Goal: Task Accomplishment & Management: Manage account settings

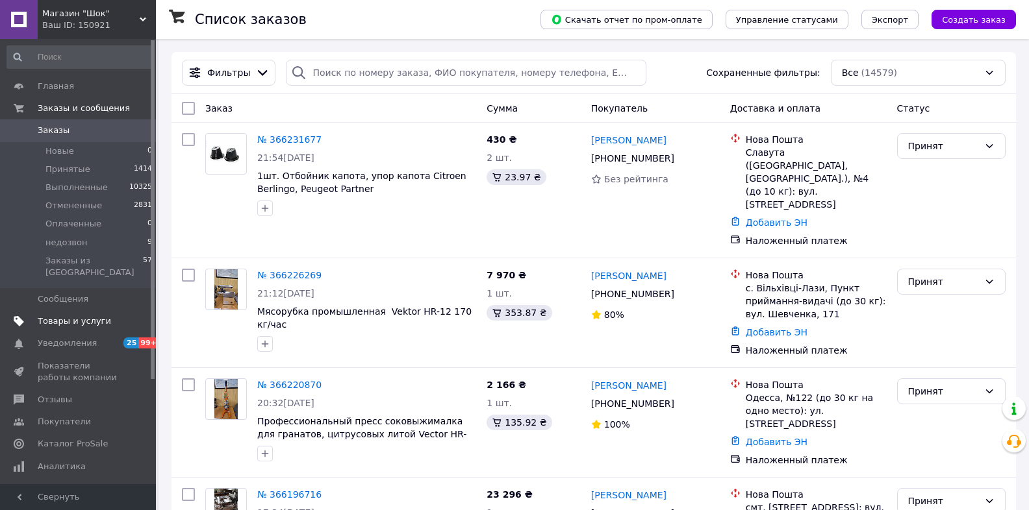
click at [58, 316] on span "Товары и услуги" at bounding box center [74, 322] width 73 height 12
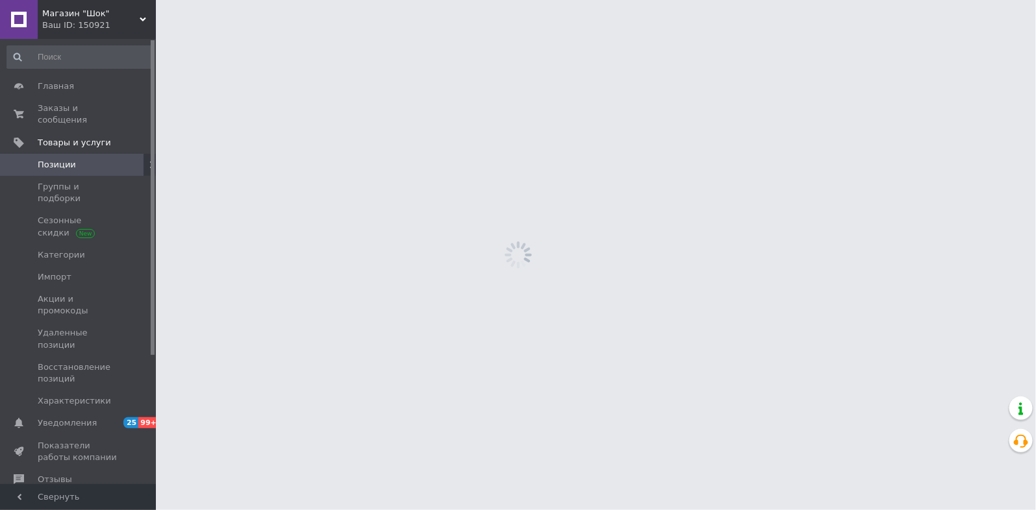
click at [88, 159] on span "Позиции" at bounding box center [79, 165] width 82 height 12
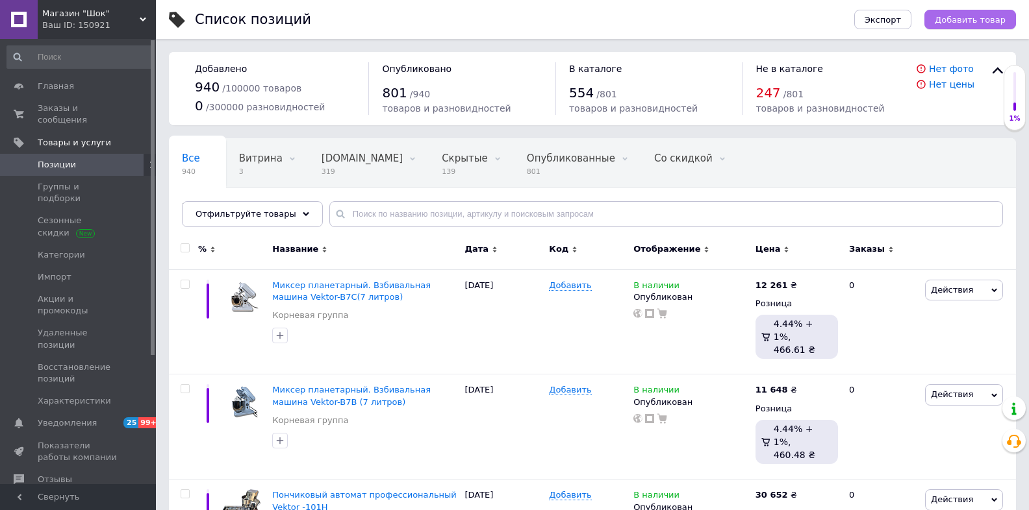
click at [980, 26] on button "Добавить товар" at bounding box center [970, 19] width 92 height 19
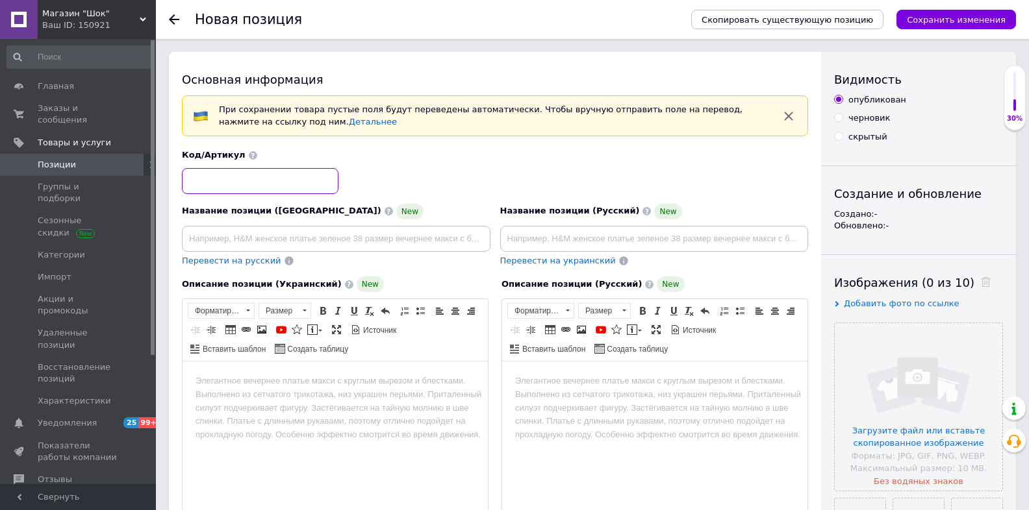
click at [234, 180] on input at bounding box center [260, 181] width 157 height 26
type input "R2"
click at [384, 256] on div "Перевести на русский" at bounding box center [336, 261] width 308 height 12
click at [384, 235] on input at bounding box center [336, 239] width 308 height 26
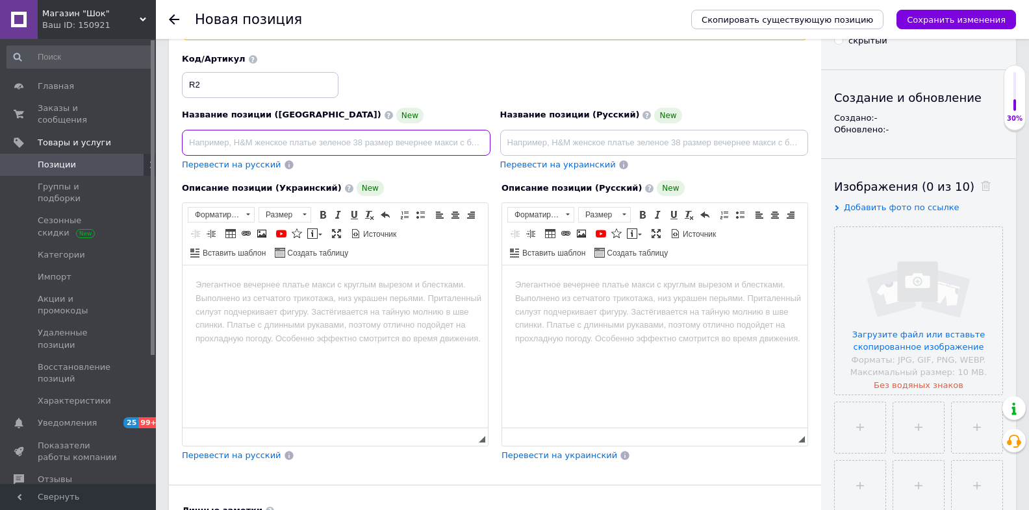
scroll to position [104, 0]
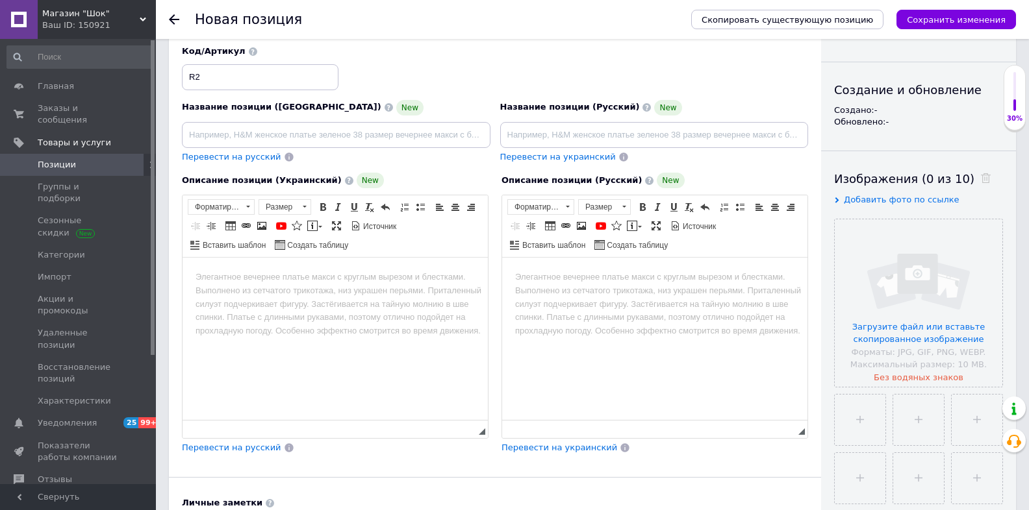
drag, startPoint x: 493, startPoint y: 69, endPoint x: 468, endPoint y: 79, distance: 27.4
click at [494, 69] on div "Код/Артикул R2" at bounding box center [495, 68] width 636 height 54
click at [368, 125] on input at bounding box center [336, 135] width 308 height 26
paste input "Деталь розкладачки для рамки натяжки"
type input "Деталь розкладачки для рамки натяжки"
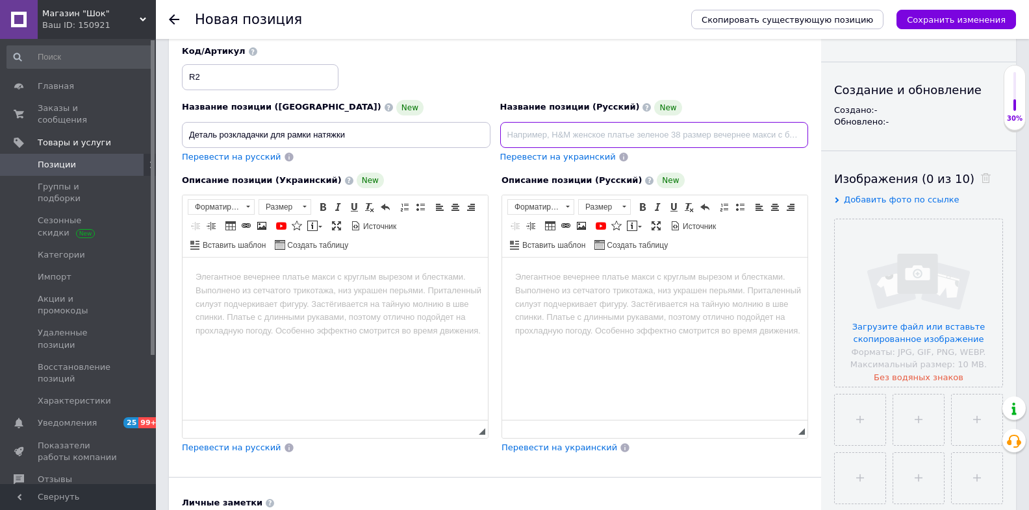
click at [535, 132] on input at bounding box center [654, 135] width 308 height 26
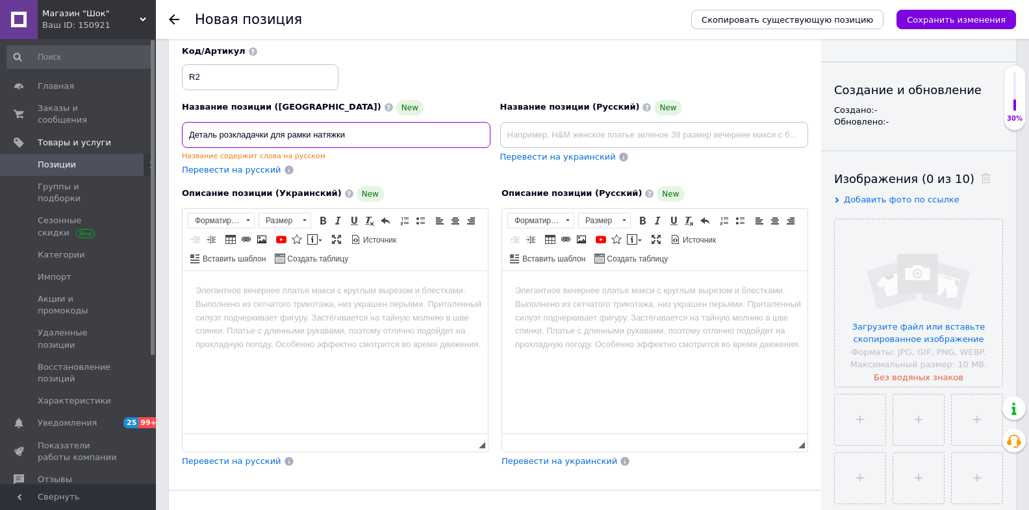
click at [346, 129] on input "Деталь розкладачки для рамки натяжки" at bounding box center [336, 135] width 308 height 26
click at [262, 155] on div "Название содержит слова на русском" at bounding box center [336, 156] width 308 height 10
click at [373, 127] on input "Деталь розкладачки для рамки натяжки" at bounding box center [336, 135] width 308 height 26
click at [696, 131] on input at bounding box center [654, 135] width 308 height 26
paste input "Деталь раскладушки для натяжной рамки"
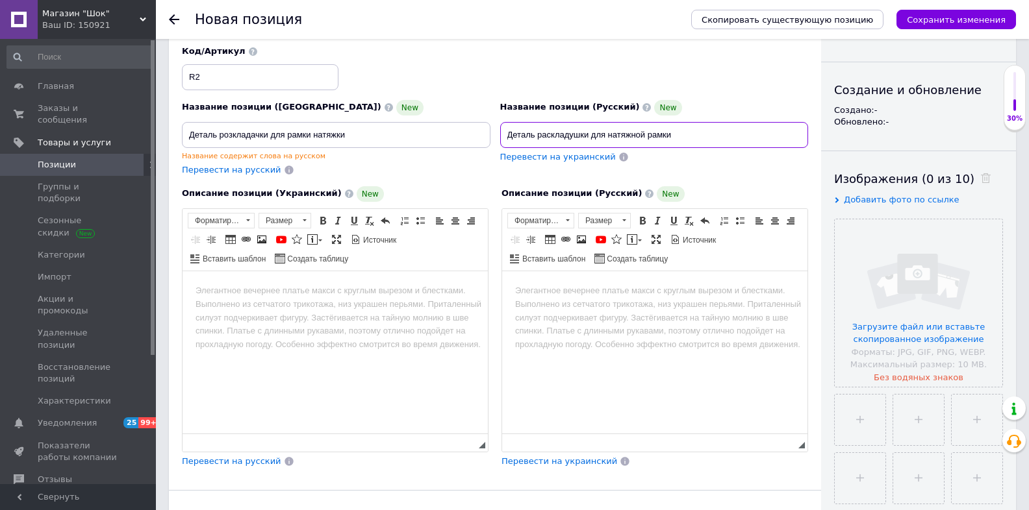
type input "Деталь раскладушки для натяжной рамки"
click at [566, 73] on div "Код/Артикул R2" at bounding box center [495, 68] width 636 height 54
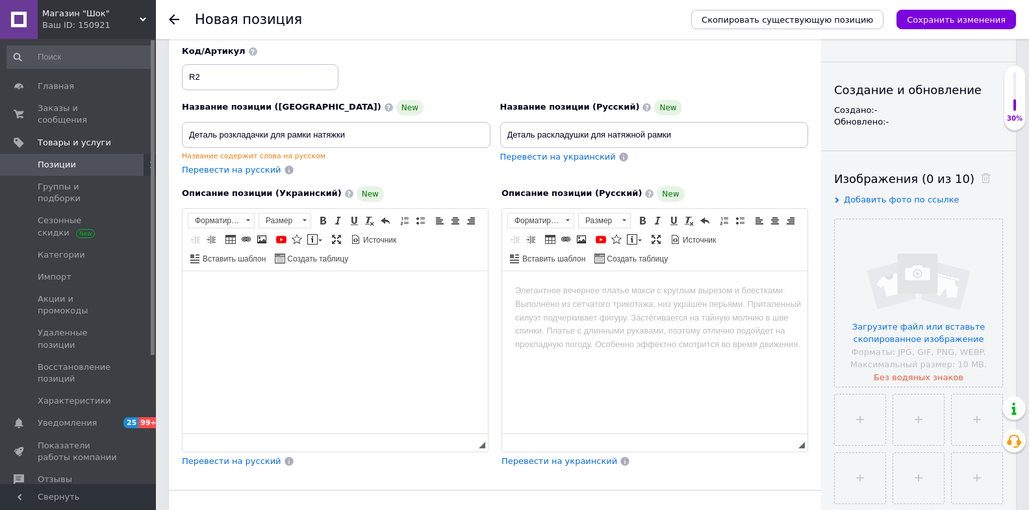
click at [320, 303] on html at bounding box center [334, 291] width 305 height 40
click at [571, 160] on span "Перевести на украинский" at bounding box center [558, 157] width 116 height 10
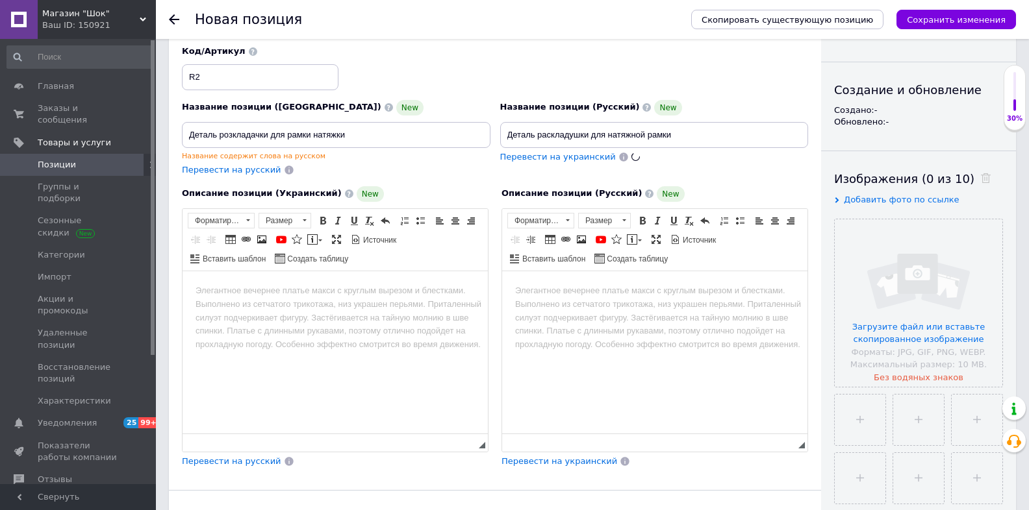
type input "Деталь розкладачки для натяжної рамки"
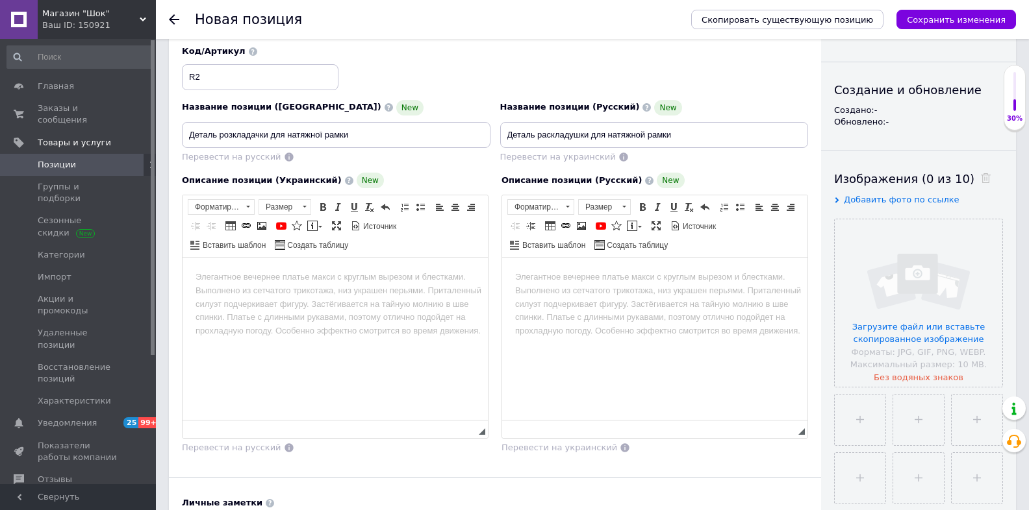
click at [691, 64] on div "Код/Артикул R2" at bounding box center [495, 68] width 636 height 54
click at [456, 297] on html at bounding box center [334, 278] width 305 height 40
click at [479, 297] on html at bounding box center [334, 278] width 305 height 40
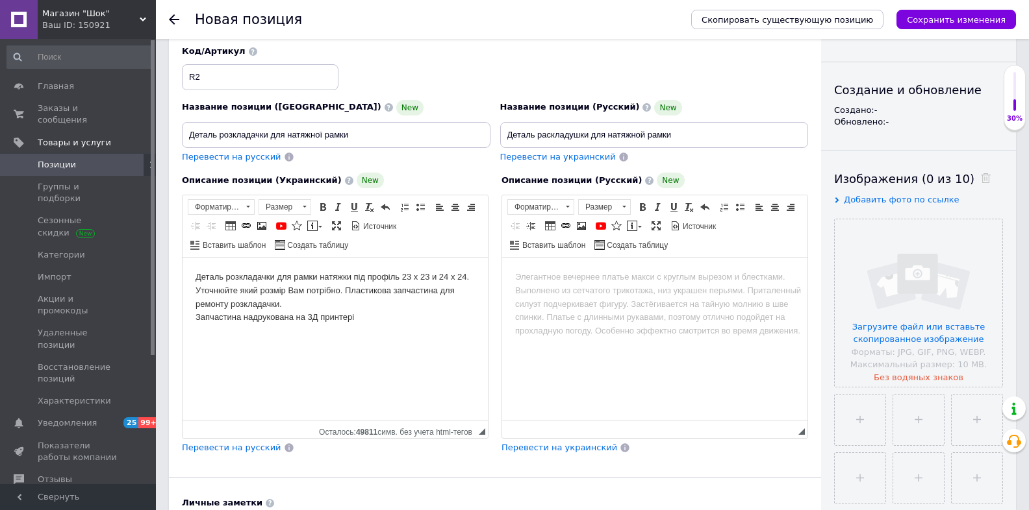
click at [253, 446] on span "Перевести на русский" at bounding box center [231, 448] width 99 height 10
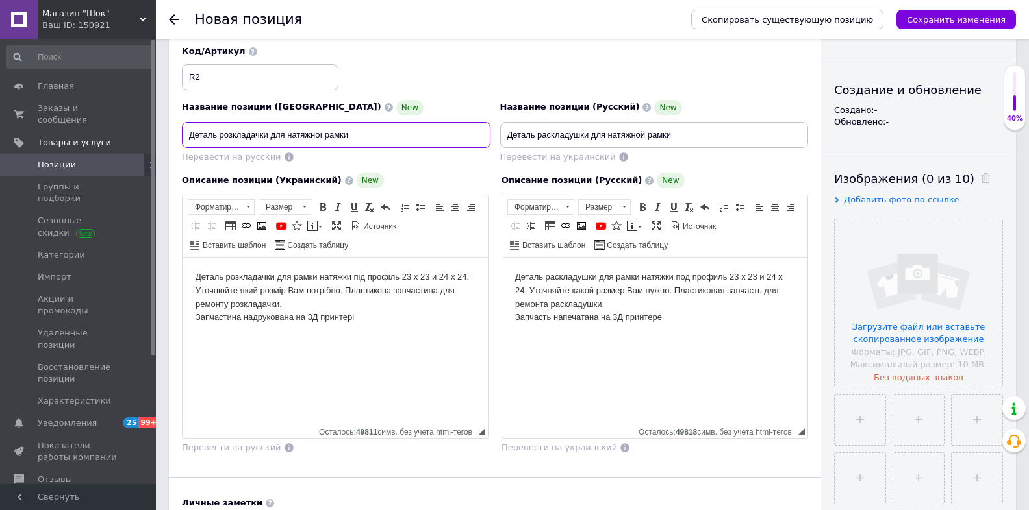
drag, startPoint x: 356, startPoint y: 133, endPoint x: 171, endPoint y: 132, distance: 184.4
click at [171, 132] on div "Основная информация При сохранении товара пустые поля будут переведены автомати…" at bounding box center [495, 342] width 652 height 788
drag, startPoint x: 195, startPoint y: 278, endPoint x: 349, endPoint y: 278, distance: 153.3
click at [349, 278] on body "Деталь розкладачки для рамки натяжки під профіль 23 x 23 и 24 x 24. Уточнюйте я…" at bounding box center [334, 298] width 279 height 54
click at [431, 319] on body "Деталь розкладачки для натяжної рамки під профіль 23 x 23 и 24 x 24. Уточнюйте …" at bounding box center [334, 298] width 279 height 54
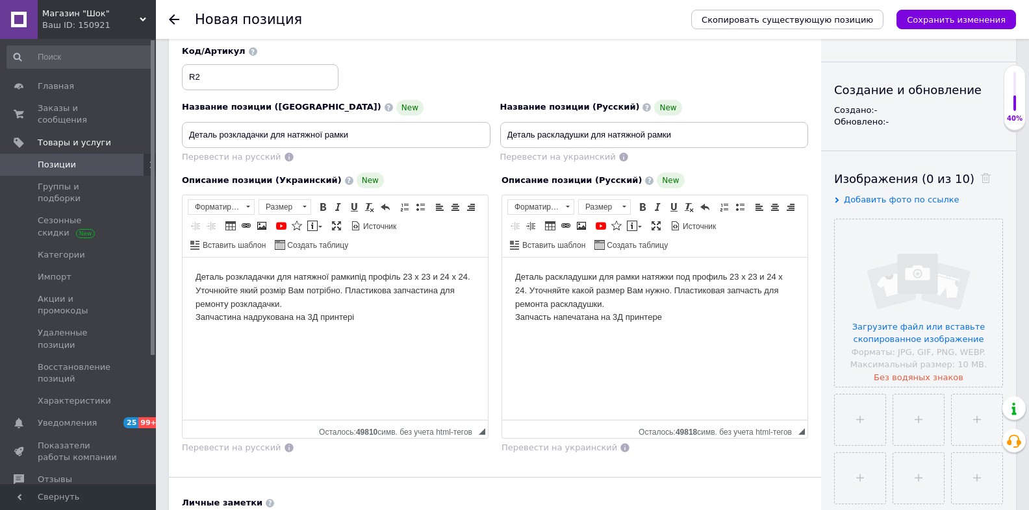
click at [444, 301] on body "Деталь розкладачки для натяжної рамки під профіль 23 x 23 и 24 x 24. Уточнюйте …" at bounding box center [334, 298] width 279 height 54
click at [417, 323] on body "Деталь розкладачки для натяжної рамки під профіль 23 x 23 и 24 x 24. Уточнюйте …" at bounding box center [334, 298] width 279 height 54
click at [337, 292] on body "Деталь розкладачки для натяжної рамки під профіль 23 x 23 и 24 x 24. Уточнюйте …" at bounding box center [334, 298] width 279 height 54
click at [340, 294] on body "Деталь розкладачки для натяжної рамки під профіль 23 x 23 и 24 x 24. Уточнюйте …" at bounding box center [334, 298] width 279 height 54
click at [196, 292] on body "Деталь розкладачки для натяжної рамки під профіль 23 x 23 и 24 x 24. Уточнюйте …" at bounding box center [334, 298] width 279 height 54
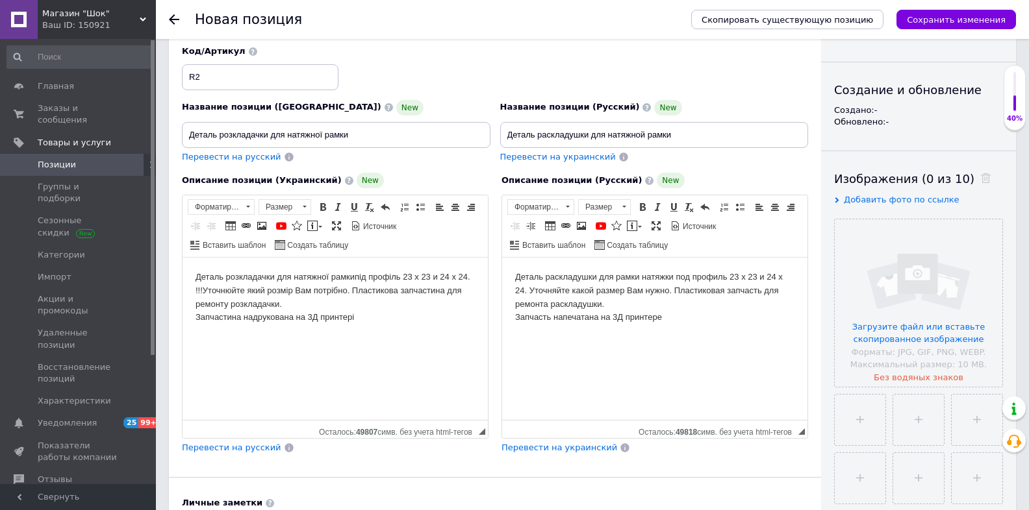
click at [531, 290] on body "Деталь раскладушки для рамки натяжки под профиль 23 x 23 и 24 x 24. Уточняйте к…" at bounding box center [654, 298] width 279 height 54
click at [196, 287] on body "Деталь розкладачки для натяжної рамки під профіль 23 x 23 и 24 x 24. !!!Уточнюй…" at bounding box center [334, 298] width 279 height 54
click at [190, 290] on html "Деталь розкладачки для натяжної рамки під профіль 23 x 23 и 24 x 24. !!!Уточнюй…" at bounding box center [334, 298] width 305 height 80
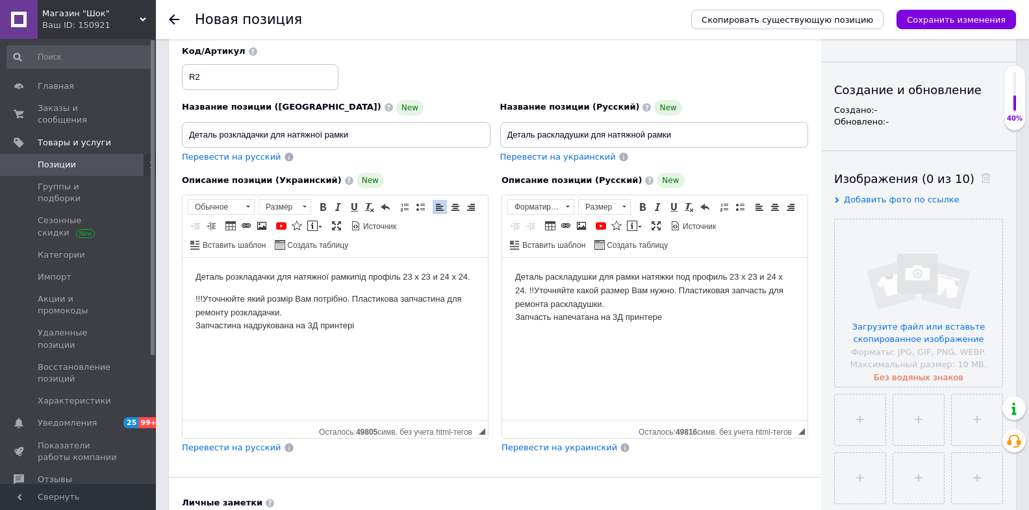
click at [530, 292] on body "Деталь раскладушки для рамки натяжки под профиль 23 x 23 и 24 x 24. !!Уточняйте…" at bounding box center [654, 298] width 279 height 54
click at [529, 294] on body "Деталь раскладушки для рамки натяжки под профиль 23 x 23 и 24 x 24. !!!Уточняйт…" at bounding box center [654, 298] width 279 height 54
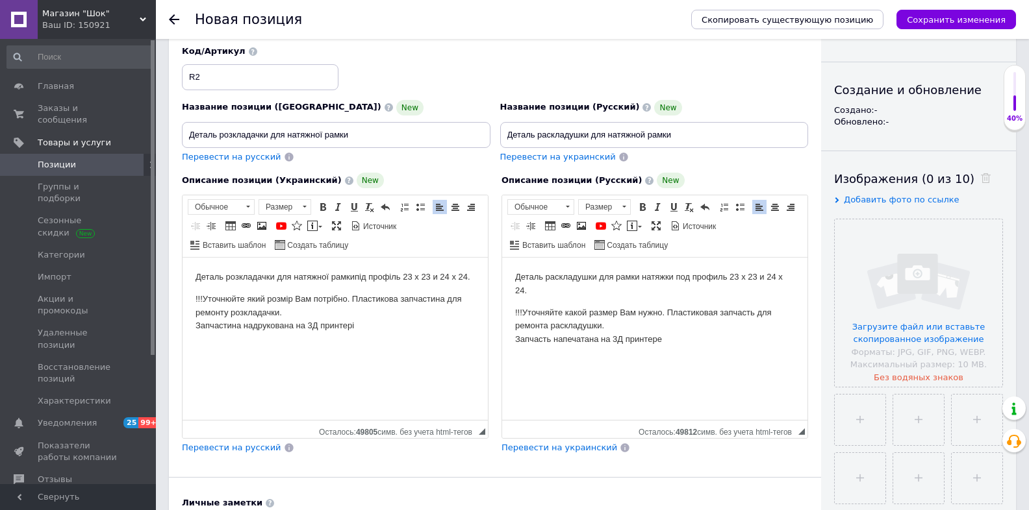
click at [516, 275] on p "Деталь раскладушки для рамки натяжки под профиль 23 x 23 и 24 x 24." at bounding box center [654, 284] width 279 height 27
click at [515, 290] on p "Деталь раскладушки для рамки натяжки под профиль 23 x 23 и 24 x 24." at bounding box center [654, 284] width 279 height 27
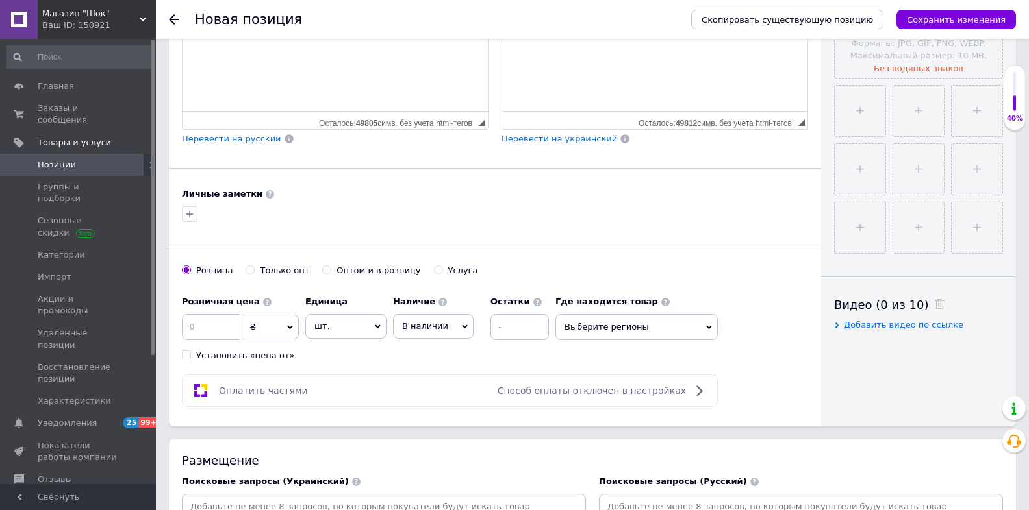
scroll to position [416, 0]
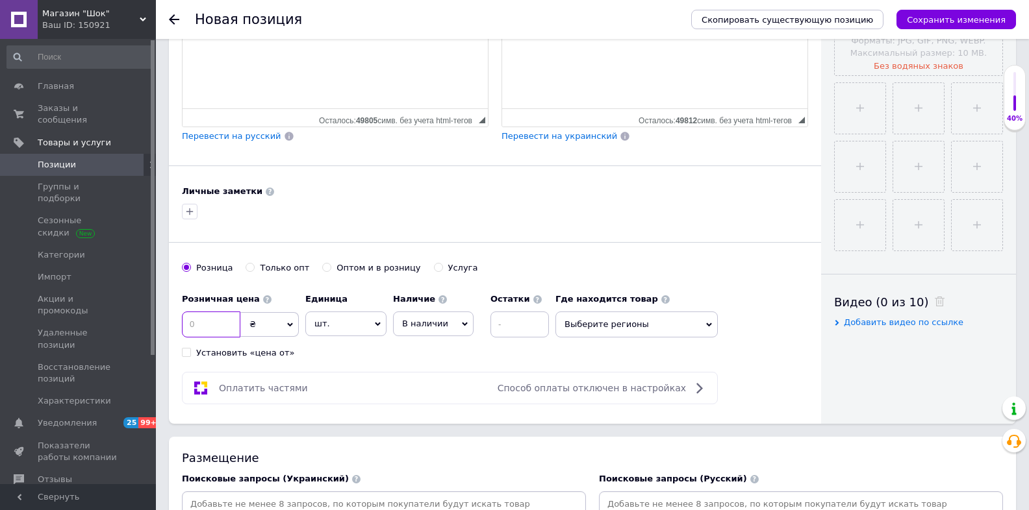
drag, startPoint x: 201, startPoint y: 320, endPoint x: 183, endPoint y: 320, distance: 18.2
click at [183, 320] on input at bounding box center [211, 325] width 58 height 26
type input "70"
click at [338, 358] on div "Основная информация При сохранении товара пустые поля будут переведены автомати…" at bounding box center [495, 30] width 652 height 788
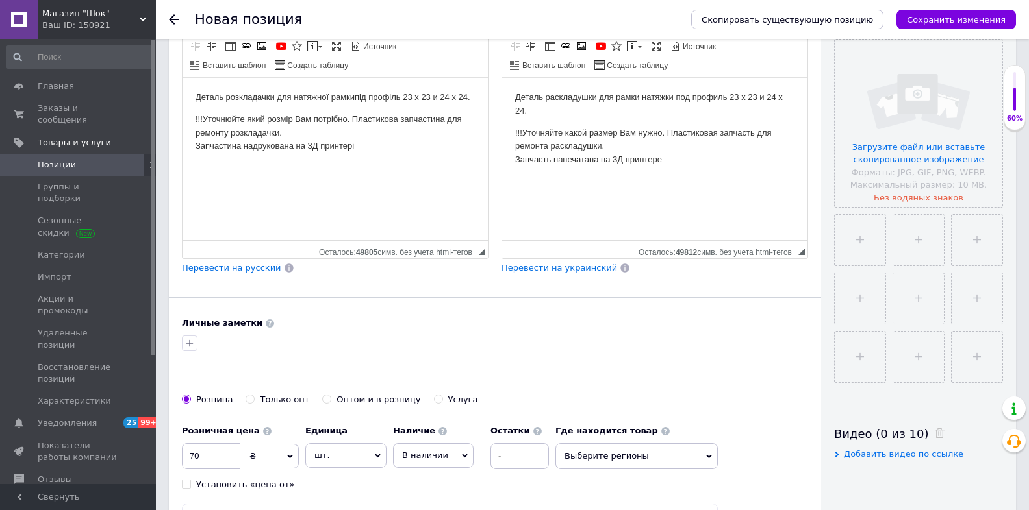
scroll to position [208, 0]
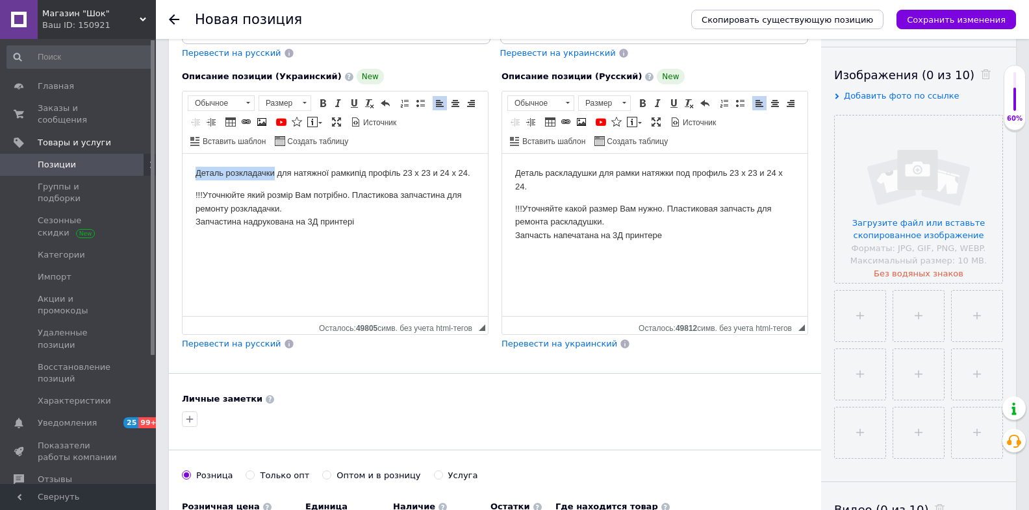
drag, startPoint x: 194, startPoint y: 172, endPoint x: 273, endPoint y: 171, distance: 78.6
click at [273, 171] on html "Деталь розкладачки для натяжної рамки під профіль 23 x 23 и 24 x 24. !!!Уточнюй…" at bounding box center [334, 198] width 305 height 88
copy p "Деталь розкладачки"
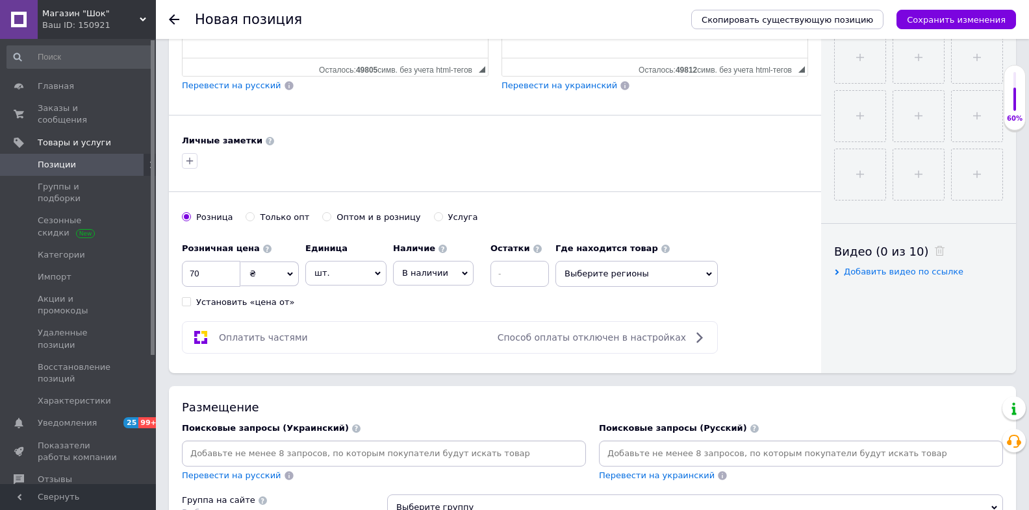
scroll to position [623, 0]
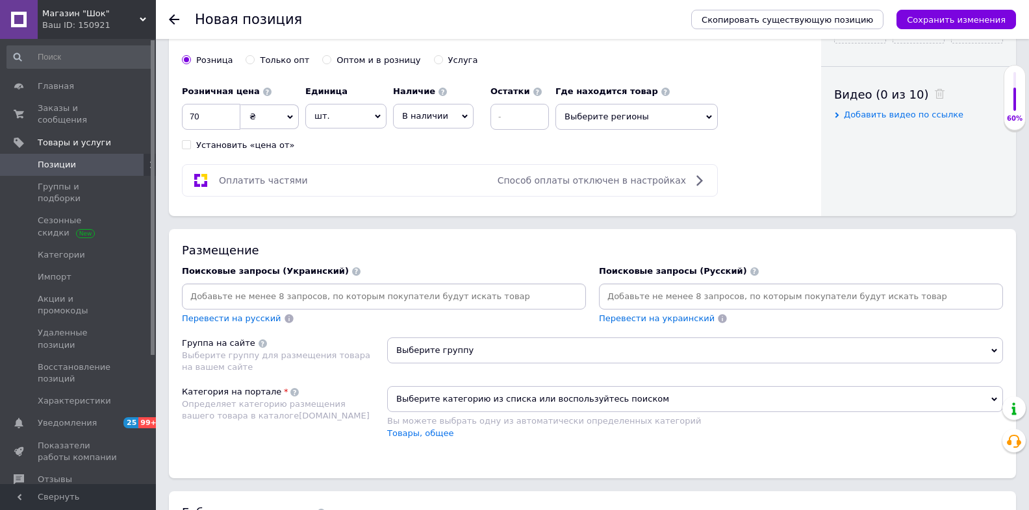
click at [345, 291] on input at bounding box center [383, 296] width 399 height 19
type input "Деталь розкладачки"
click at [342, 295] on input at bounding box center [429, 296] width 281 height 19
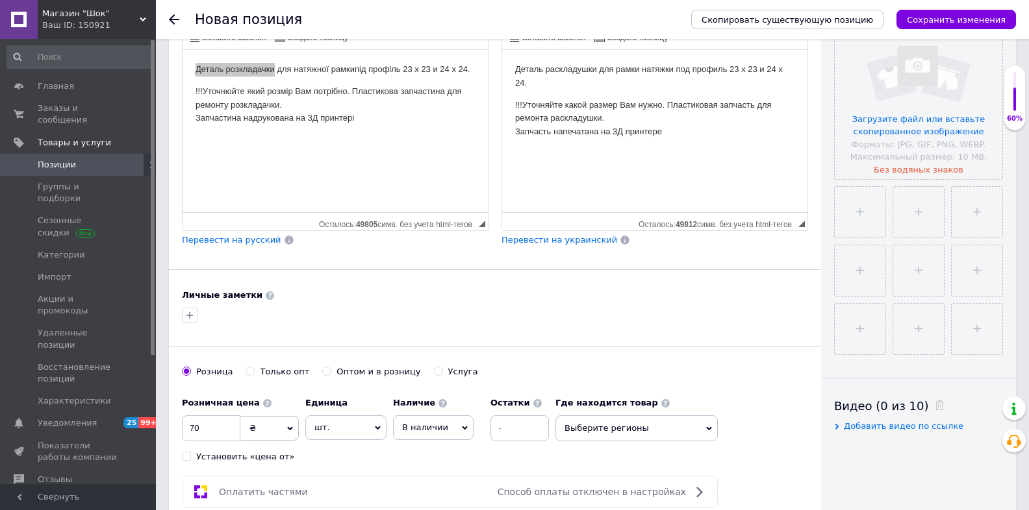
scroll to position [52, 0]
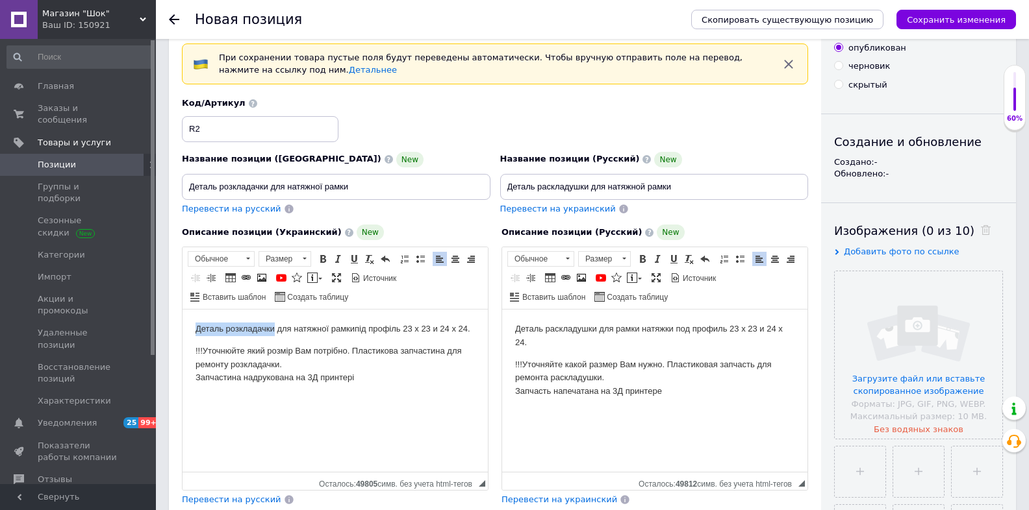
click at [270, 334] on p "Деталь розкладачки для натяжної рамки під профіль 23 x 23 и 24 x 24." at bounding box center [334, 330] width 279 height 14
click at [276, 332] on p "Деталь розкладачки для натяжної рамки під профіль 23 x 23 и 24 x 24." at bounding box center [334, 330] width 279 height 14
drag, startPoint x: 274, startPoint y: 332, endPoint x: 224, endPoint y: 331, distance: 50.0
click at [224, 331] on p "Деталь розкладачки для натяжної рамки під профіль 23 x 23 и 24 x 24." at bounding box center [334, 330] width 279 height 14
copy p "розкладачки"
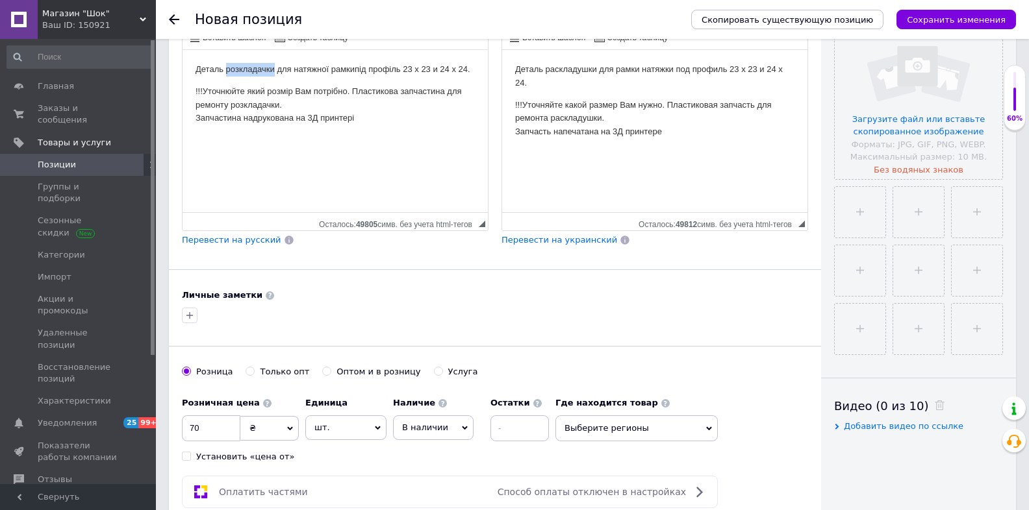
scroll to position [468, 0]
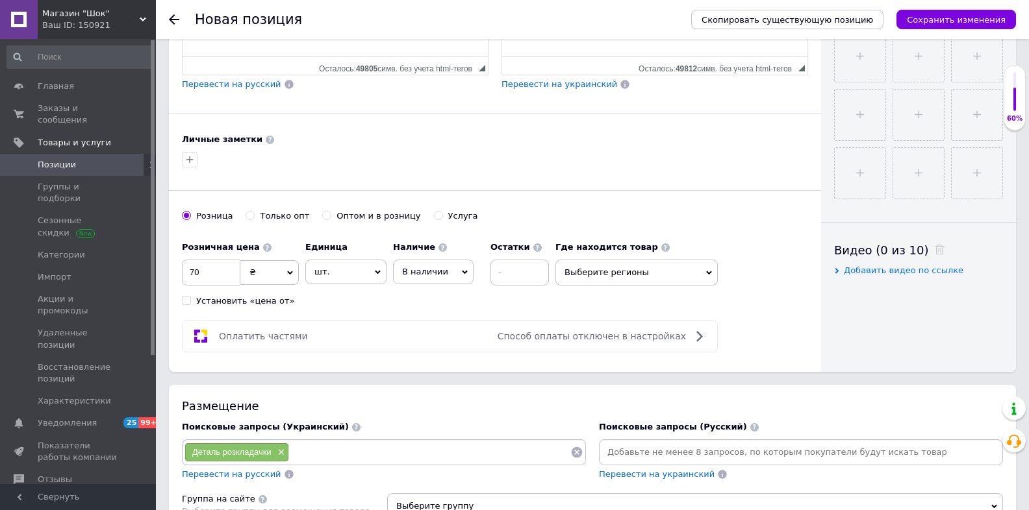
click at [366, 443] on input at bounding box center [429, 452] width 281 height 19
type input "розкладачка"
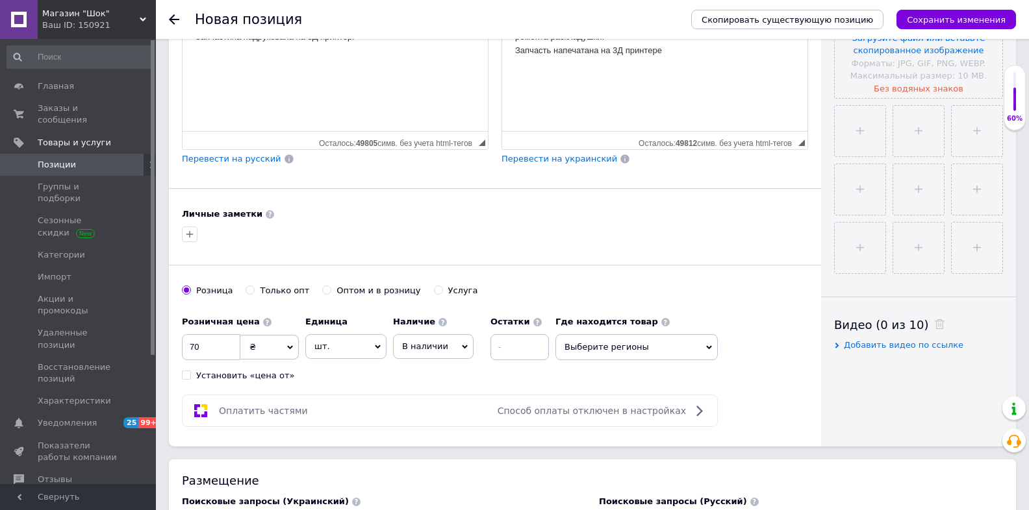
scroll to position [208, 0]
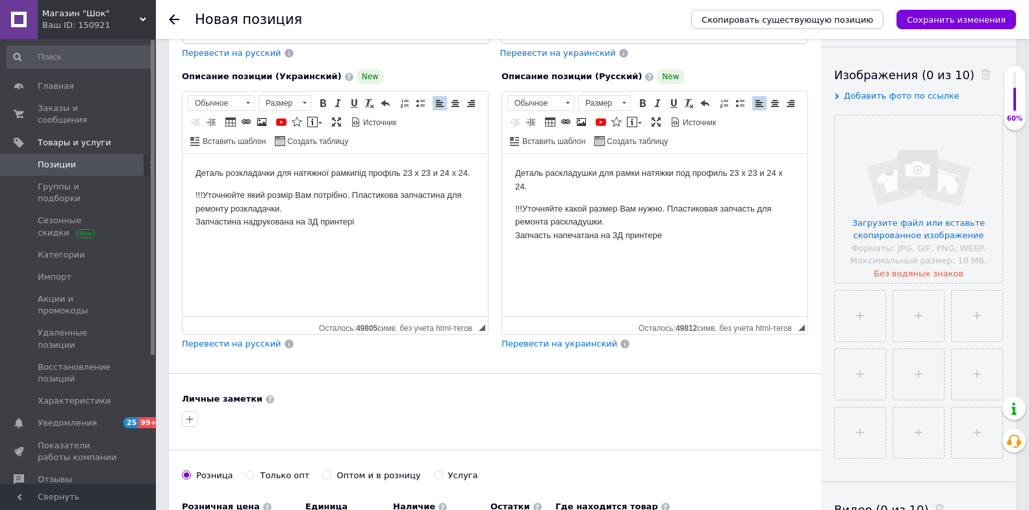
click at [264, 181] on body "Деталь розкладачки для натяжної рамки під профіль 23 x 23 и 24 x 24. !!!Уточнюй…" at bounding box center [334, 198] width 279 height 62
drag, startPoint x: 225, startPoint y: 173, endPoint x: 273, endPoint y: 175, distance: 48.7
click at [273, 175] on p "Деталь розкладачки для натяжної рамки під профіль 23 x 23 и 24 x 24." at bounding box center [334, 174] width 279 height 14
copy p "розкладачки"
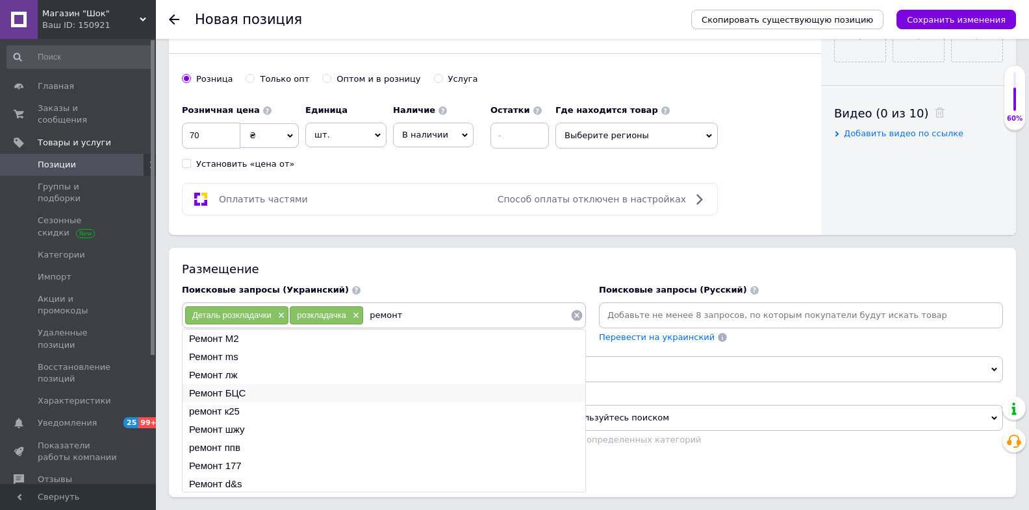
scroll to position [727, 0]
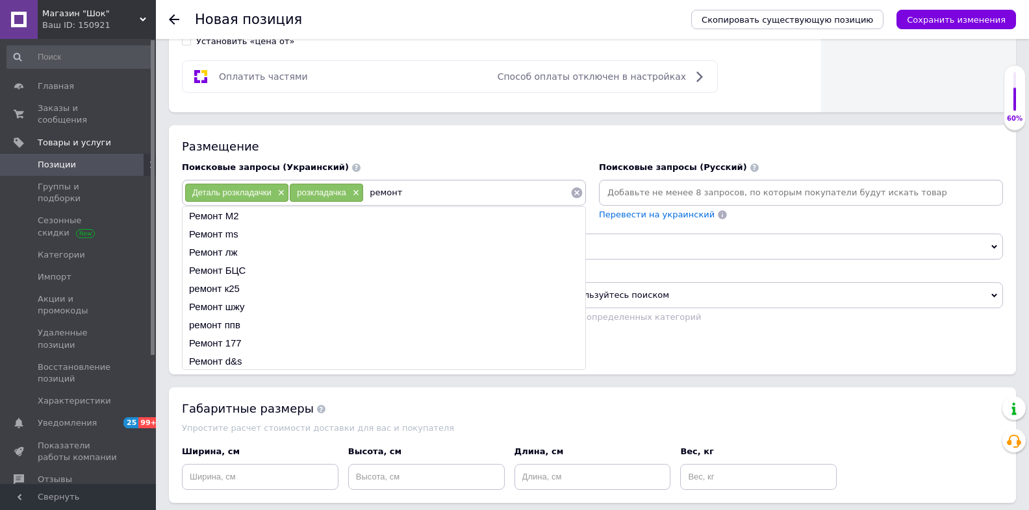
click at [451, 186] on input "ремонт" at bounding box center [467, 192] width 207 height 19
type input "ремонт розкладачки"
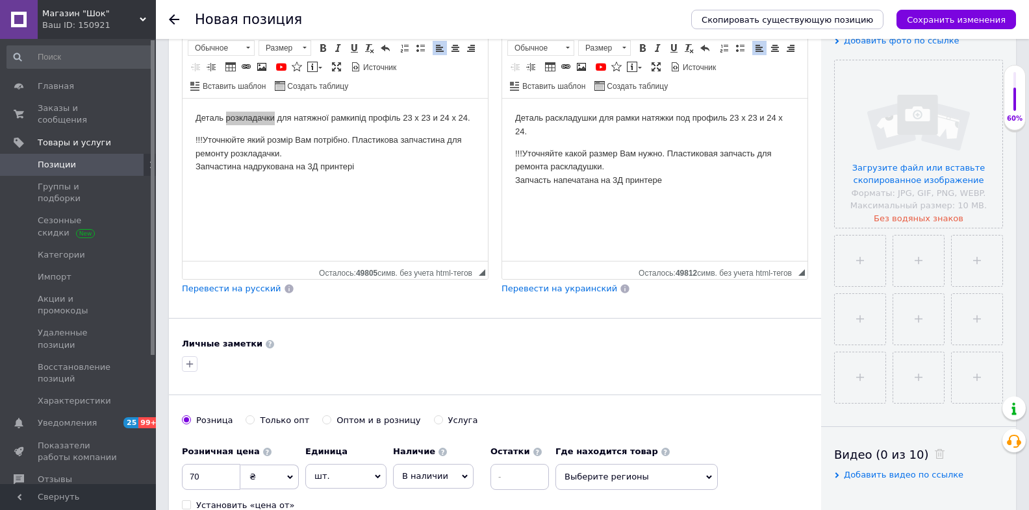
scroll to position [260, 0]
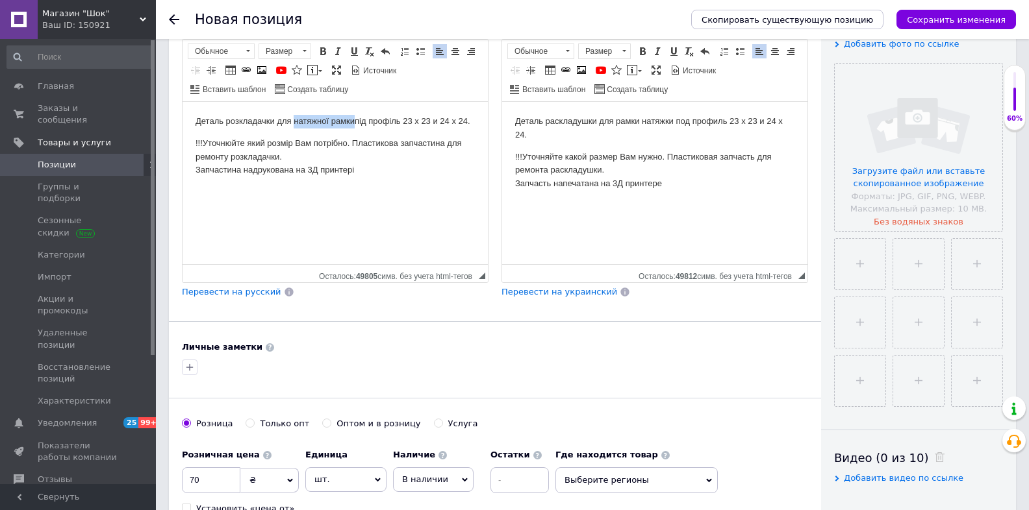
drag, startPoint x: 294, startPoint y: 119, endPoint x: 352, endPoint y: 120, distance: 57.8
click at [352, 120] on p "Деталь розкладачки для натяжної рамки під профіль 23 x 23 и 24 x 24." at bounding box center [334, 122] width 279 height 14
copy p "натяжної рамки"
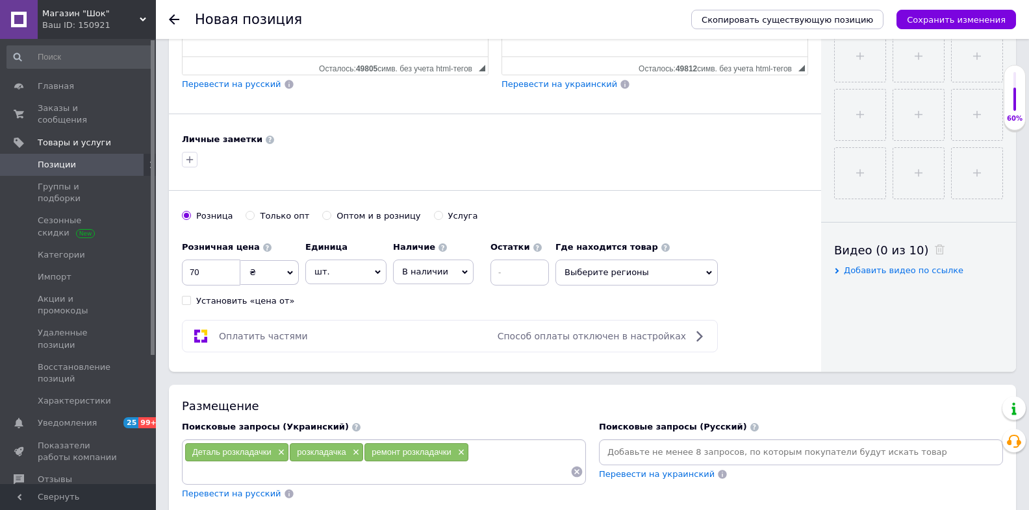
click at [529, 450] on div "Деталь розкладачки × розкладачка × ремонт розкладачки ×" at bounding box center [383, 462] width 399 height 39
click at [499, 452] on div "Деталь розкладачки × розкладачка × ремонт розкладачки ×" at bounding box center [383, 462] width 399 height 39
click at [494, 447] on div "Деталь розкладачки × розкладачка × ремонт розкладачки ×" at bounding box center [383, 462] width 399 height 39
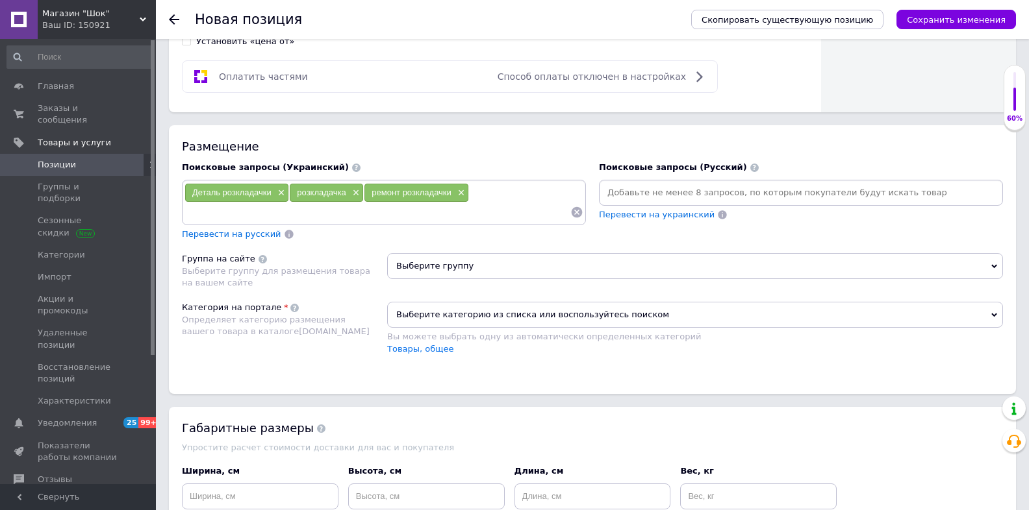
click at [433, 210] on input at bounding box center [377, 212] width 386 height 19
paste input "натяжної рамки"
drag, startPoint x: 216, startPoint y: 209, endPoint x: 226, endPoint y: 210, distance: 9.8
click at [226, 210] on input "натяжної рамки" at bounding box center [377, 212] width 386 height 19
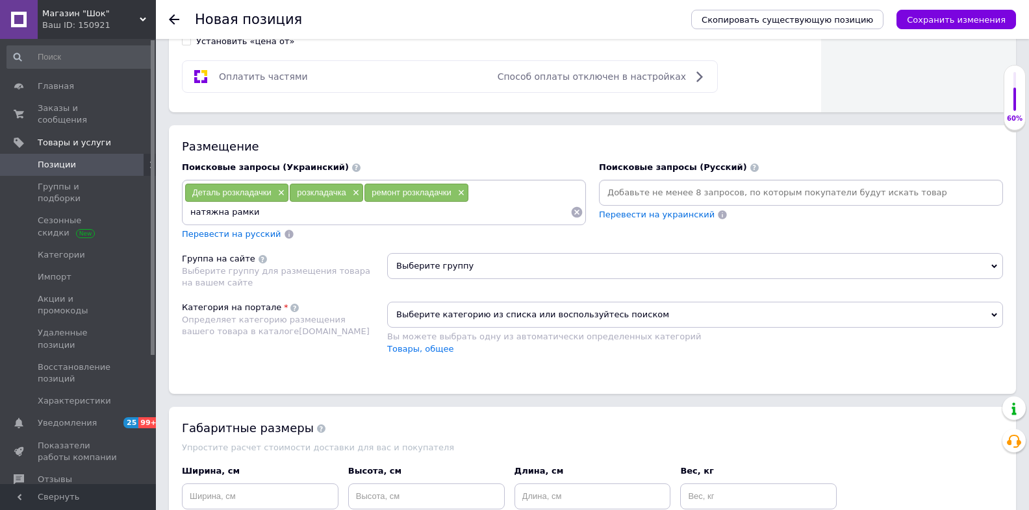
drag, startPoint x: 250, startPoint y: 208, endPoint x: 244, endPoint y: 208, distance: 6.5
click at [244, 208] on input "натяжна рамки" at bounding box center [377, 212] width 386 height 19
type input "натяжна рамка"
click at [265, 208] on input "натяжна рамка" at bounding box center [377, 212] width 386 height 19
click at [255, 229] on span "Перевести на русский" at bounding box center [231, 234] width 99 height 10
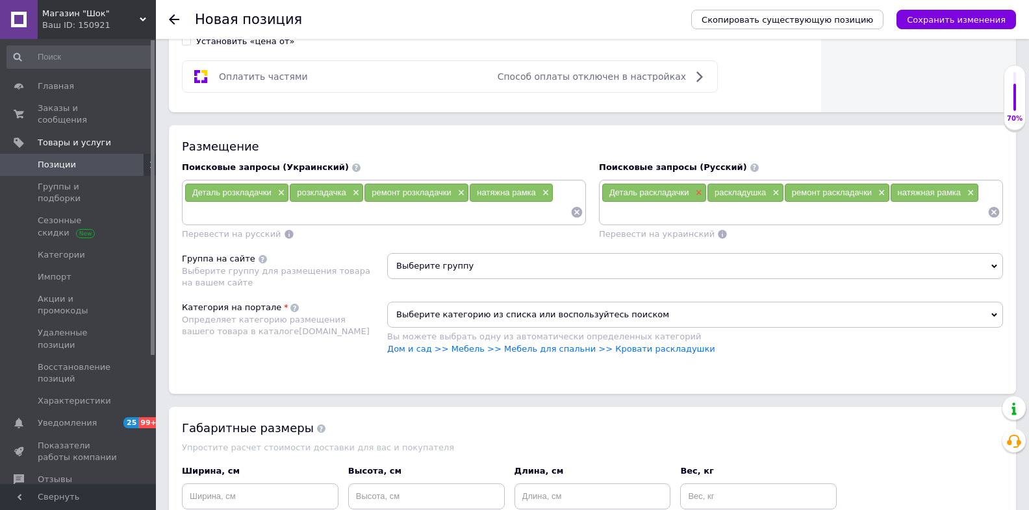
click at [696, 188] on span "×" at bounding box center [697, 193] width 10 height 11
click at [772, 188] on span "×" at bounding box center [775, 193] width 10 height 11
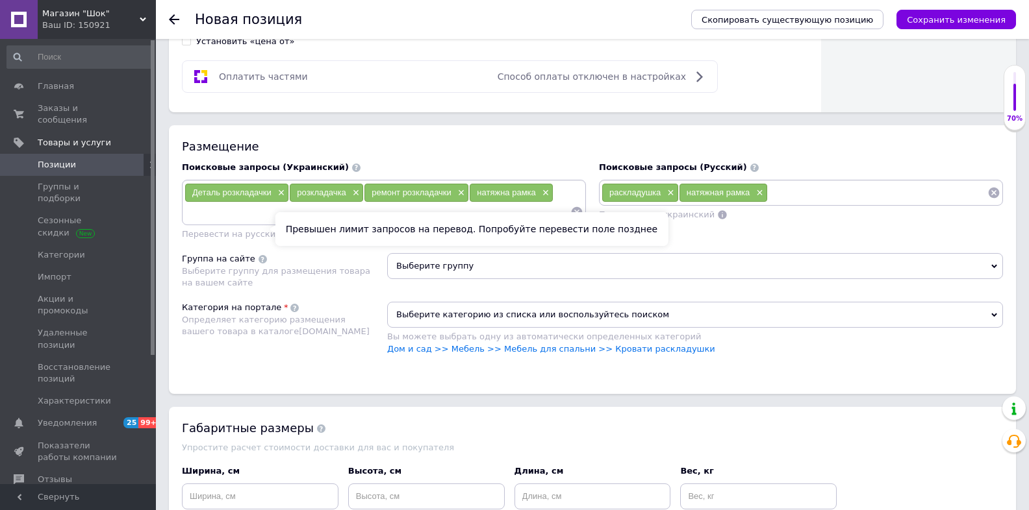
click at [212, 230] on span "Перевести на русский" at bounding box center [231, 234] width 99 height 10
click at [757, 189] on span "×" at bounding box center [758, 193] width 10 height 11
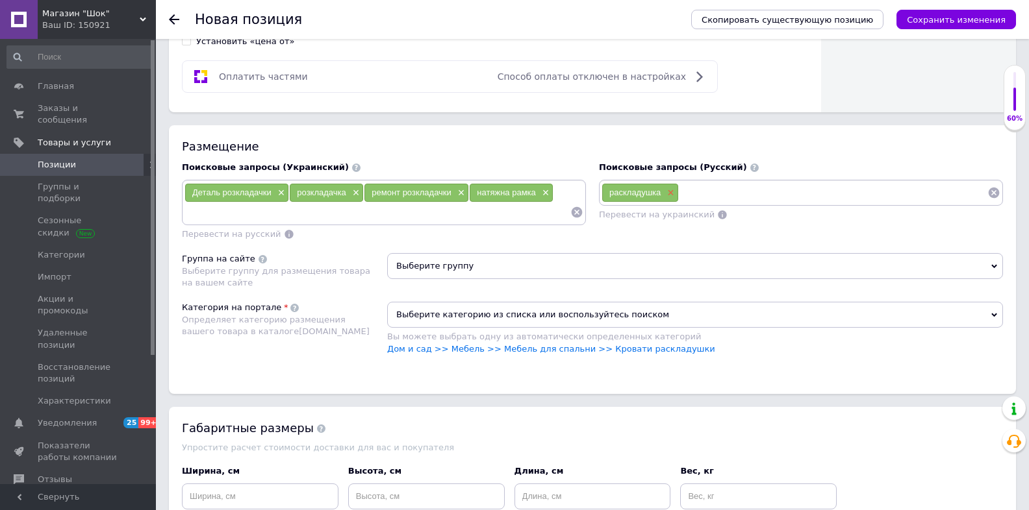
click at [666, 188] on span "×" at bounding box center [669, 193] width 10 height 11
click at [544, 203] on input at bounding box center [377, 212] width 386 height 19
click at [571, 196] on div "Деталь розкладачки × розкладачка × ремонт розкладачки × натяжна рамка ×" at bounding box center [383, 202] width 399 height 39
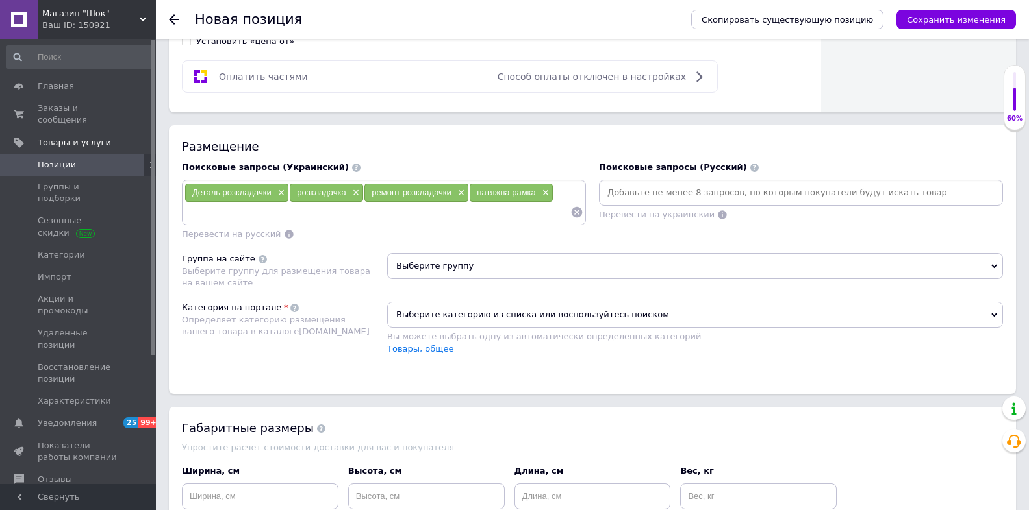
drag, startPoint x: 568, startPoint y: 193, endPoint x: 568, endPoint y: 186, distance: 7.1
click at [567, 192] on div "Деталь розкладачки × розкладачка × ремонт розкладачки × натяжна рамка ×" at bounding box center [383, 202] width 399 height 39
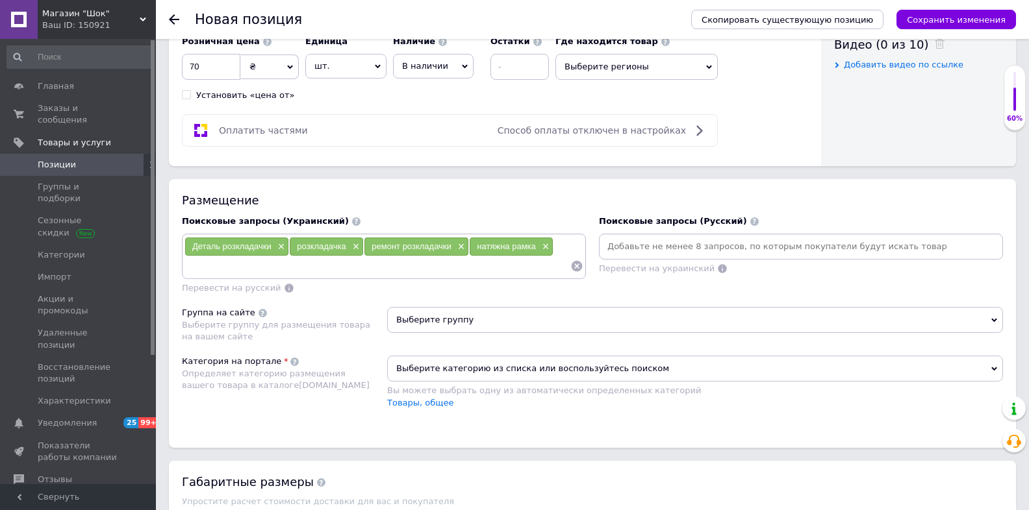
scroll to position [675, 0]
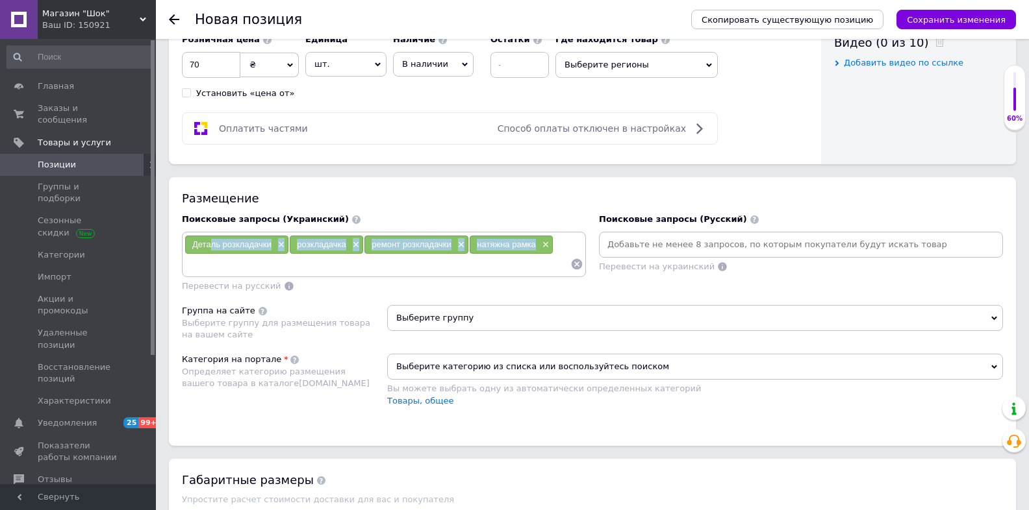
drag, startPoint x: 534, startPoint y: 238, endPoint x: 210, endPoint y: 238, distance: 323.4
click at [210, 238] on div "Деталь розкладачки × розкладачка × ремонт розкладачки × натяжна рамка ×" at bounding box center [383, 254] width 399 height 39
click at [462, 181] on div "Размещение Поисковые запросы (Украинский) Деталь розкладачки × розкладачка × ре…" at bounding box center [592, 311] width 847 height 268
drag, startPoint x: 190, startPoint y: 241, endPoint x: 271, endPoint y: 240, distance: 81.2
click at [271, 240] on div "Деталь розкладачки ×" at bounding box center [236, 245] width 103 height 18
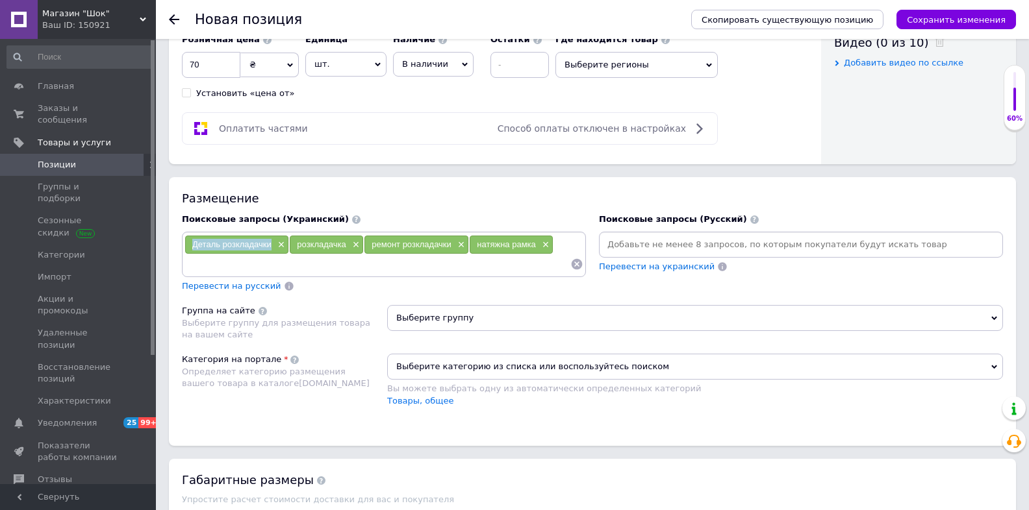
copy span "Деталь розкладачки"
click at [736, 241] on input at bounding box center [800, 244] width 399 height 19
paste input "Деталь розкладачки"
type input "Деталь розкладачки"
drag, startPoint x: 707, startPoint y: 240, endPoint x: 521, endPoint y: 244, distance: 185.1
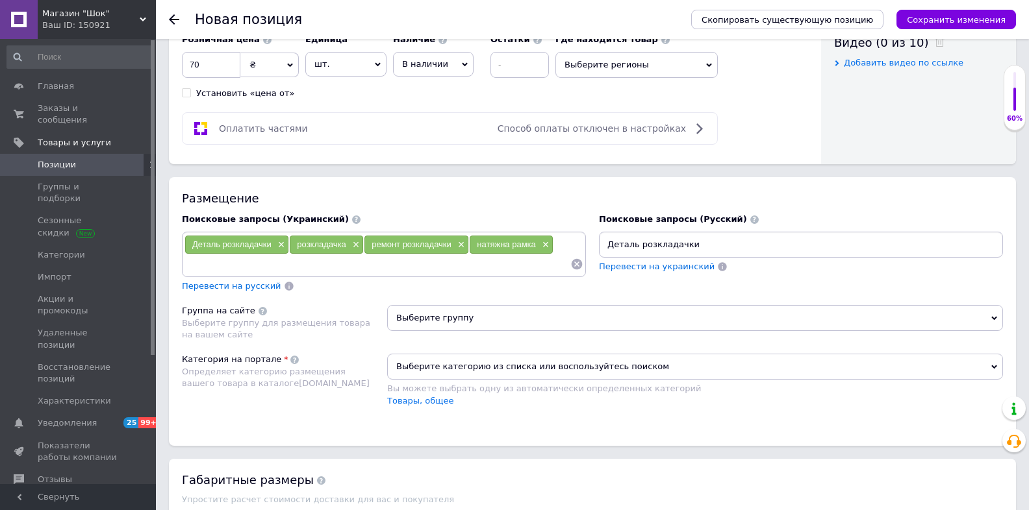
click at [521, 244] on div "Поисковые запросы (Украинский) Деталь розкладачки × розкладачка × ремонт розкла…" at bounding box center [592, 253] width 834 height 92
click at [231, 283] on span "Перевести на русский" at bounding box center [231, 286] width 99 height 10
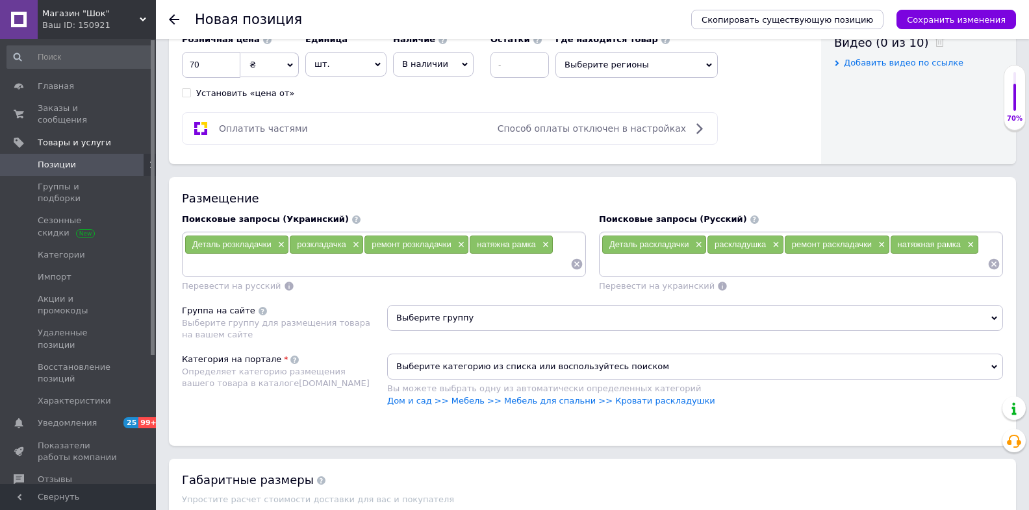
click at [676, 241] on span "Деталь раскладачки" at bounding box center [648, 245] width 79 height 10
click at [703, 237] on div "Деталь раскладачки ×" at bounding box center [654, 245] width 104 height 18
click at [700, 240] on span "×" at bounding box center [697, 245] width 10 height 11
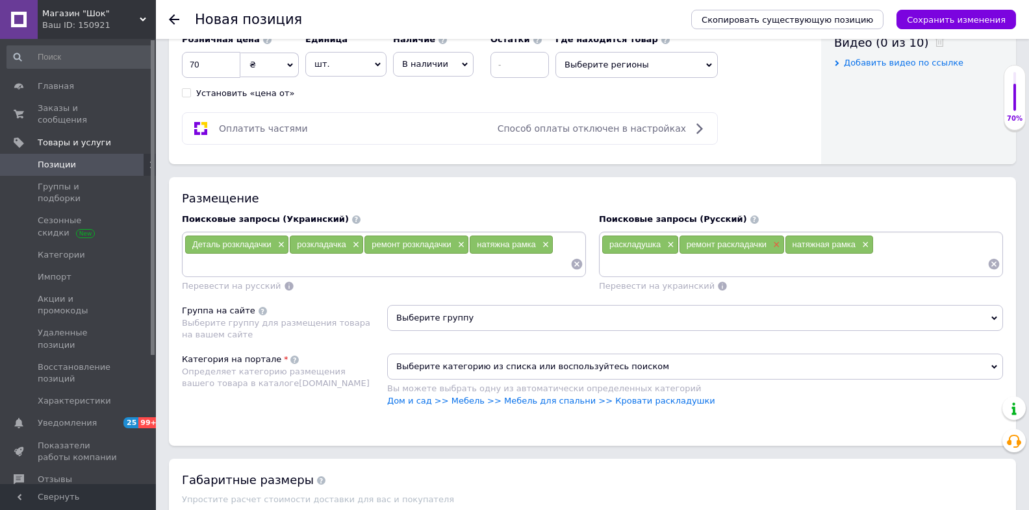
click at [773, 240] on span "×" at bounding box center [775, 245] width 10 height 11
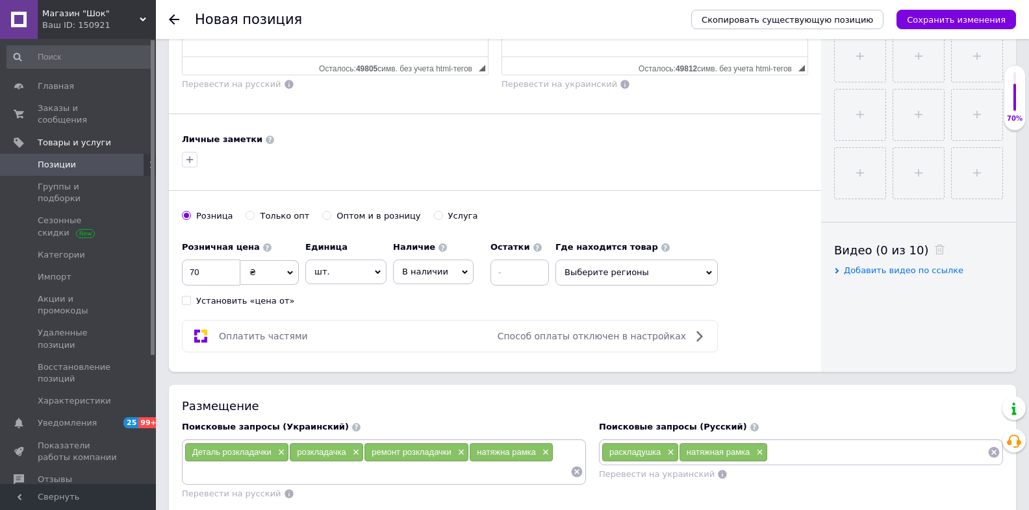
scroll to position [260, 0]
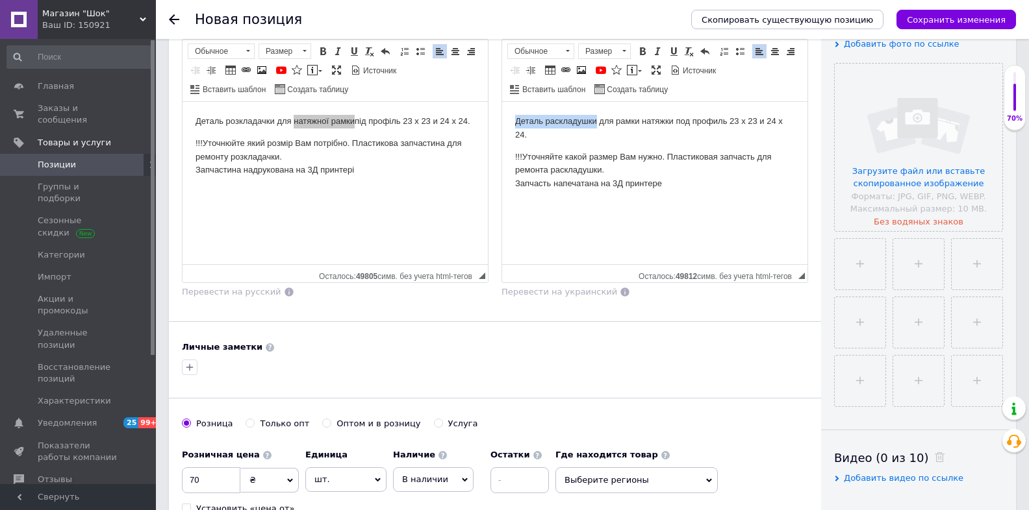
drag, startPoint x: 513, startPoint y: 120, endPoint x: 597, endPoint y: 125, distance: 83.9
click at [597, 125] on html "Деталь раскладушки для рамки натяжки под профиль 23 x 23 и 24 x 24. !!!Уточняйт…" at bounding box center [654, 153] width 305 height 102
copy p "Деталь раскладушки"
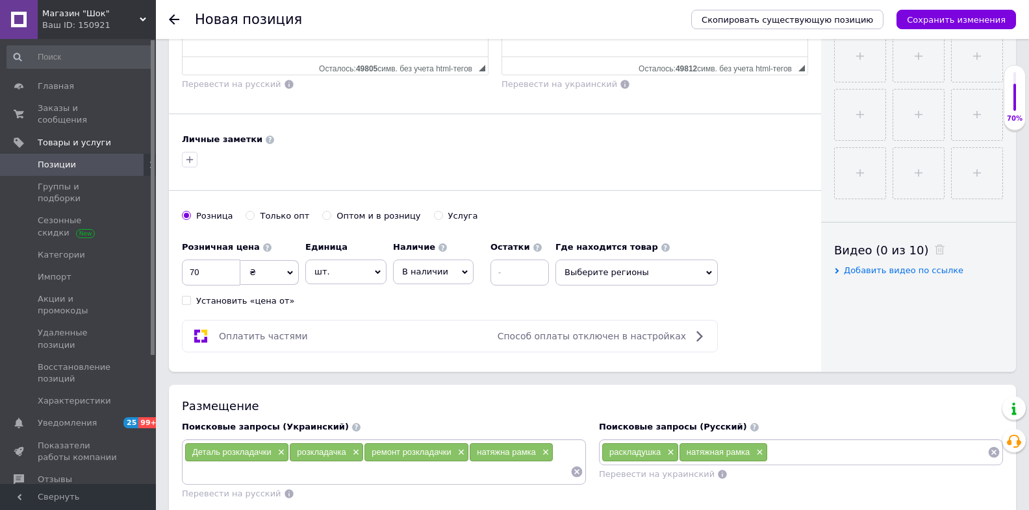
scroll to position [675, 0]
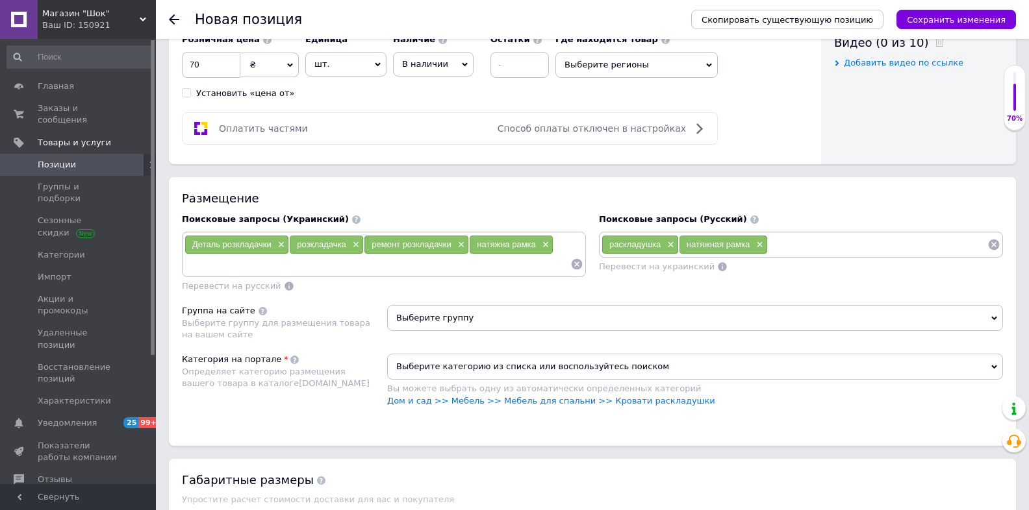
click at [797, 239] on input at bounding box center [878, 244] width 220 height 19
type input "Деталь раскладушки"
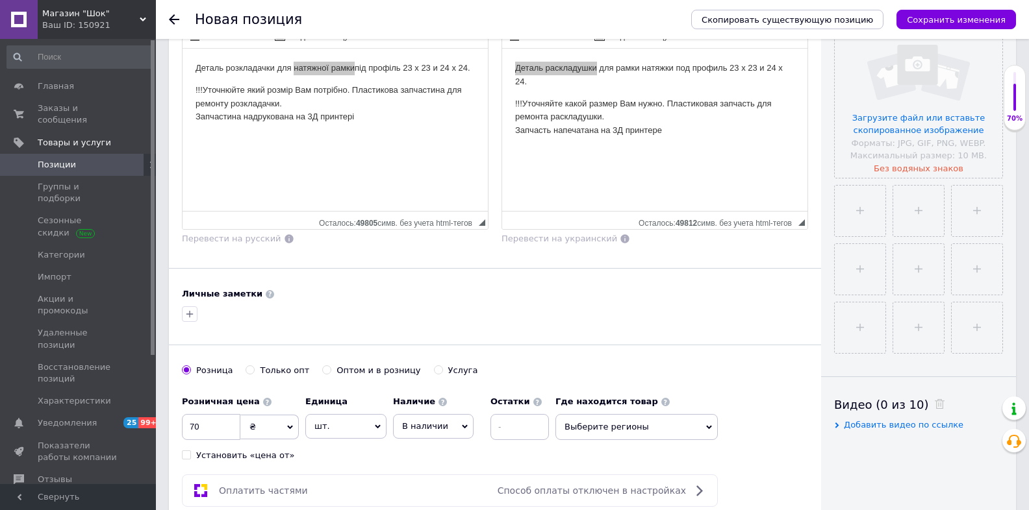
scroll to position [156, 0]
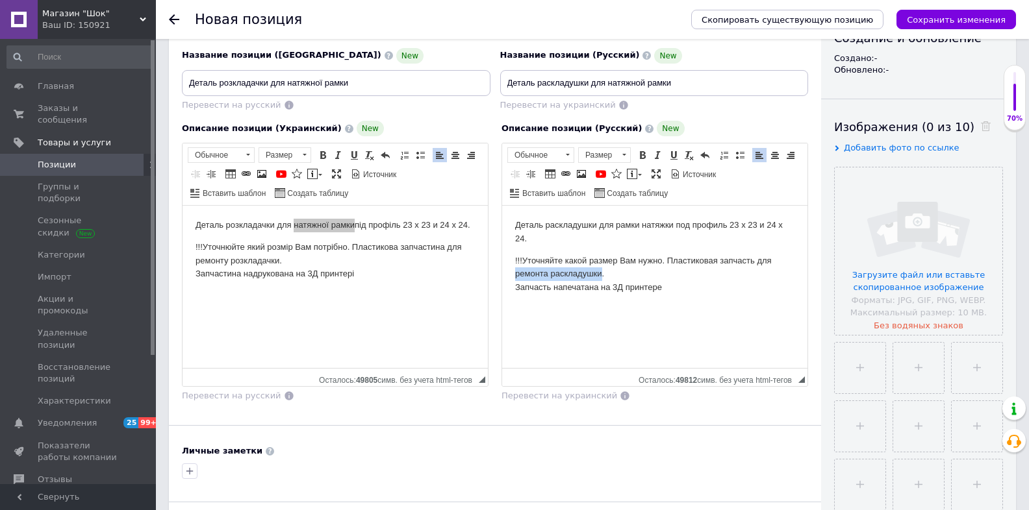
drag, startPoint x: 515, startPoint y: 276, endPoint x: 601, endPoint y: 275, distance: 85.7
click at [601, 275] on p "!!!Уточняйте какой размер Вам нужно. Пластиковая запчасть для ремонта раскладуш…" at bounding box center [654, 275] width 279 height 40
copy p "ремонта раскладушки"
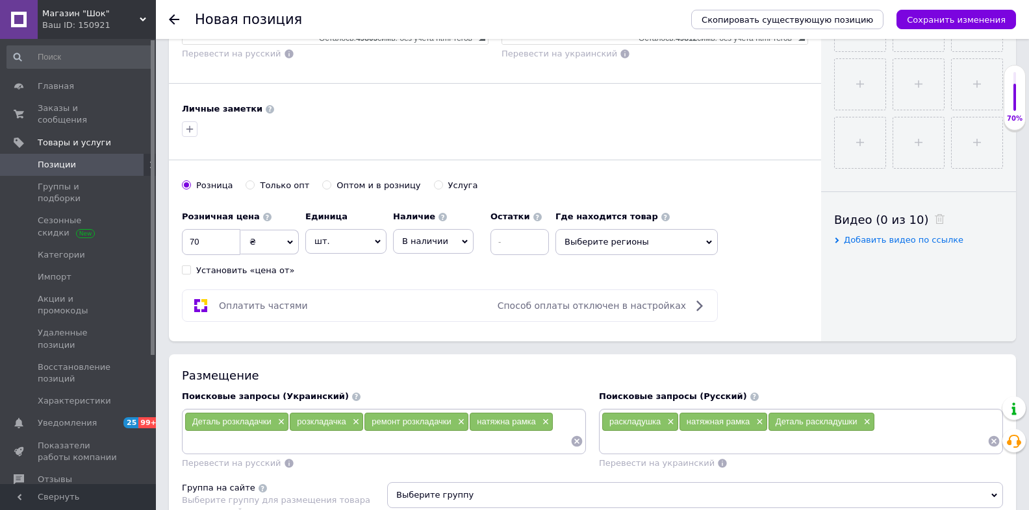
scroll to position [727, 0]
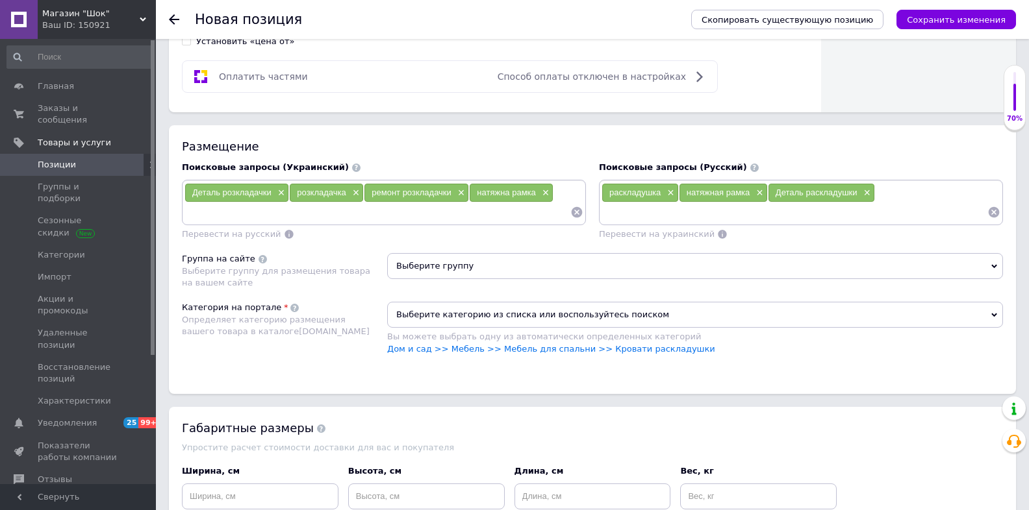
click at [900, 189] on div "раскладушка × натяжная рамка × Деталь раскладушки ×" at bounding box center [800, 202] width 399 height 39
click at [889, 206] on input at bounding box center [794, 212] width 386 height 19
paste input "ремонта раскладушки"
type input "ремонта раскладушки"
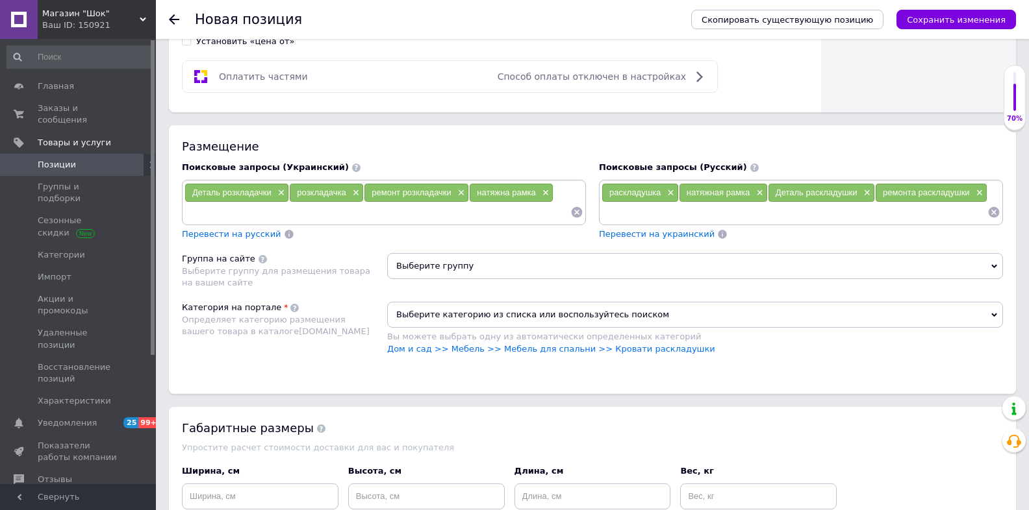
click at [509, 265] on span "Выберите группу" at bounding box center [695, 266] width 616 height 26
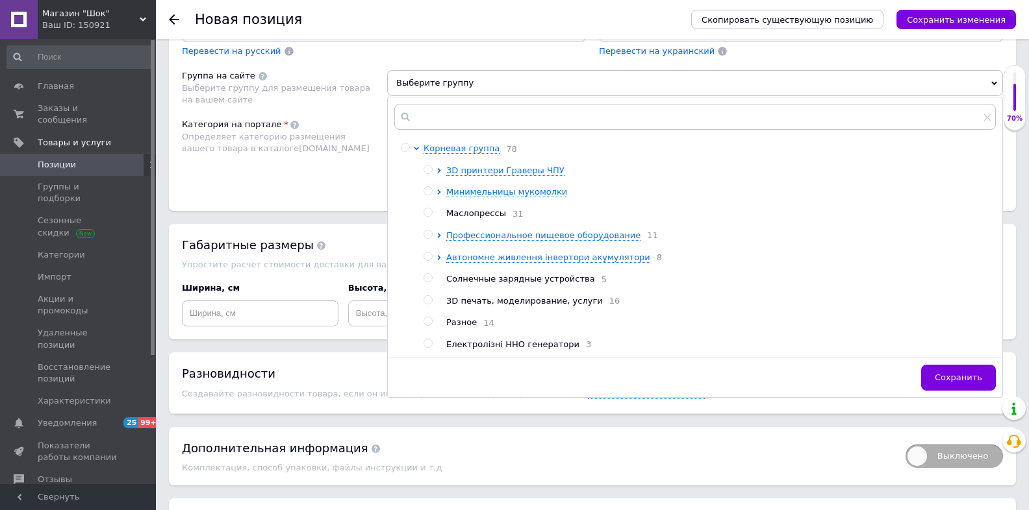
scroll to position [935, 0]
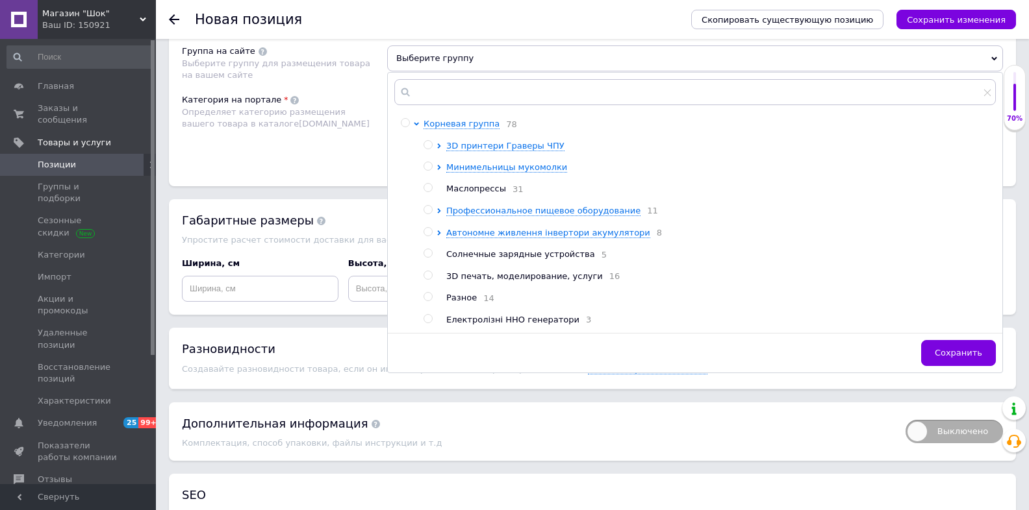
click at [427, 271] on input "radio" at bounding box center [427, 275] width 8 height 8
radio input "true"
click at [964, 349] on span "Сохранить" at bounding box center [958, 353] width 47 height 10
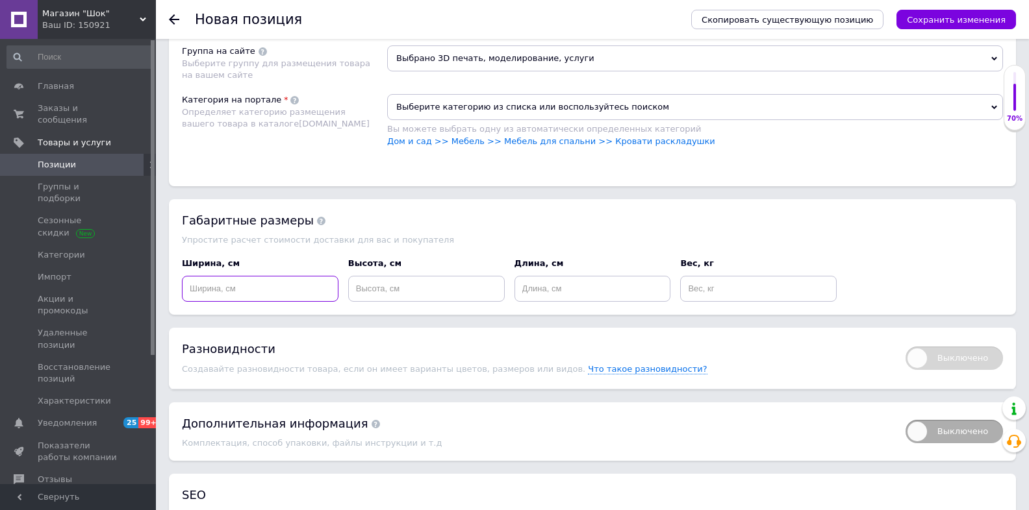
click at [293, 281] on input at bounding box center [260, 289] width 157 height 26
type input "24"
click at [379, 281] on input at bounding box center [426, 289] width 157 height 26
type input "24"
click at [553, 282] on input at bounding box center [592, 289] width 157 height 26
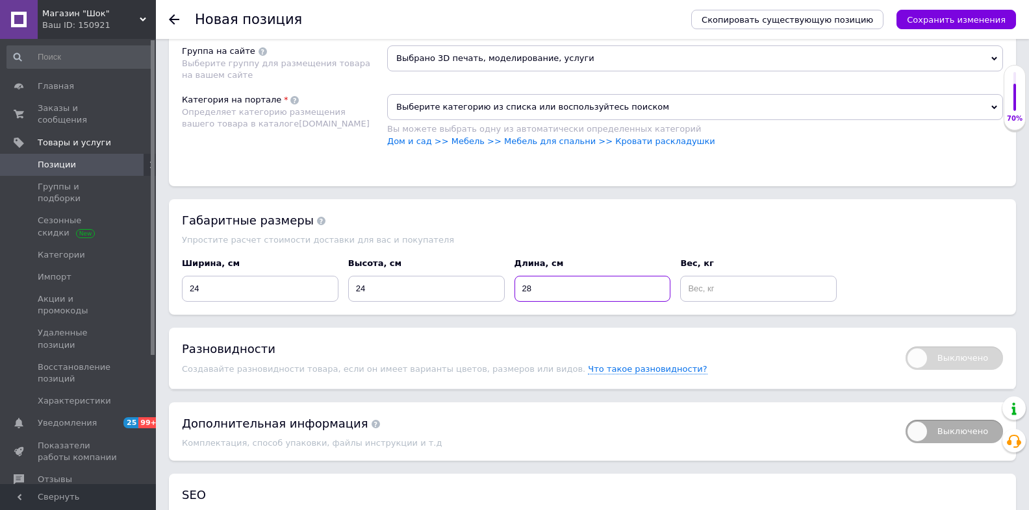
type input "28"
click at [699, 282] on input at bounding box center [758, 289] width 157 height 26
click at [697, 285] on input "0.5" at bounding box center [758, 289] width 157 height 26
click at [720, 279] on input "0.05" at bounding box center [758, 289] width 157 height 26
click at [933, 275] on div "Ширина, см 24 Высота, см 24 Длина, см 28 Вес, кг 0.05" at bounding box center [592, 280] width 831 height 54
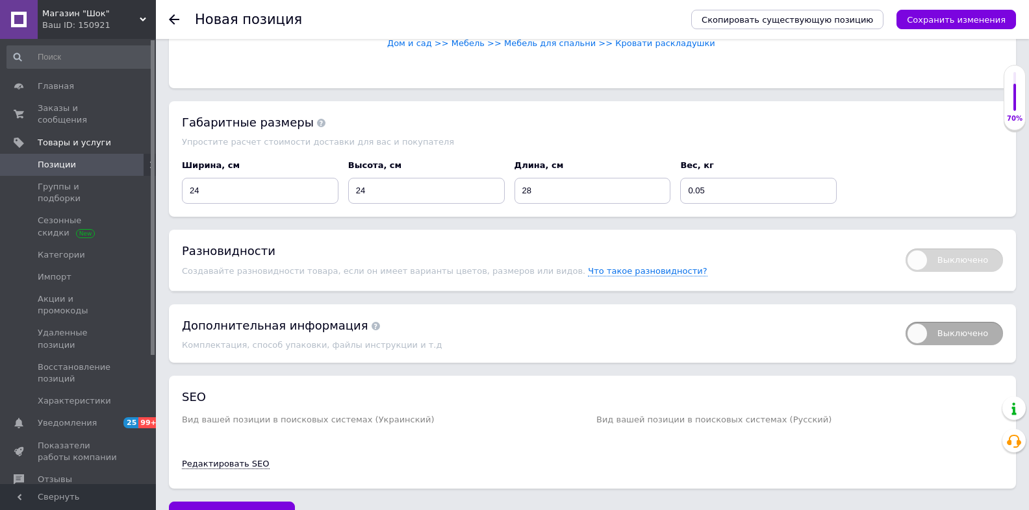
scroll to position [1039, 0]
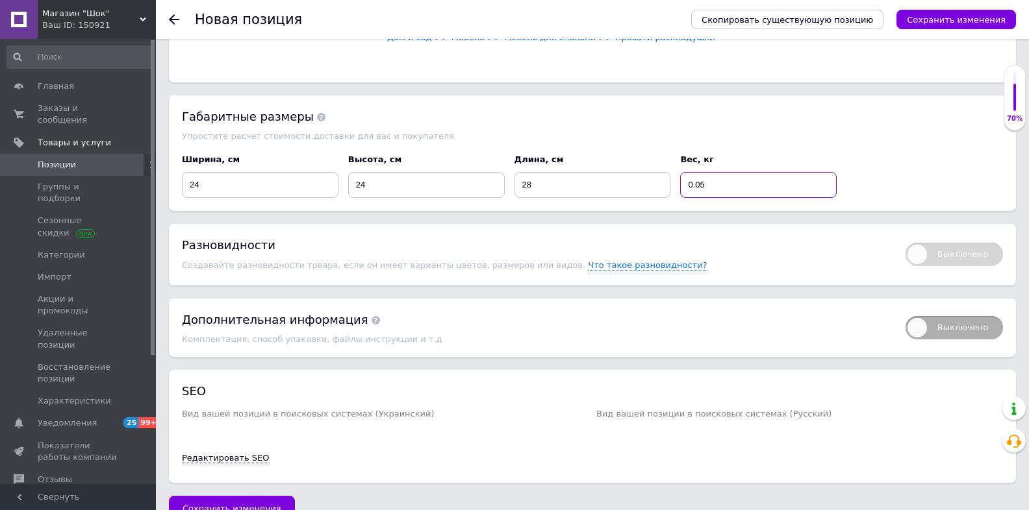
click at [702, 183] on input "0.05" at bounding box center [758, 185] width 157 height 26
click at [701, 181] on input "0.05" at bounding box center [758, 185] width 157 height 26
click at [699, 180] on input "0.05" at bounding box center [758, 185] width 157 height 26
type input "0.005"
click at [870, 174] on div "Ширина, см 24 Высота, см 24 Длина, см 28 Вес, кг 0.005" at bounding box center [592, 176] width 831 height 54
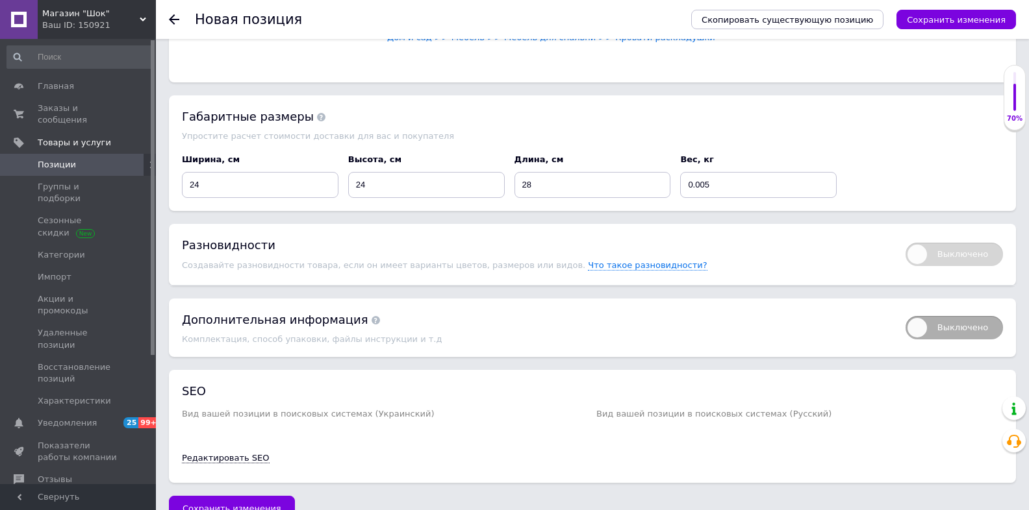
click at [547, 371] on div "SEO Вид вашей позиции в поисковых системах (Украинский) Вид вашей позиции в пои…" at bounding box center [592, 426] width 847 height 113
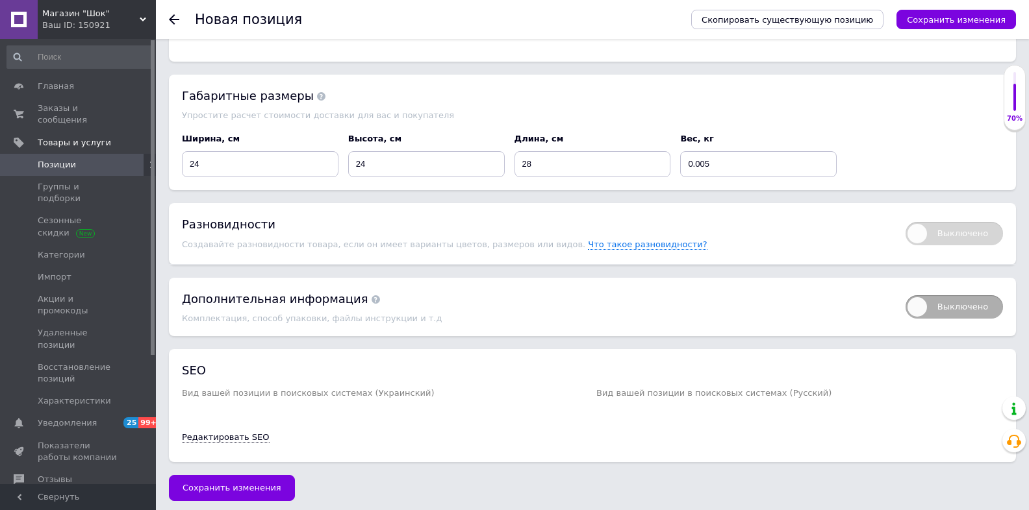
scroll to position [1061, 0]
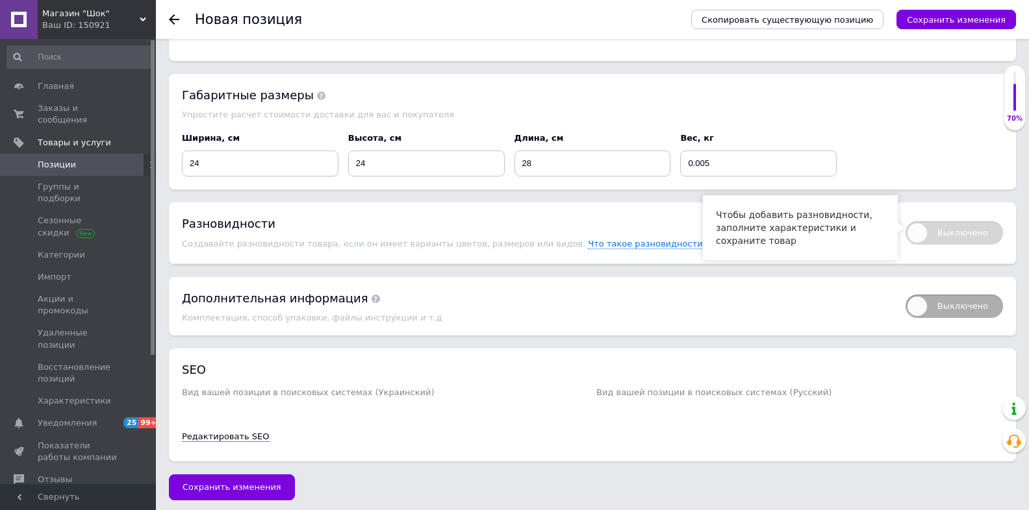
click at [914, 227] on span "Выключено" at bounding box center [953, 232] width 97 height 23
click at [926, 229] on span "Выключено" at bounding box center [953, 232] width 97 height 23
click at [927, 233] on span "Выключено" at bounding box center [953, 232] width 97 height 23
click at [922, 229] on span "Выключено" at bounding box center [953, 232] width 97 height 23
click at [921, 229] on span "Выключено" at bounding box center [953, 232] width 97 height 23
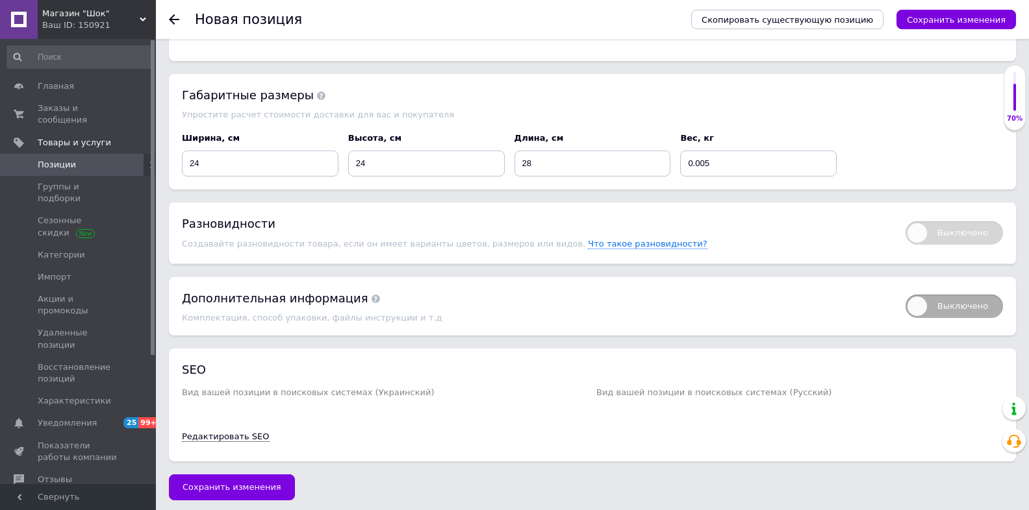
click at [921, 229] on span "Выключено" at bounding box center [953, 232] width 97 height 23
click at [559, 151] on input "28" at bounding box center [592, 164] width 157 height 26
click at [682, 320] on div "Выключено Дополнительная информация Комплектация, способ упаковки, файлы инстру…" at bounding box center [592, 306] width 847 height 58
click at [922, 299] on span "Выключено" at bounding box center [953, 306] width 97 height 23
click at [905, 295] on input "Выключено" at bounding box center [901, 290] width 8 height 8
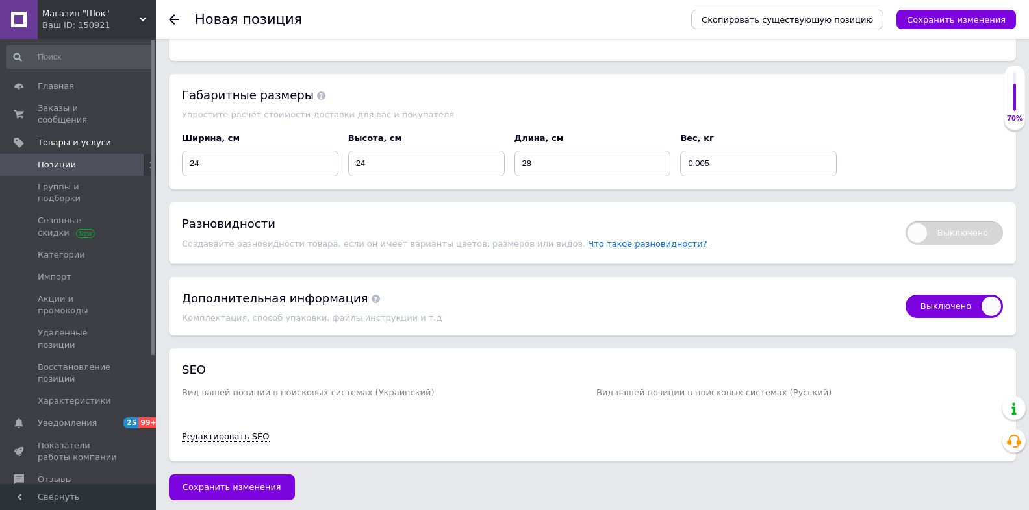
checkbox input "true"
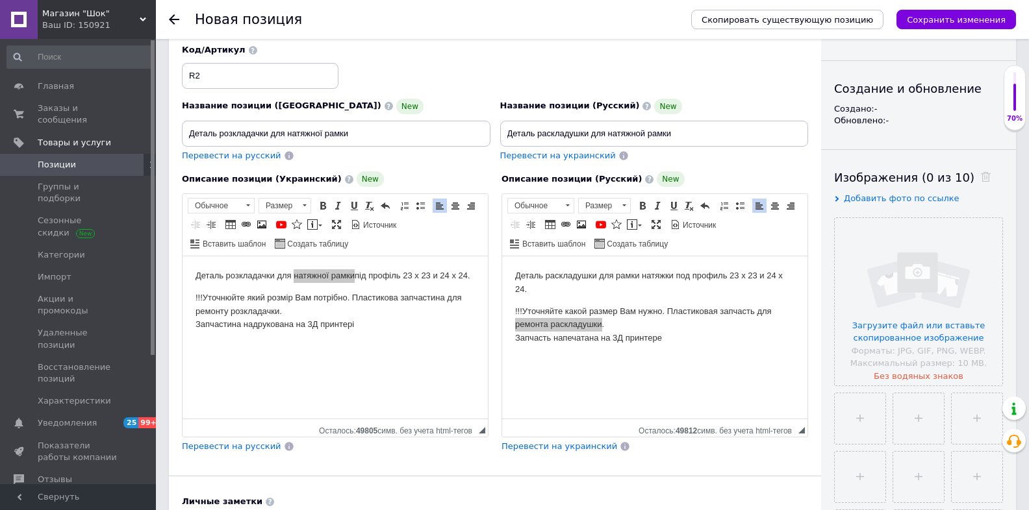
scroll to position [0, 0]
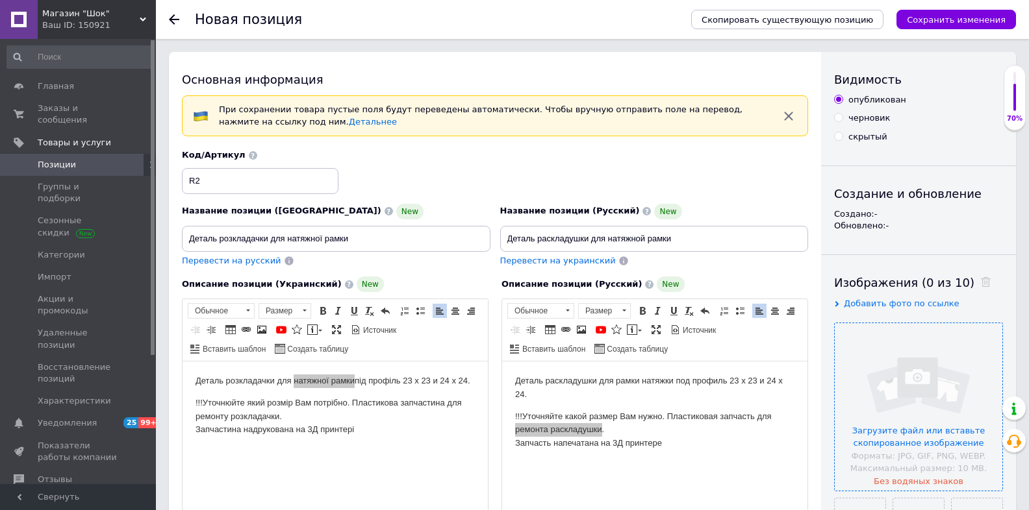
click at [896, 364] on input "file" at bounding box center [919, 407] width 168 height 168
click at [909, 306] on span "Добавить фото по ссылке" at bounding box center [902, 304] width 116 height 10
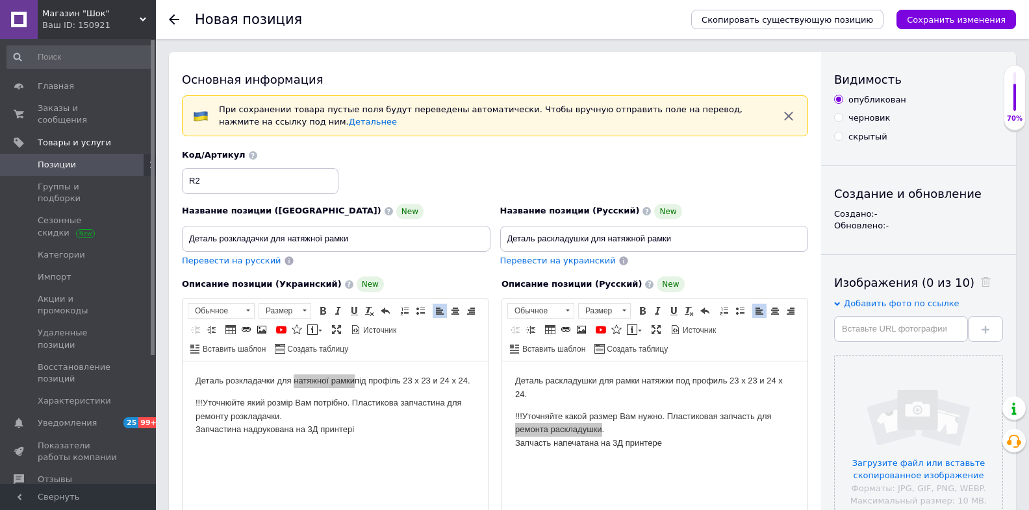
click at [919, 306] on span "Добавить фото по ссылке" at bounding box center [902, 304] width 116 height 10
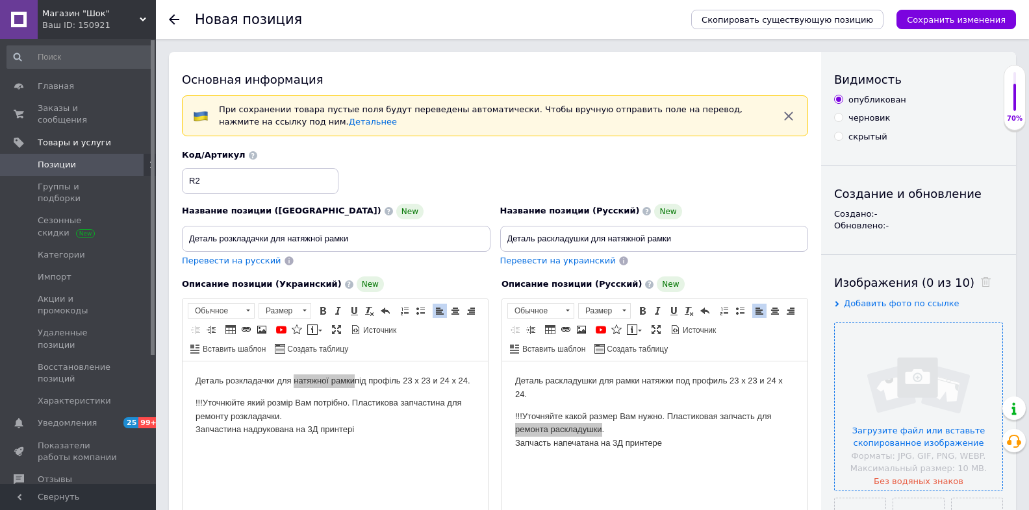
click at [921, 419] on input "file" at bounding box center [919, 407] width 168 height 168
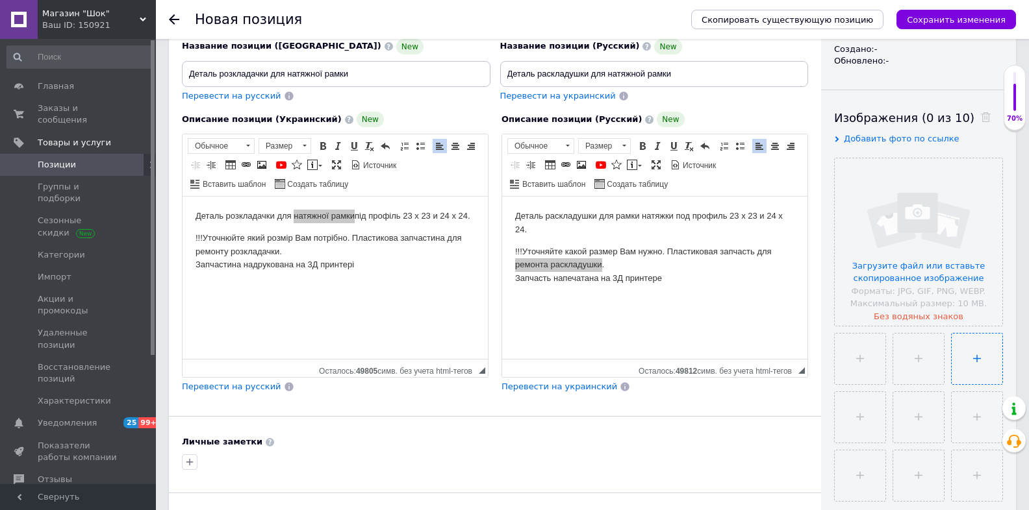
scroll to position [156, 0]
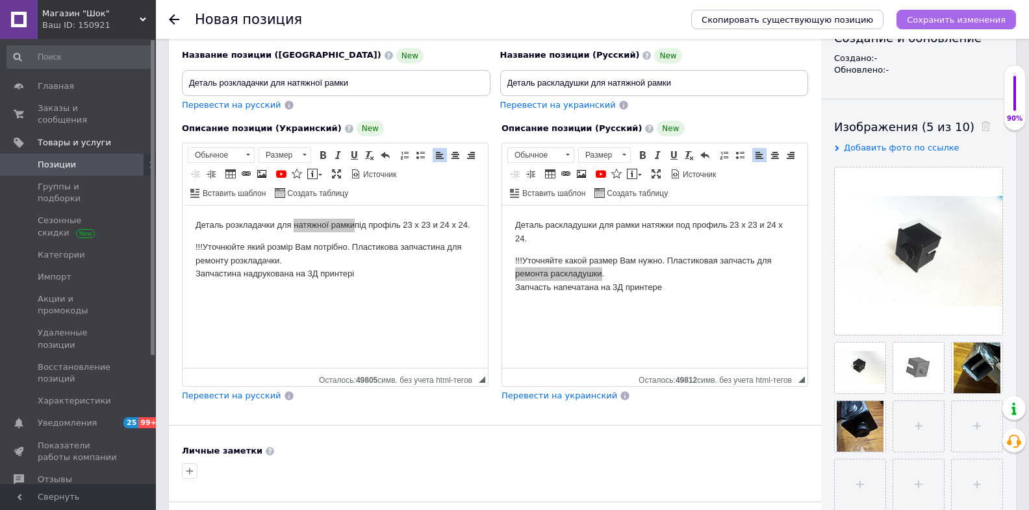
click at [987, 16] on icon "Сохранить изменения" at bounding box center [956, 20] width 99 height 10
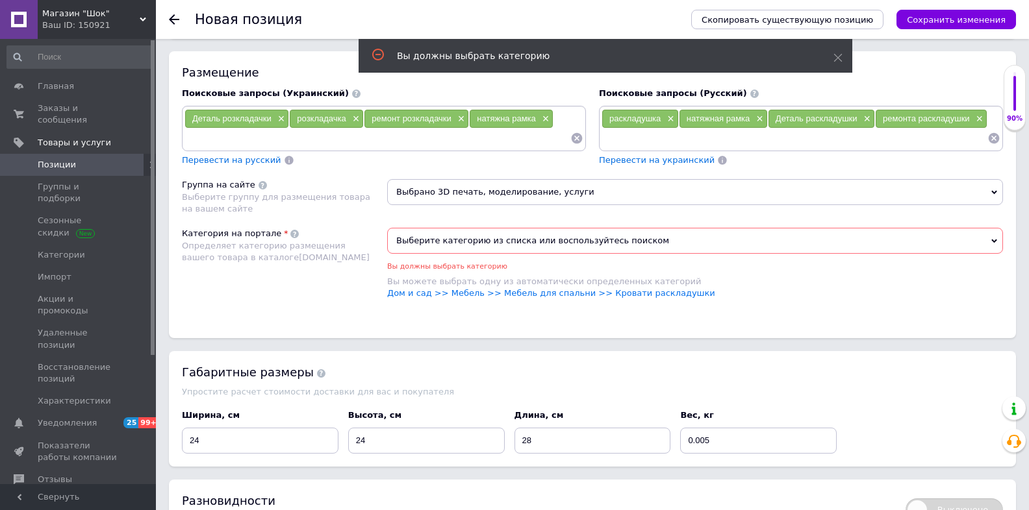
scroll to position [807, 0]
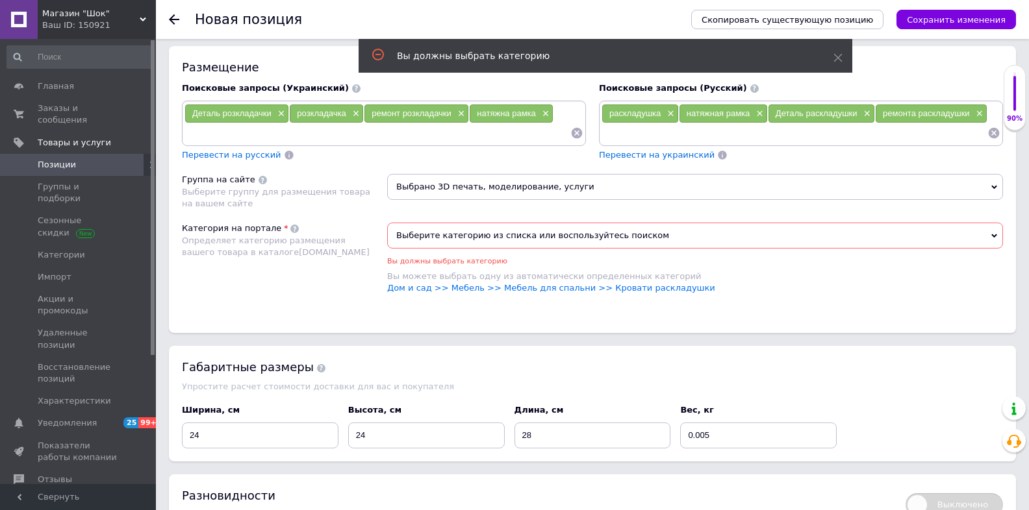
click at [556, 231] on span "Выберите категорию из списка или воспользуйтесь поиском" at bounding box center [695, 236] width 616 height 26
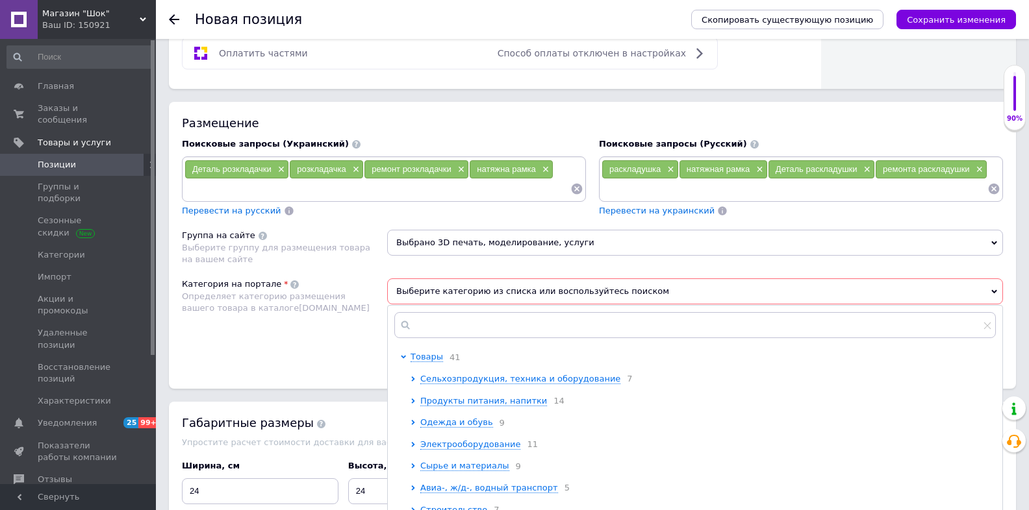
scroll to position [755, 0]
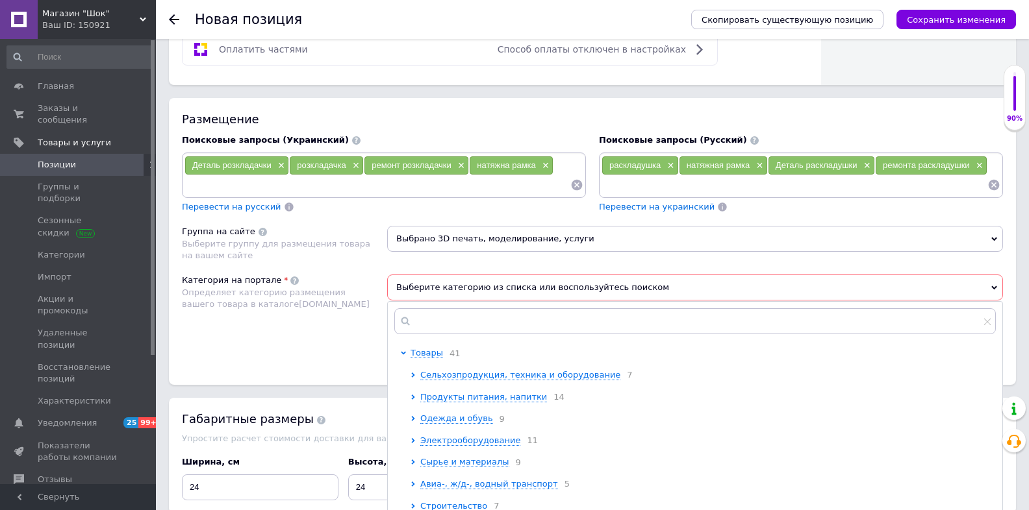
click at [601, 255] on div "Выбрано 3D печать, моделирование, услуги" at bounding box center [695, 244] width 616 height 36
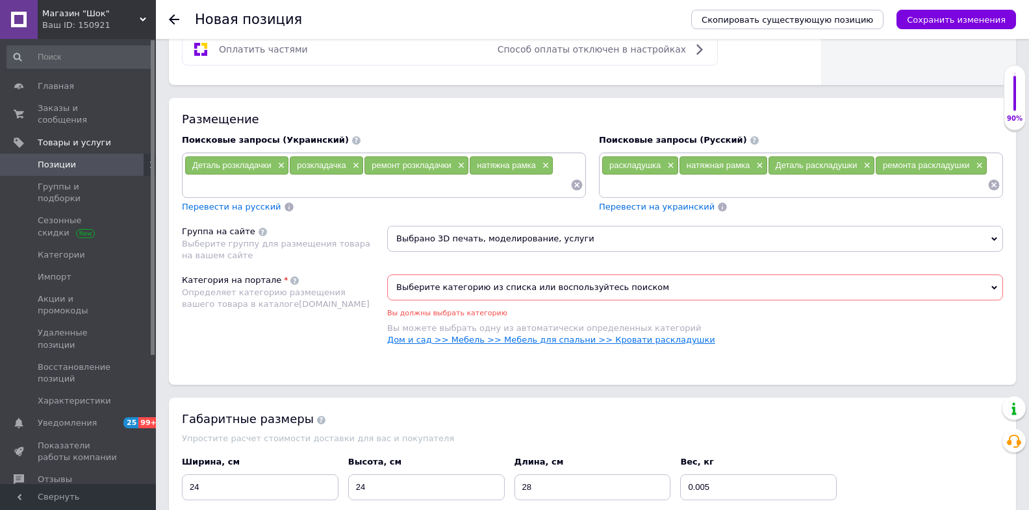
click at [619, 335] on link "Дом и сад >> Мебель >> Мебель для спальни >> Кровати раскладушки" at bounding box center [551, 340] width 328 height 10
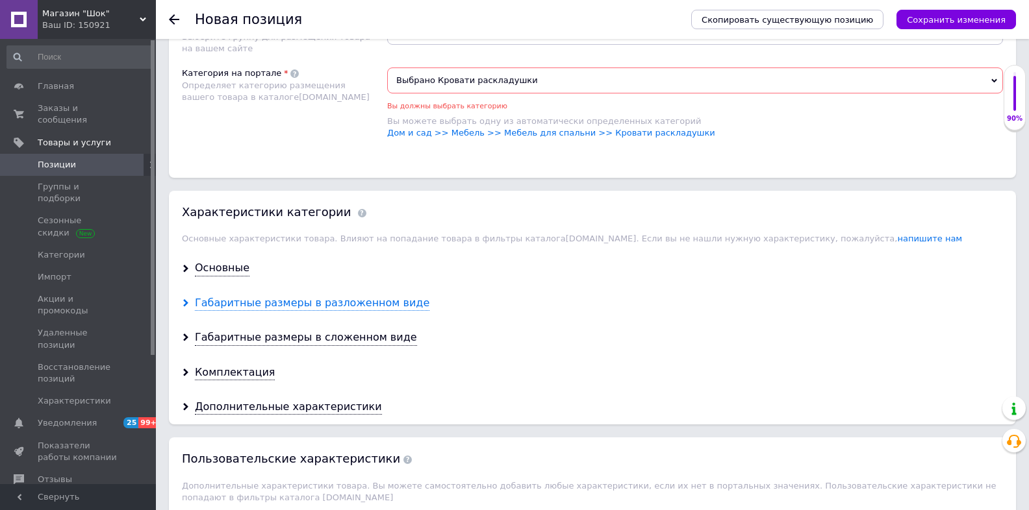
scroll to position [962, 0]
click at [219, 260] on div "Основные" at bounding box center [222, 267] width 55 height 15
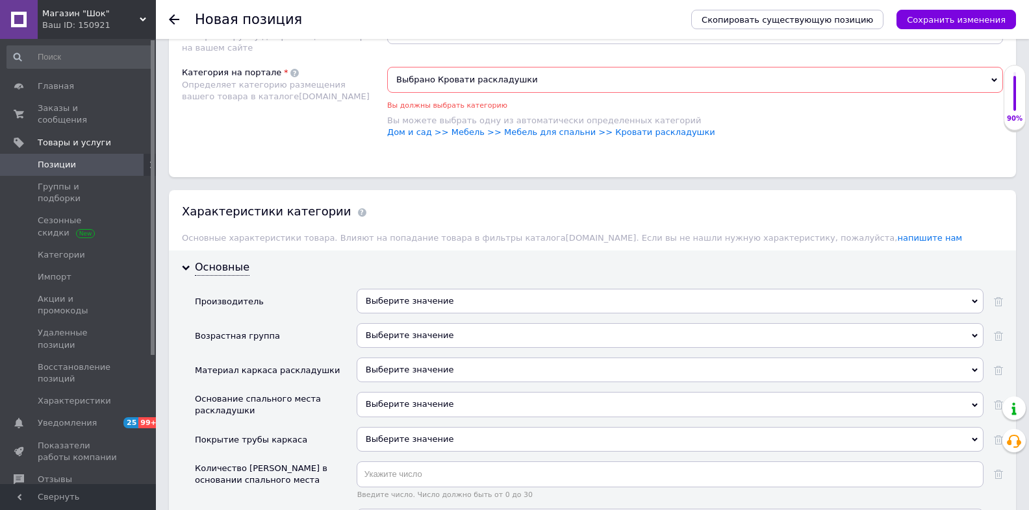
click at [399, 301] on div "Выберите значение" at bounding box center [670, 301] width 627 height 25
drag, startPoint x: 543, startPoint y: 263, endPoint x: 531, endPoint y: 285, distance: 25.3
click at [440, 330] on div "Выберите значение" at bounding box center [670, 335] width 627 height 25
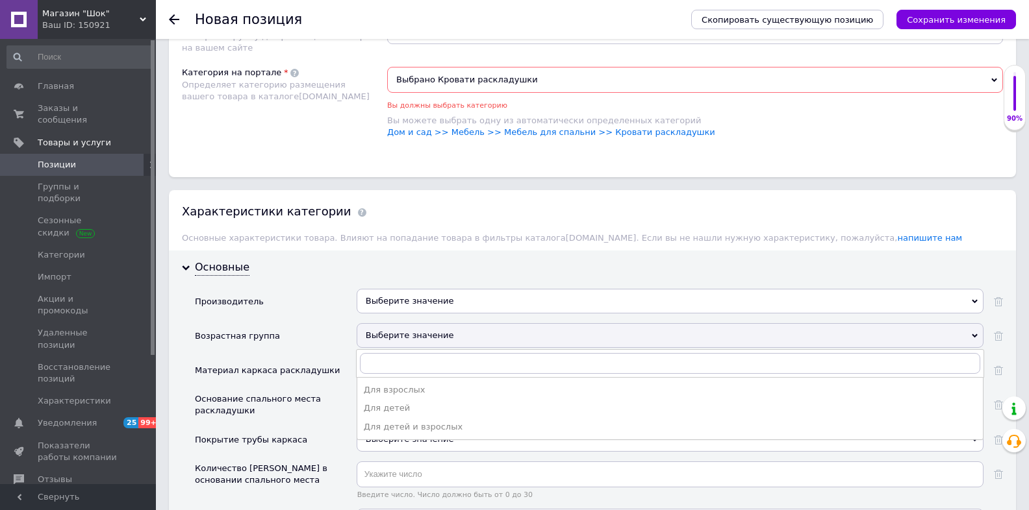
click at [440, 330] on div "Выберите значение" at bounding box center [670, 335] width 627 height 25
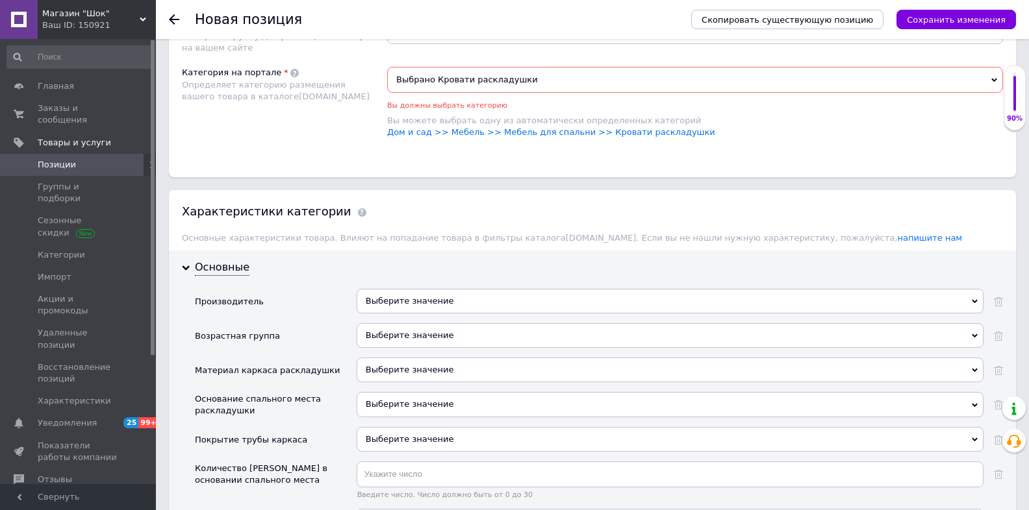
click at [440, 330] on div "Выберите значение" at bounding box center [670, 335] width 627 height 25
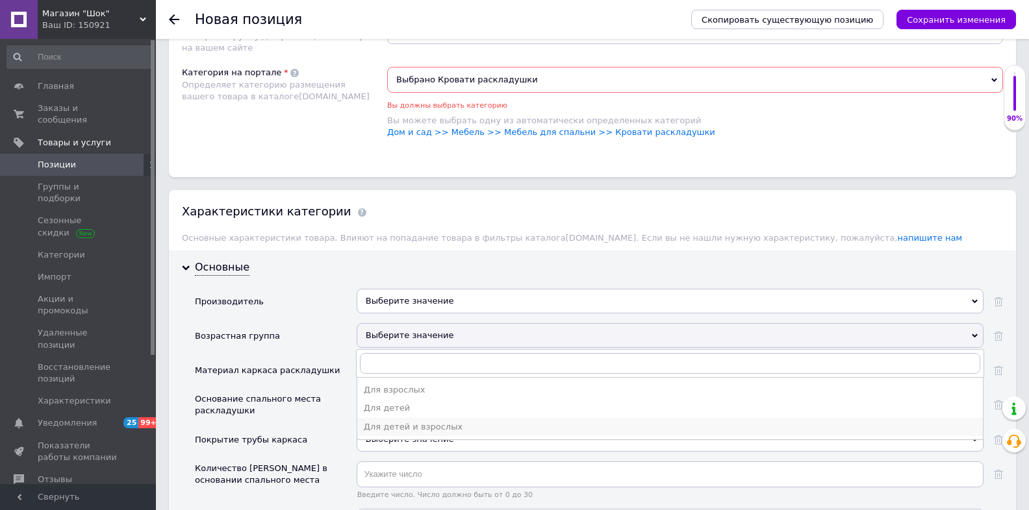
click at [416, 421] on div "Для детей и взрослых" at bounding box center [670, 427] width 612 height 12
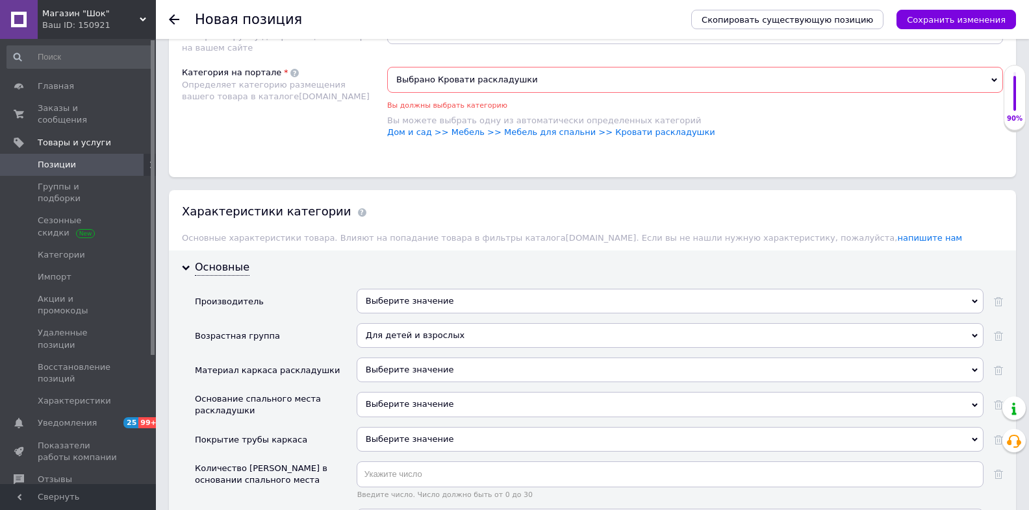
click at [444, 299] on div "Выберите значение" at bounding box center [670, 301] width 627 height 25
click at [467, 364] on div "Выберите значение" at bounding box center [670, 370] width 627 height 25
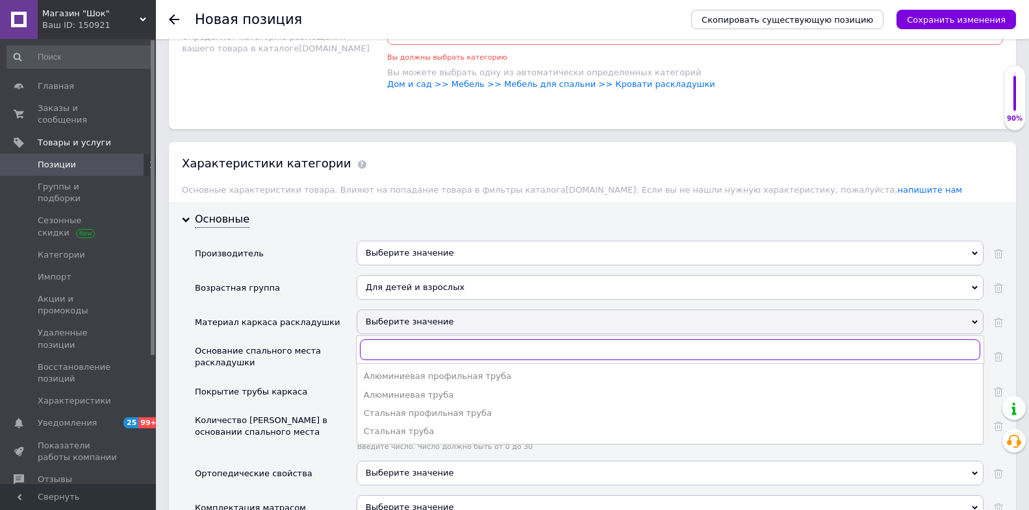
scroll to position [1014, 0]
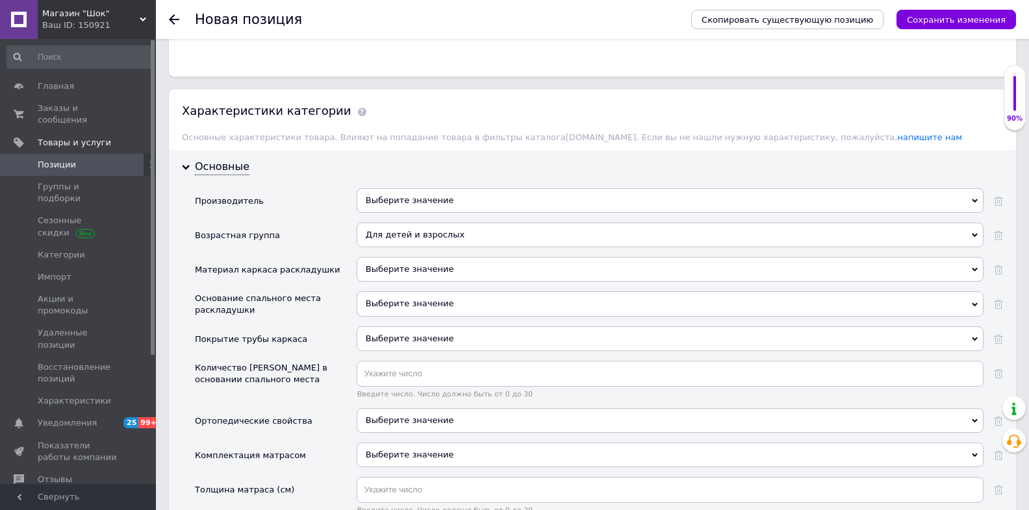
scroll to position [1066, 0]
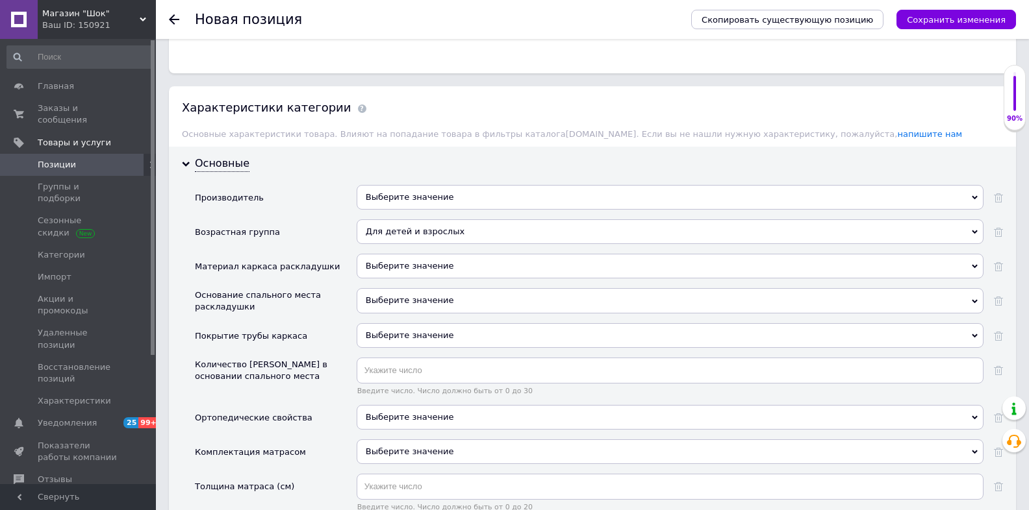
click at [490, 193] on div "Выберите значение" at bounding box center [670, 197] width 627 height 25
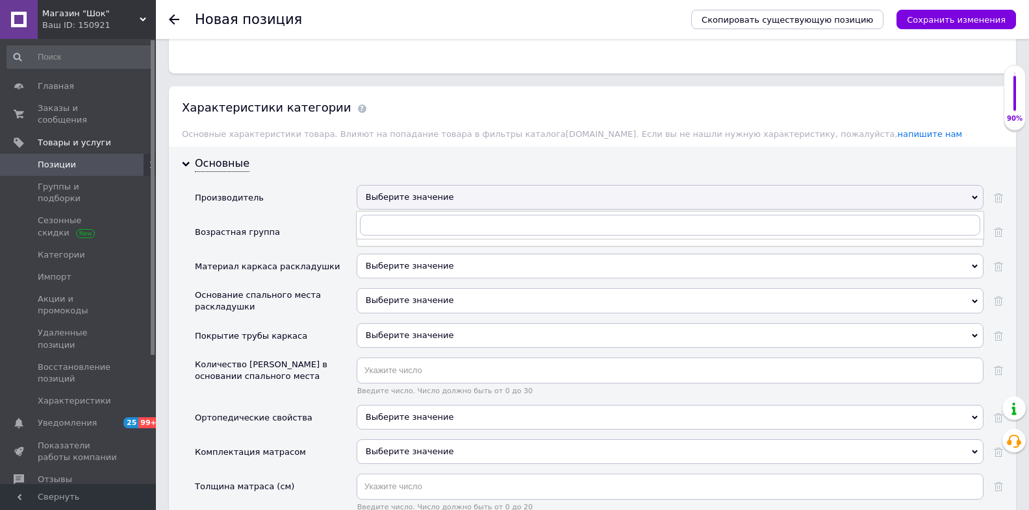
click at [490, 193] on div "Выберите значение" at bounding box center [670, 197] width 627 height 25
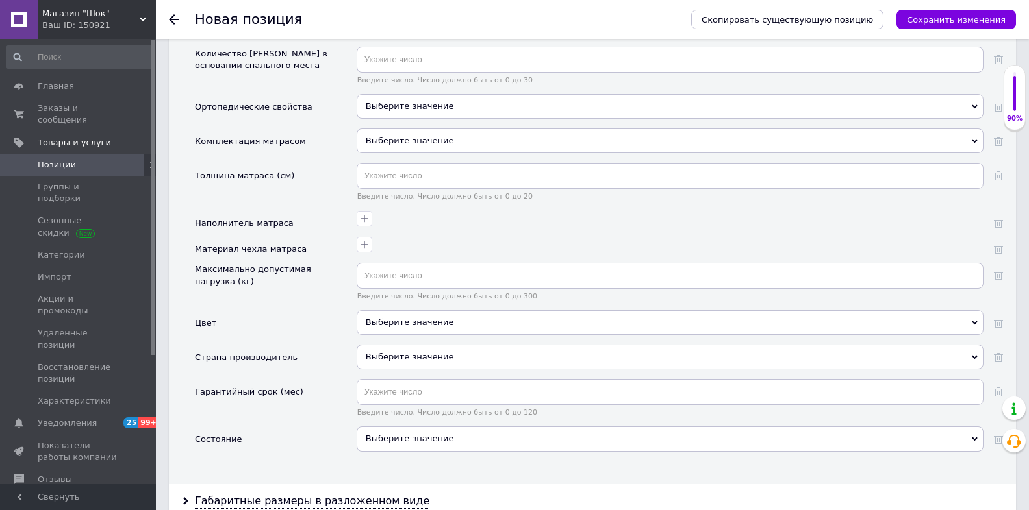
scroll to position [1534, 0]
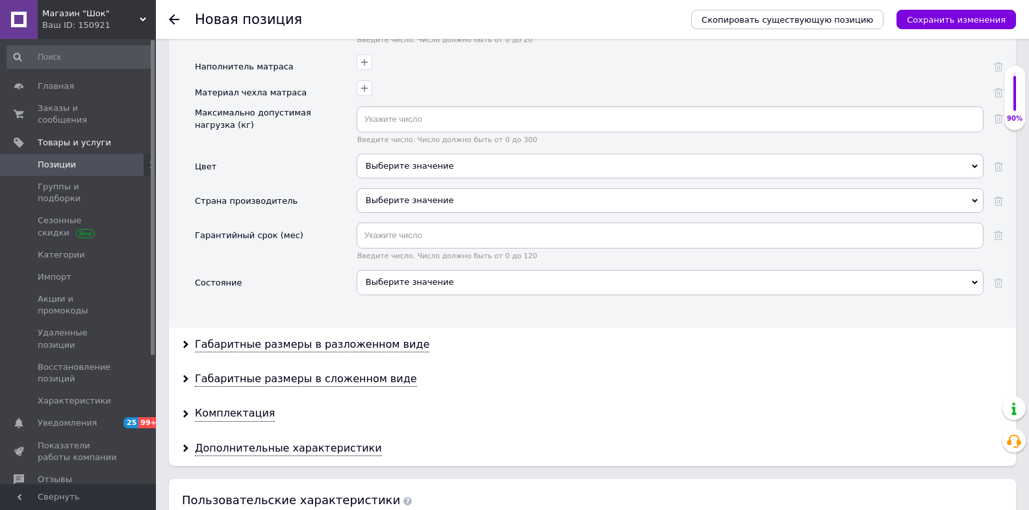
click at [471, 160] on div "Выберите значение" at bounding box center [670, 166] width 627 height 25
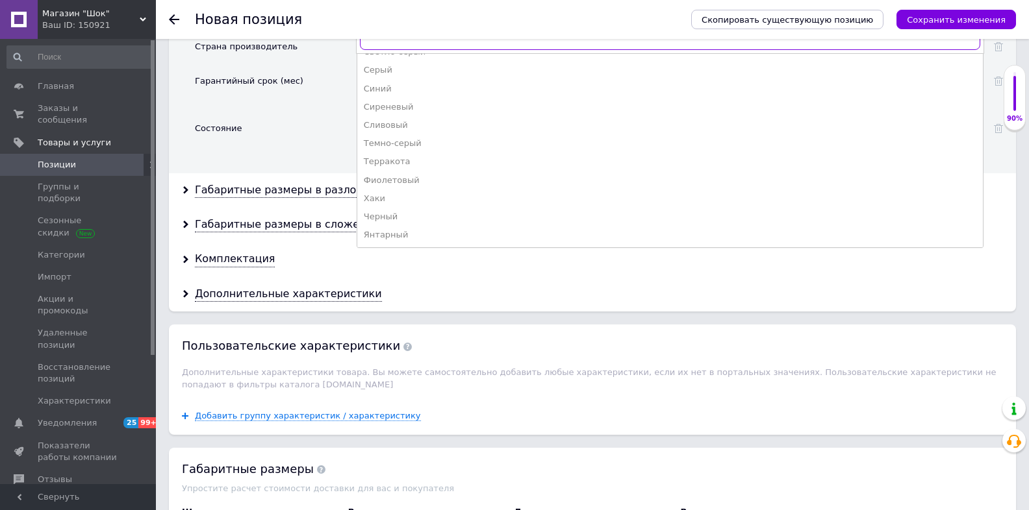
scroll to position [1690, 0]
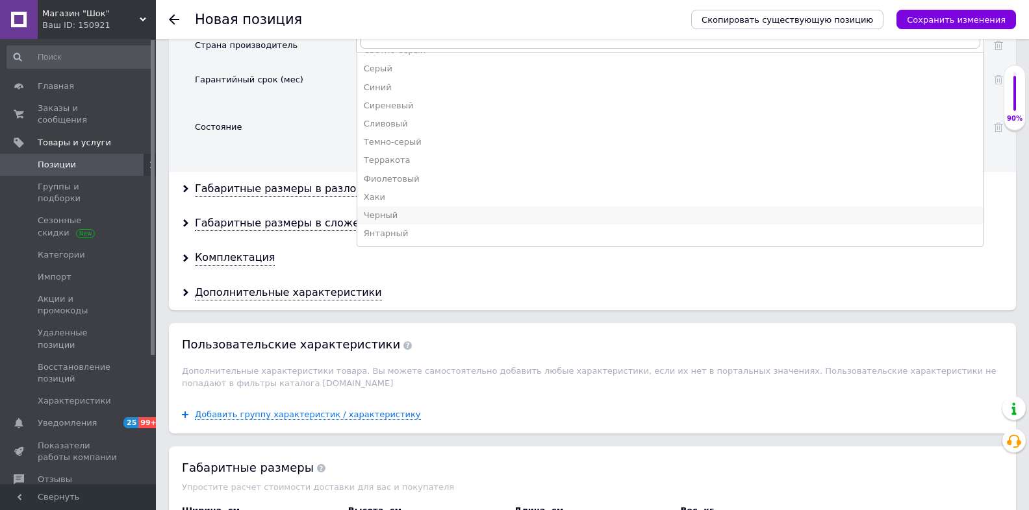
click at [384, 210] on div "Черный" at bounding box center [670, 216] width 612 height 12
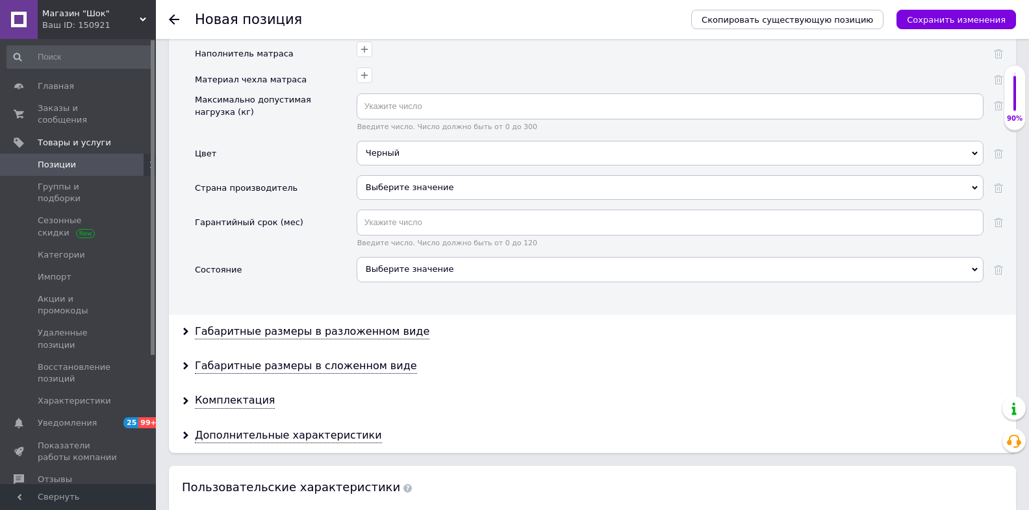
scroll to position [1534, 0]
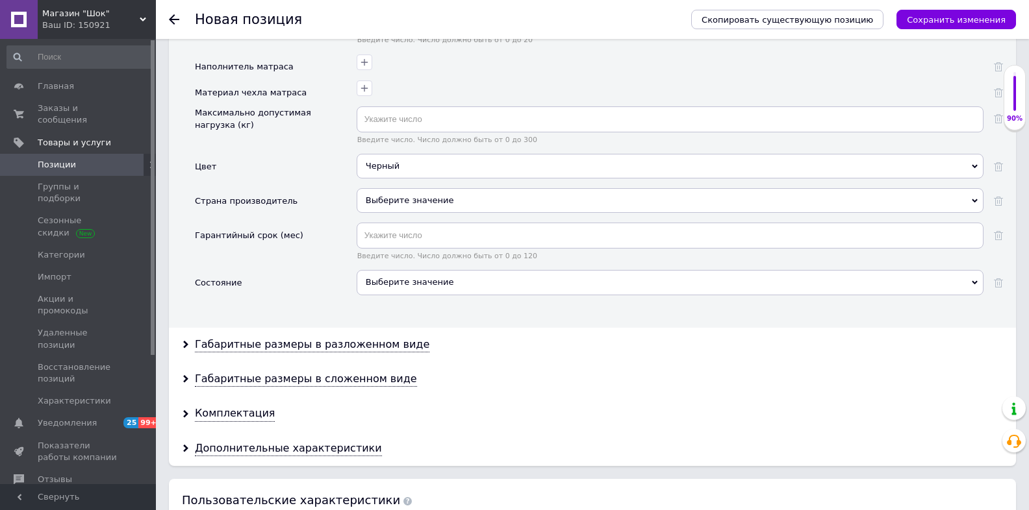
click at [387, 192] on div "Выберите значение" at bounding box center [670, 200] width 627 height 25
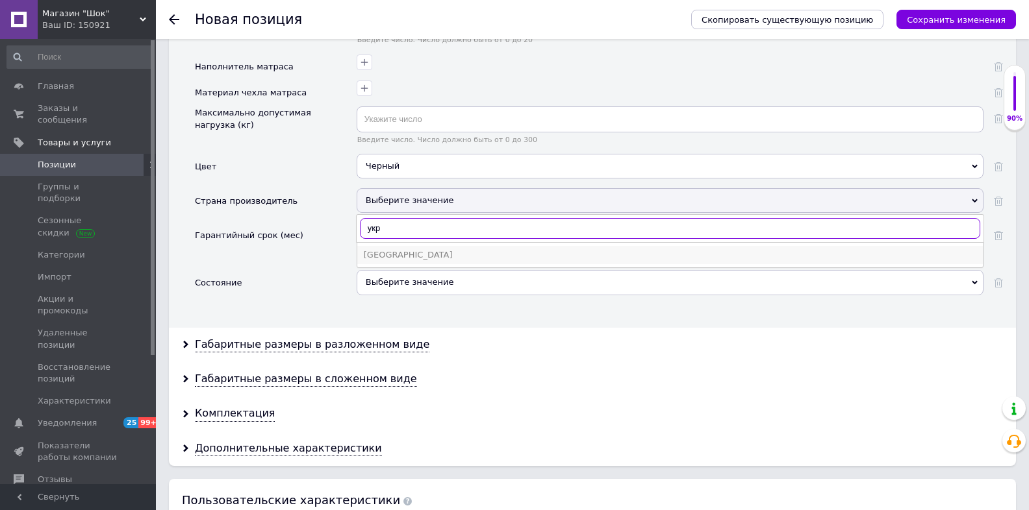
type input "укр"
click at [394, 249] on div "[GEOGRAPHIC_DATA]" at bounding box center [670, 255] width 612 height 12
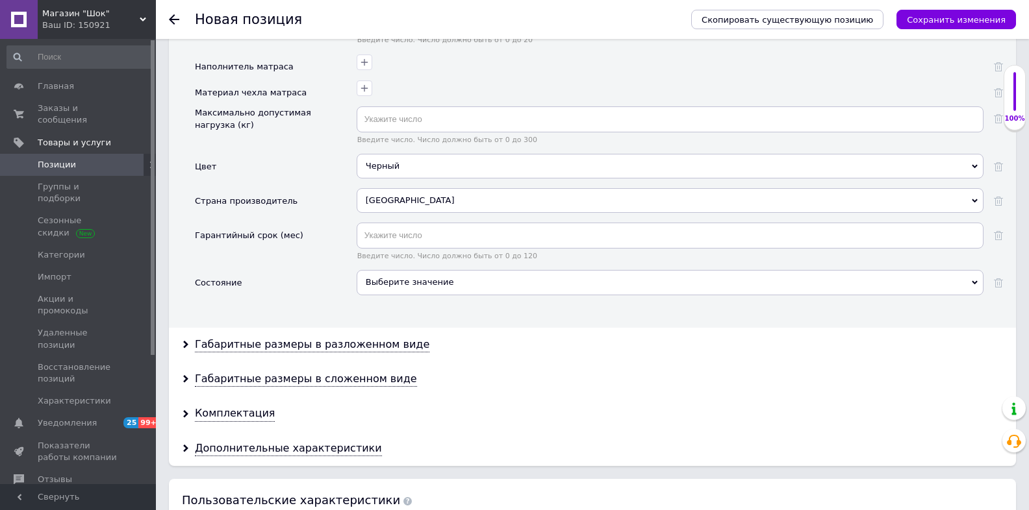
click at [399, 270] on div "Выберите значение" at bounding box center [670, 282] width 627 height 25
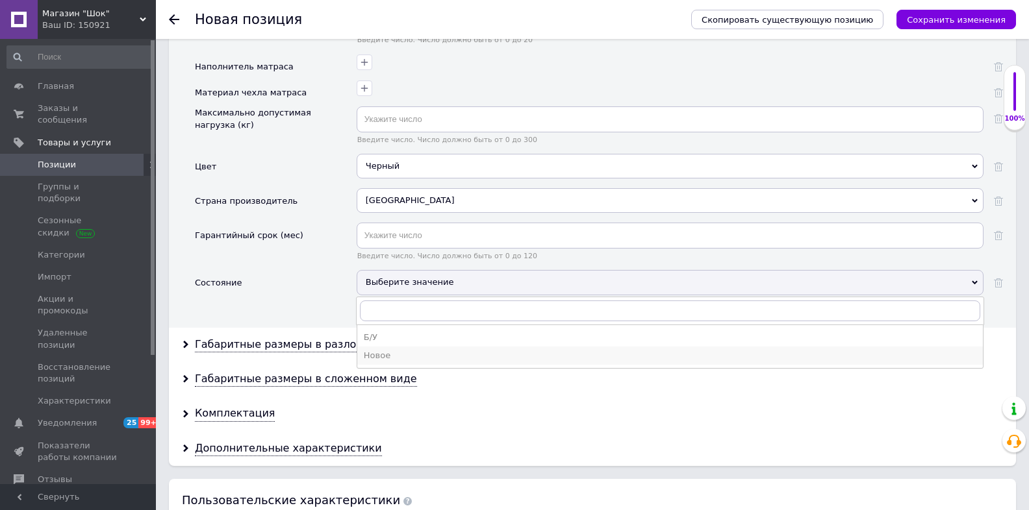
click at [377, 350] on div "Новое" at bounding box center [670, 356] width 612 height 12
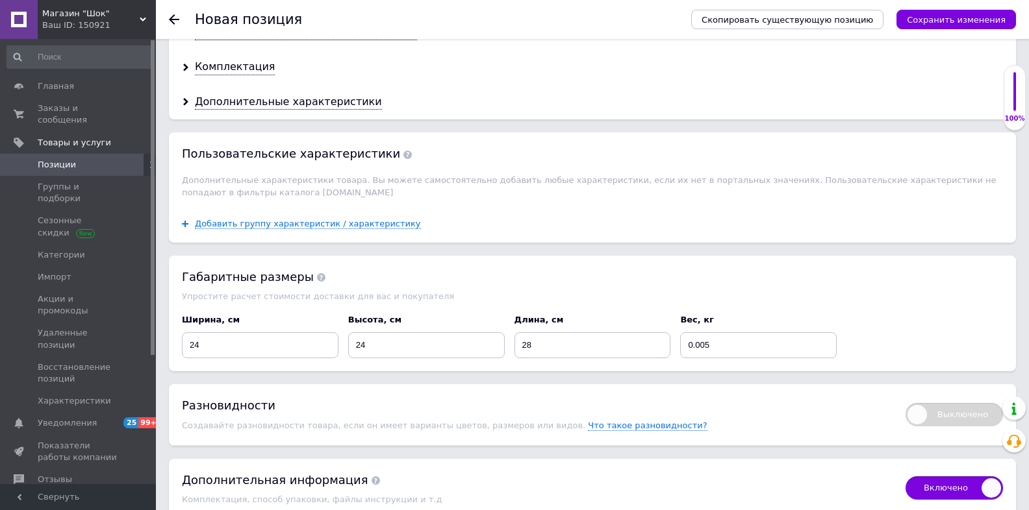
scroll to position [1898, 0]
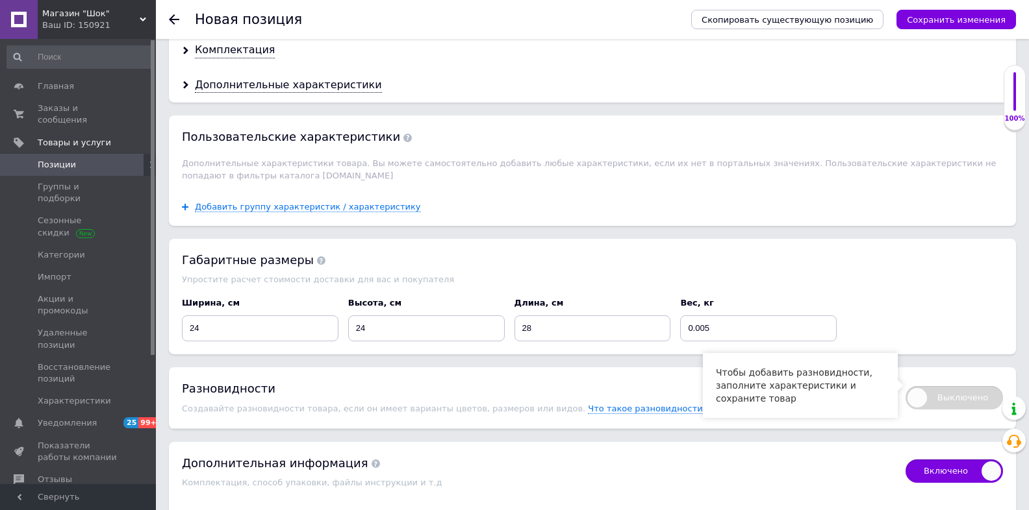
click at [937, 386] on span "Выключено" at bounding box center [953, 397] width 97 height 23
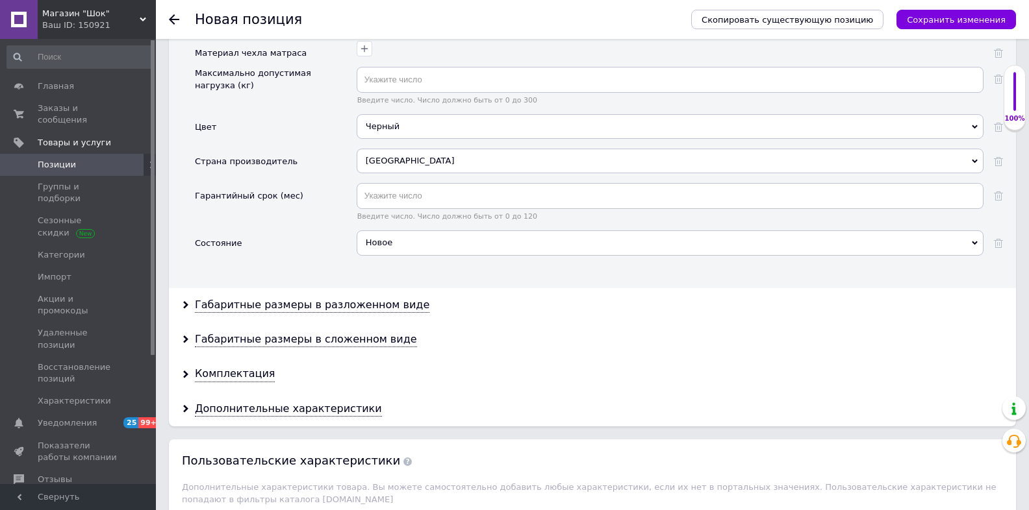
scroll to position [1534, 0]
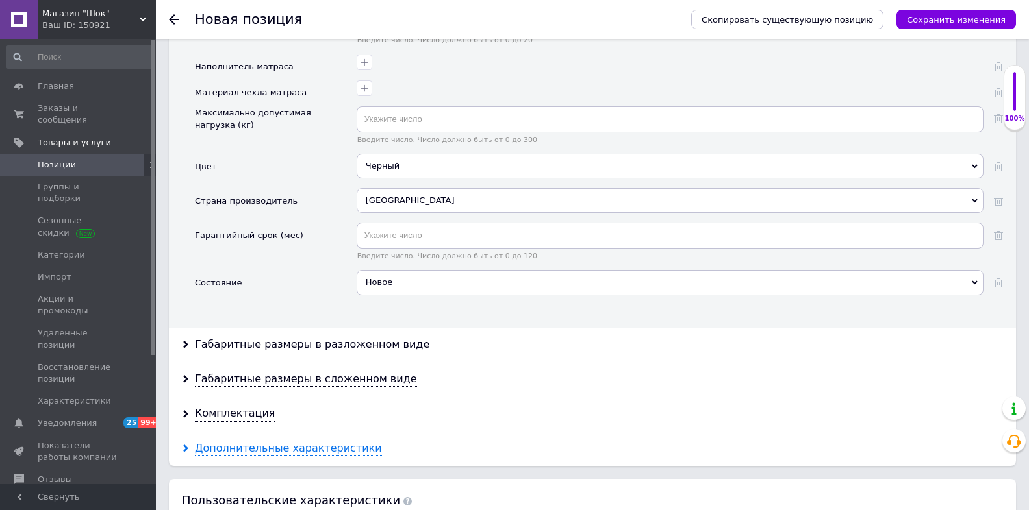
click at [255, 442] on div "Дополнительные характеристики" at bounding box center [288, 449] width 187 height 15
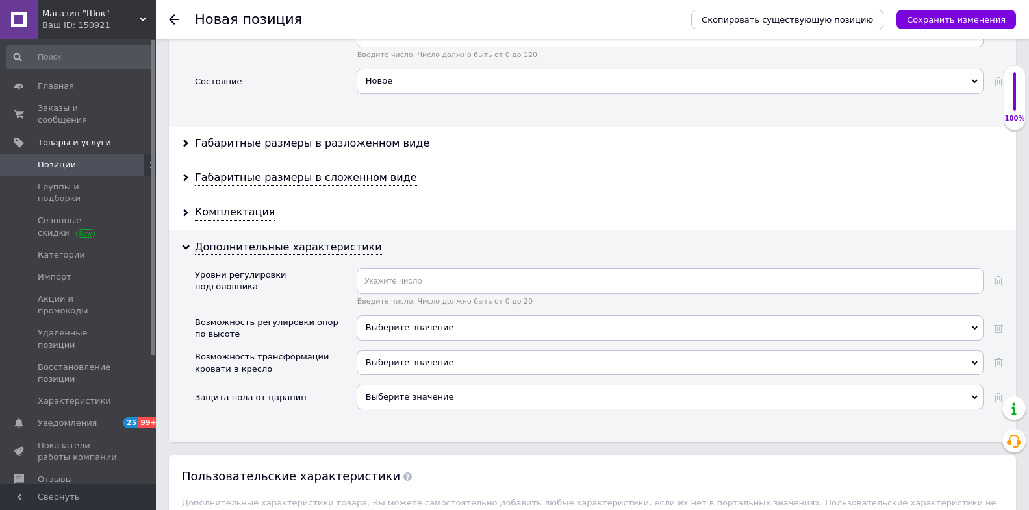
scroll to position [1742, 0]
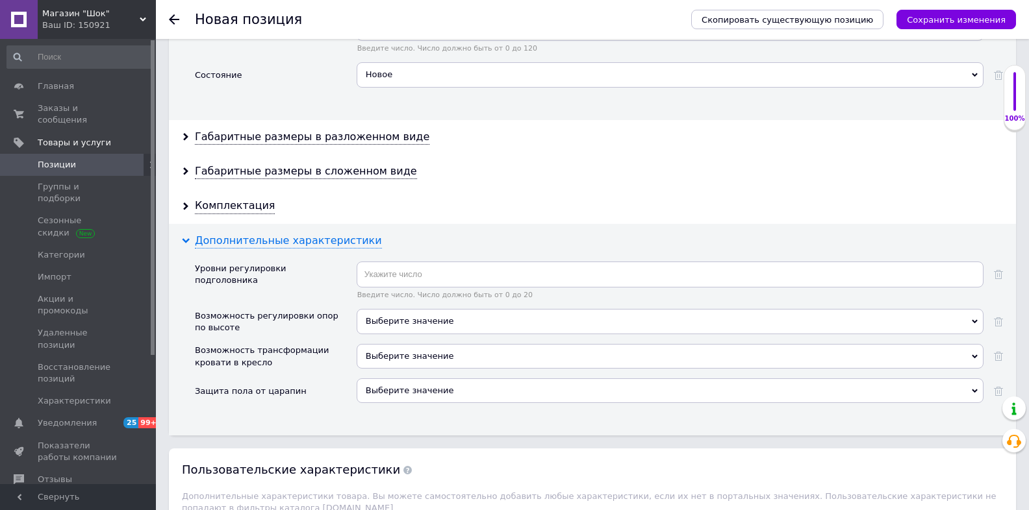
click at [290, 234] on div "Дополнительные характеристики" at bounding box center [288, 241] width 187 height 15
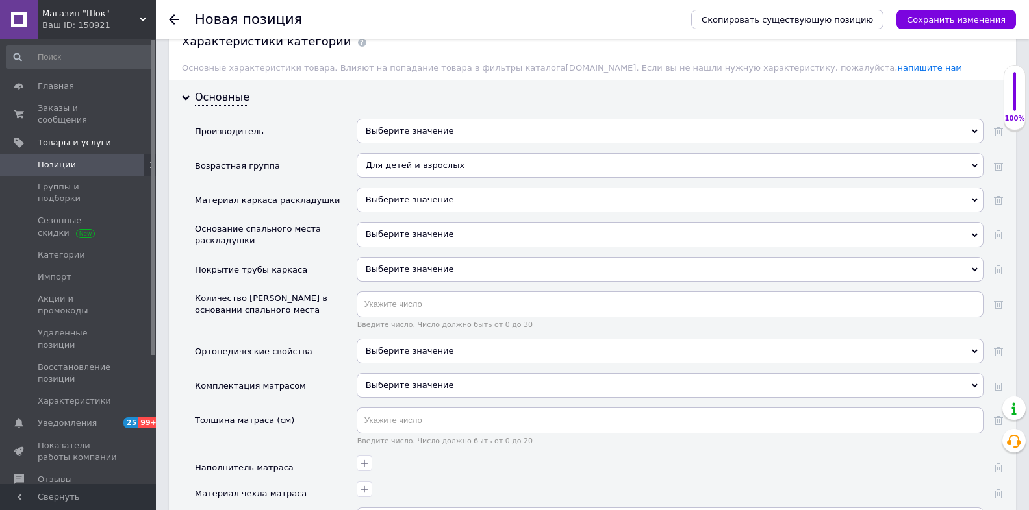
scroll to position [1118, 0]
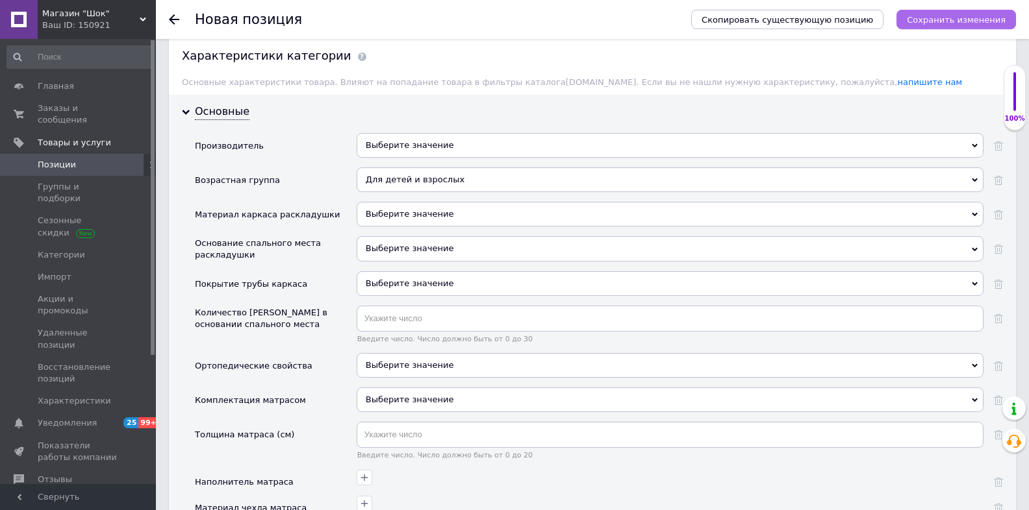
click at [953, 19] on icon "Сохранить изменения" at bounding box center [956, 20] width 99 height 10
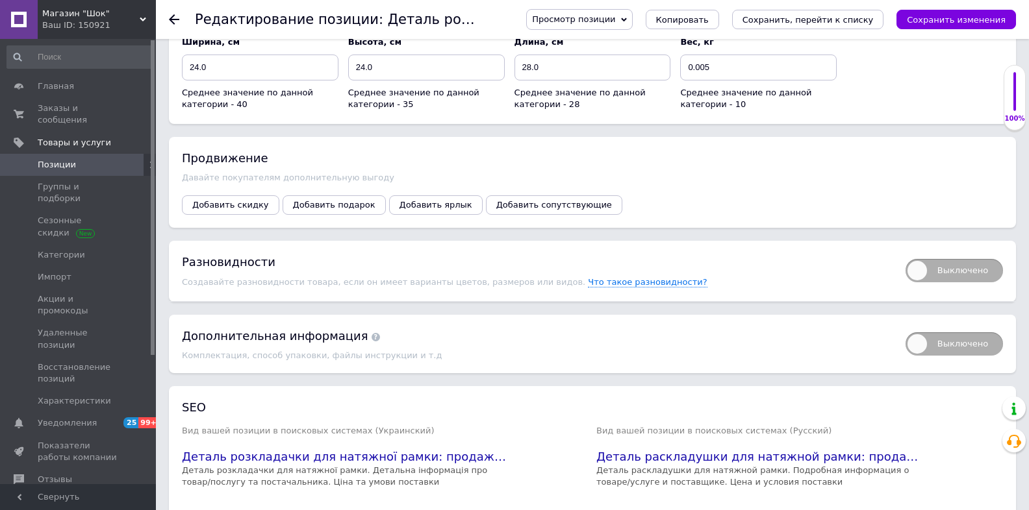
scroll to position [1559, 0]
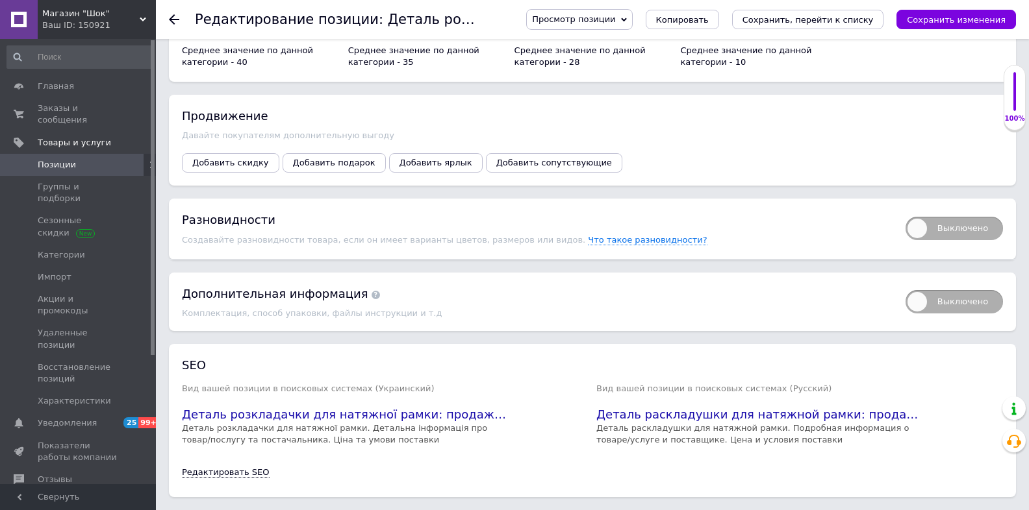
click at [916, 223] on span "Выключено" at bounding box center [953, 228] width 97 height 23
click at [905, 217] on input "Выключено" at bounding box center [901, 212] width 8 height 8
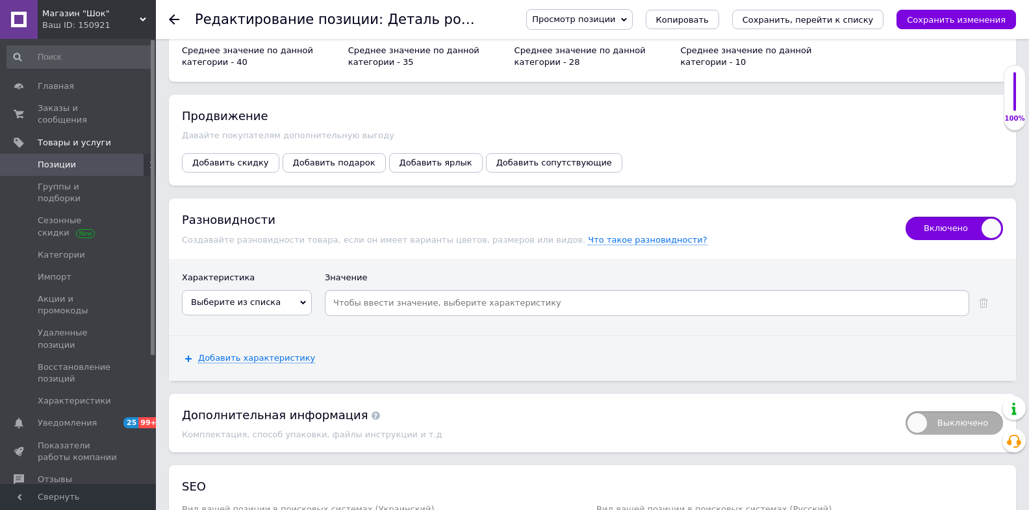
click at [264, 297] on span "Выберите из списка" at bounding box center [236, 302] width 90 height 10
click at [258, 379] on li "Цвет" at bounding box center [246, 384] width 129 height 18
click at [444, 302] on input at bounding box center [669, 303] width 593 height 19
click at [358, 303] on div "Черный" at bounding box center [350, 303] width 45 height 18
click at [302, 301] on icon at bounding box center [303, 303] width 6 height 4
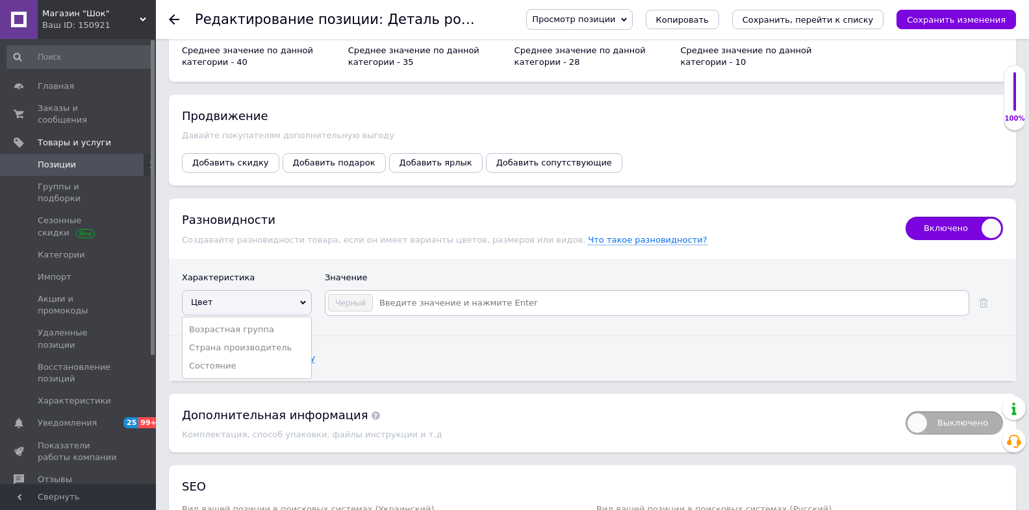
click at [306, 272] on div "Характеристика" at bounding box center [247, 281] width 130 height 18
click at [262, 353] on span "Добавить характеристику" at bounding box center [256, 358] width 117 height 10
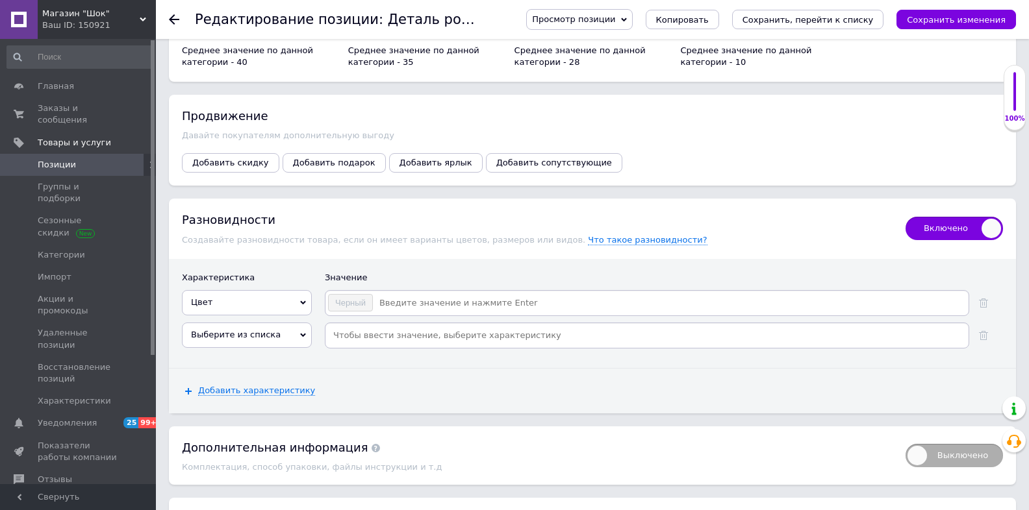
click at [280, 331] on span "Выберите из списка" at bounding box center [247, 335] width 130 height 25
click at [295, 329] on span "Выберите из списка" at bounding box center [247, 335] width 130 height 25
click at [983, 301] on icon at bounding box center [983, 303] width 9 height 9
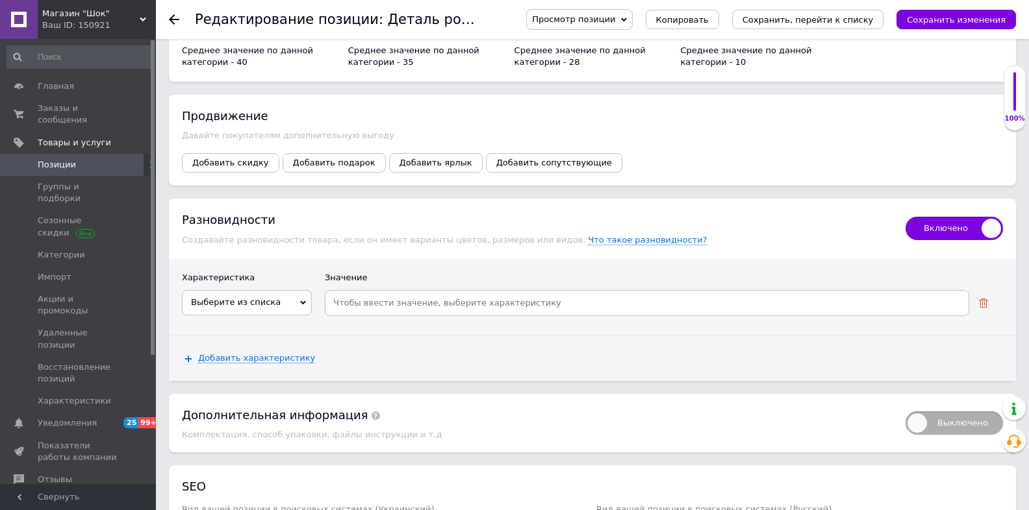
click at [983, 299] on use at bounding box center [983, 303] width 9 height 9
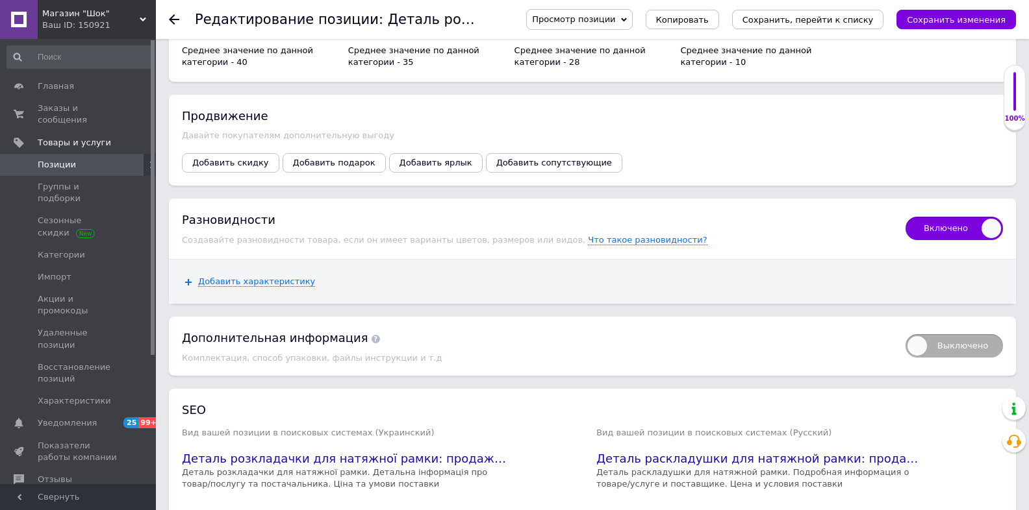
click at [989, 225] on span "Включено" at bounding box center [953, 228] width 97 height 23
click at [905, 217] on input "Включено" at bounding box center [901, 212] width 8 height 8
checkbox input "false"
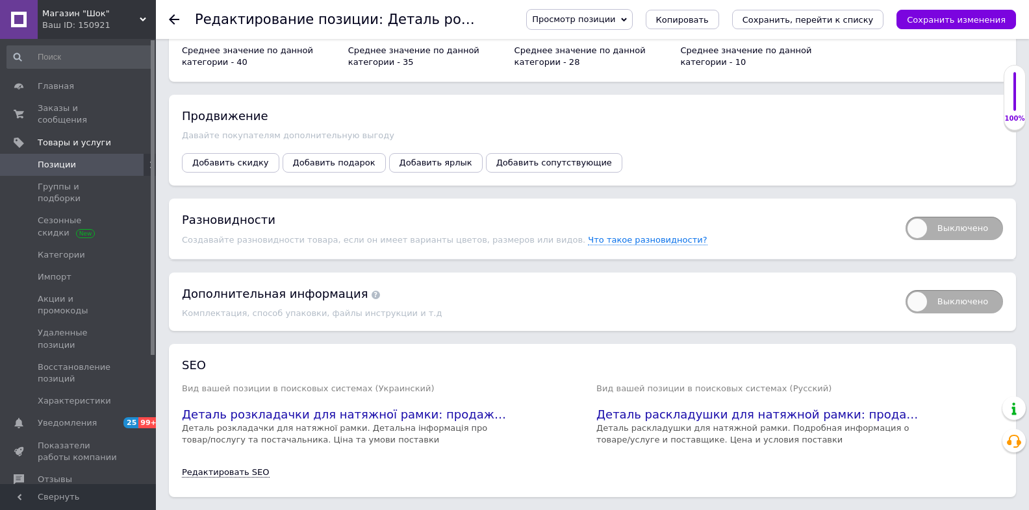
click at [917, 294] on span "Выключено" at bounding box center [953, 301] width 97 height 23
click at [905, 290] on input "Выключено" at bounding box center [901, 286] width 8 height 8
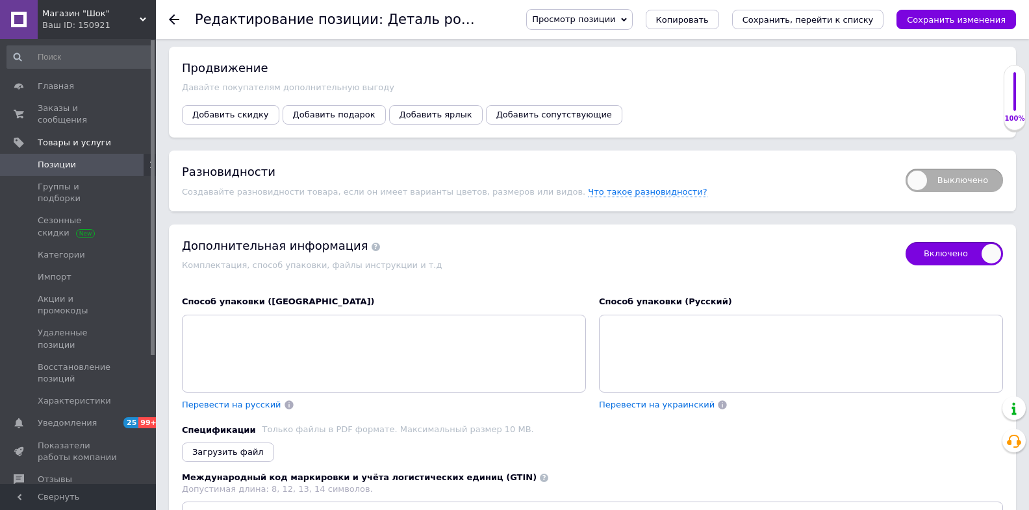
scroll to position [1611, 0]
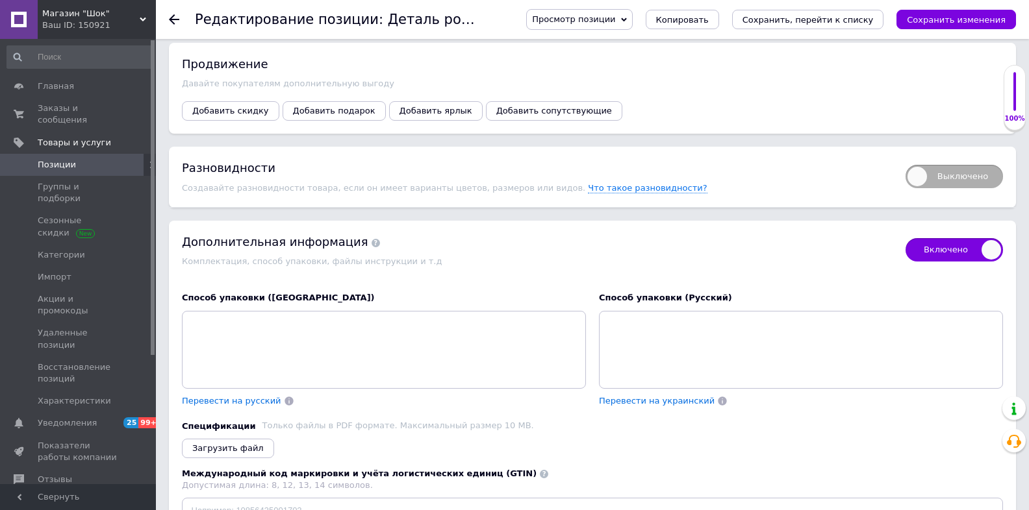
click at [985, 242] on span "Включено" at bounding box center [953, 249] width 97 height 23
click at [905, 238] on input "Включено" at bounding box center [901, 234] width 8 height 8
checkbox input "false"
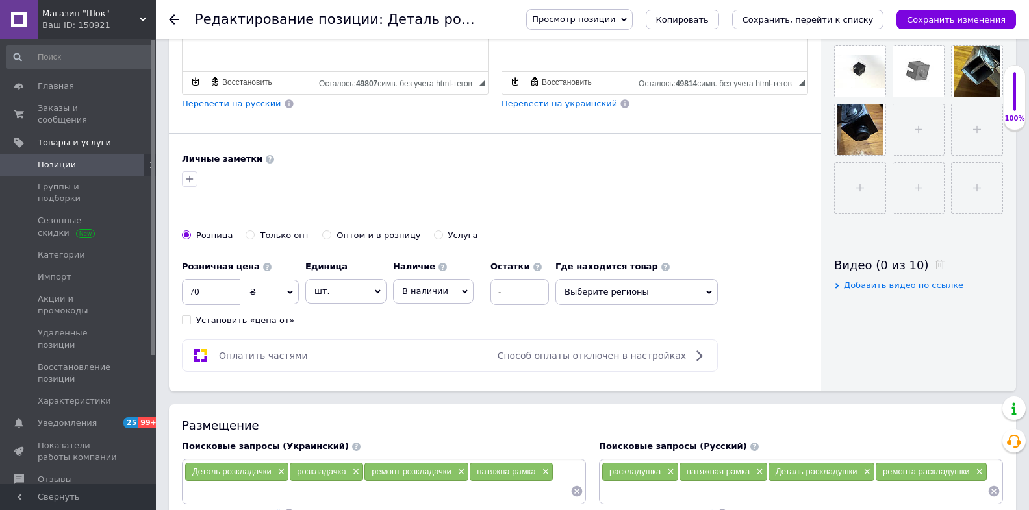
scroll to position [451, 0]
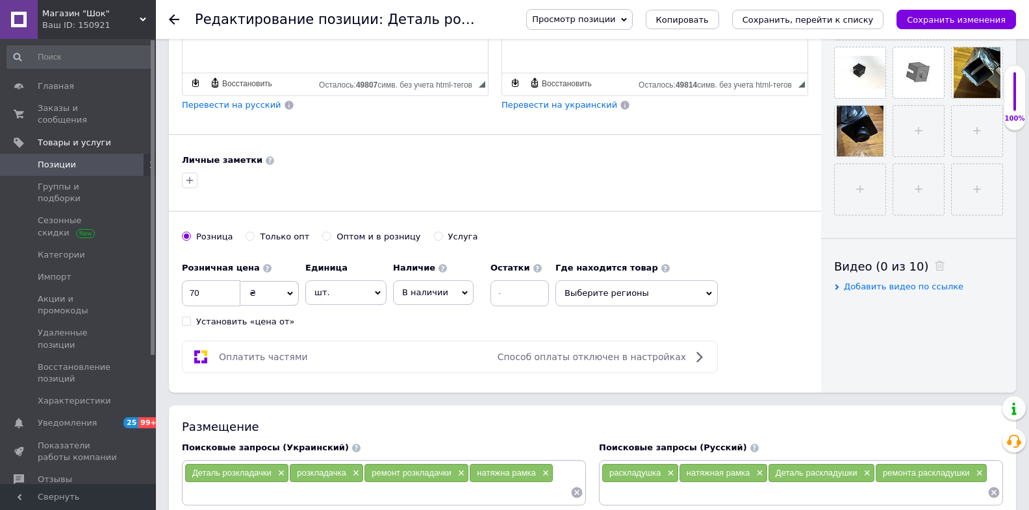
click at [642, 292] on span "Выберите регионы" at bounding box center [636, 294] width 162 height 26
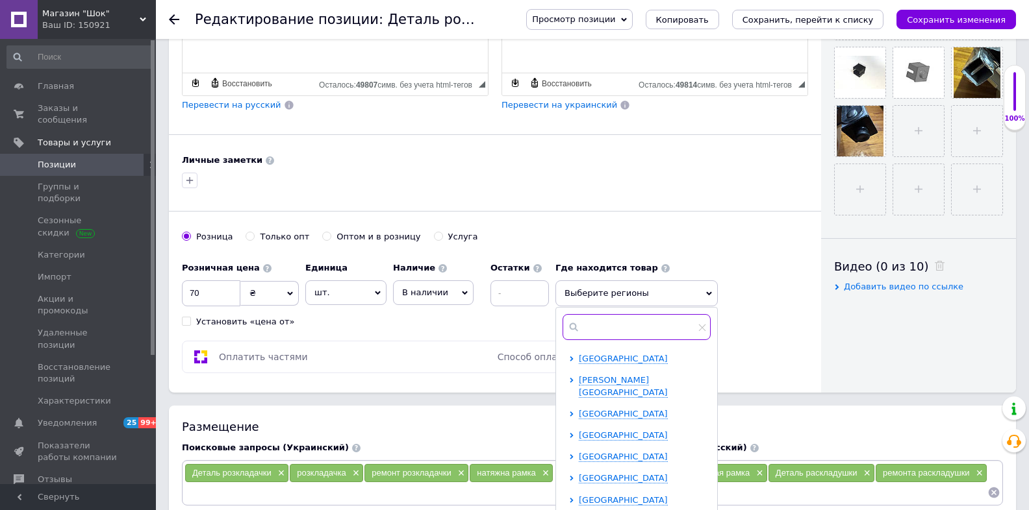
click at [631, 317] on input "text" at bounding box center [636, 327] width 148 height 26
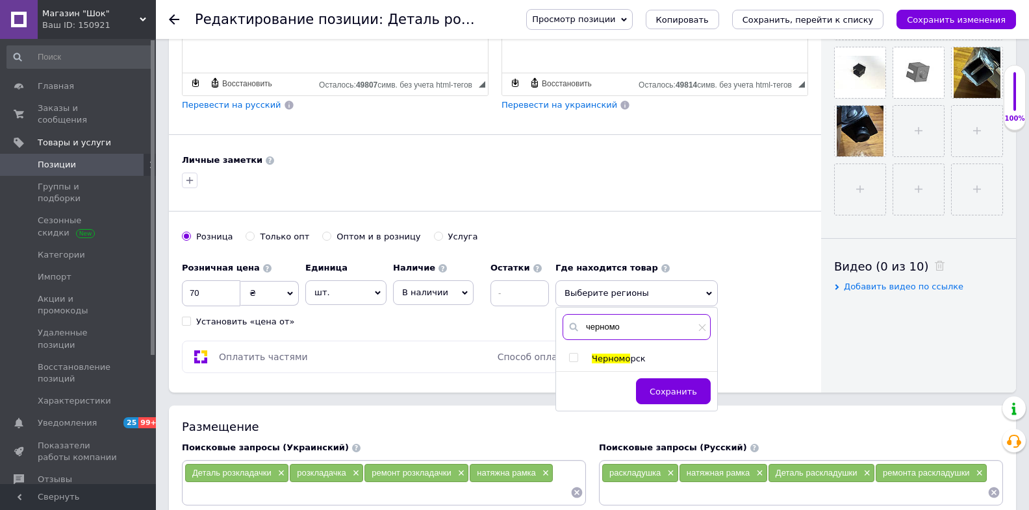
type input "черномо"
click at [572, 354] on input "checkbox" at bounding box center [573, 358] width 8 height 8
checkbox input "true"
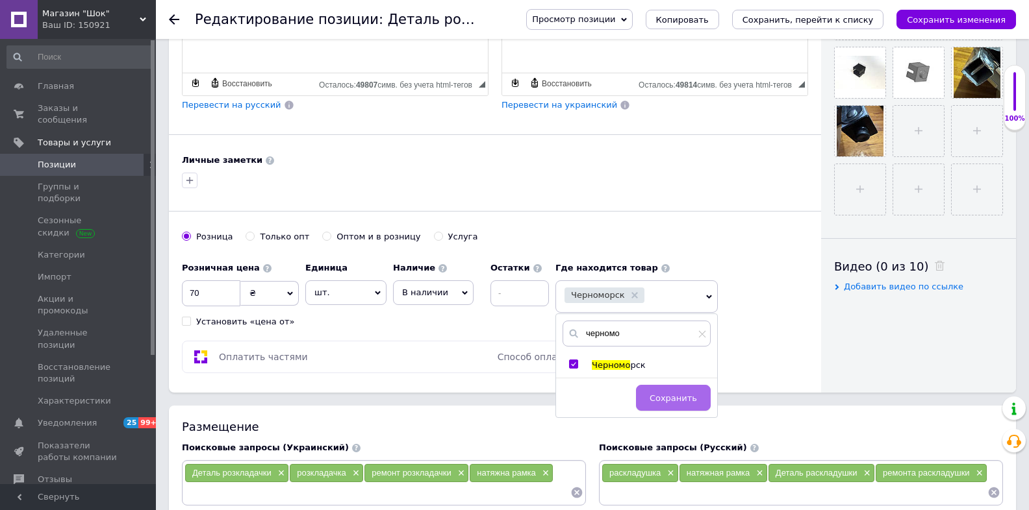
click at [659, 394] on span "Сохранить" at bounding box center [672, 399] width 47 height 10
click at [600, 179] on div at bounding box center [494, 180] width 631 height 21
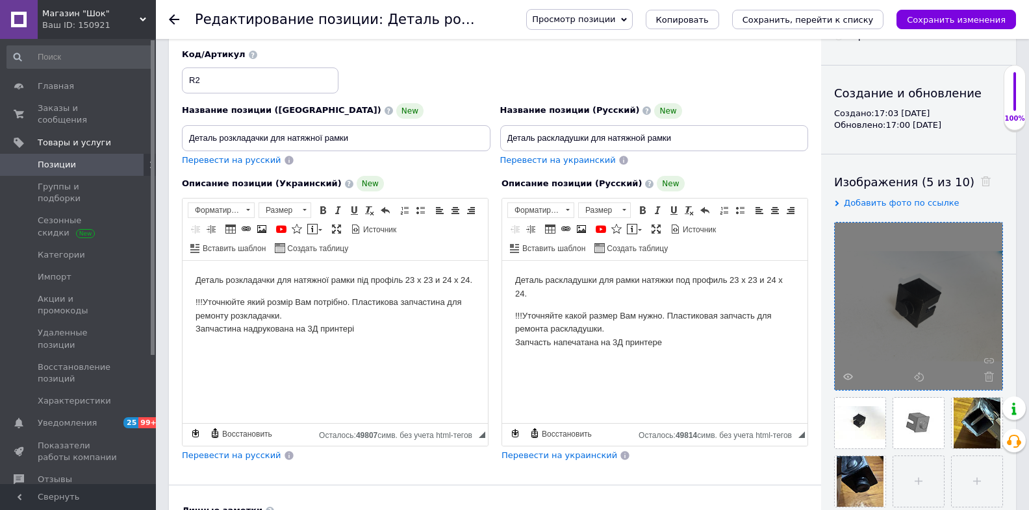
scroll to position [0, 0]
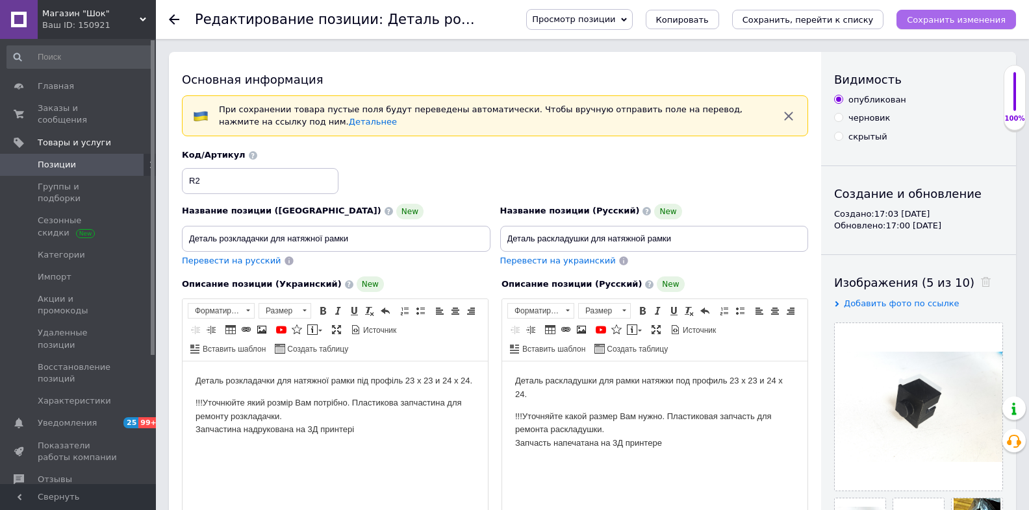
click at [964, 21] on icon "Сохранить изменения" at bounding box center [956, 20] width 99 height 10
click at [70, 137] on span "Товары и услуги" at bounding box center [74, 143] width 73 height 12
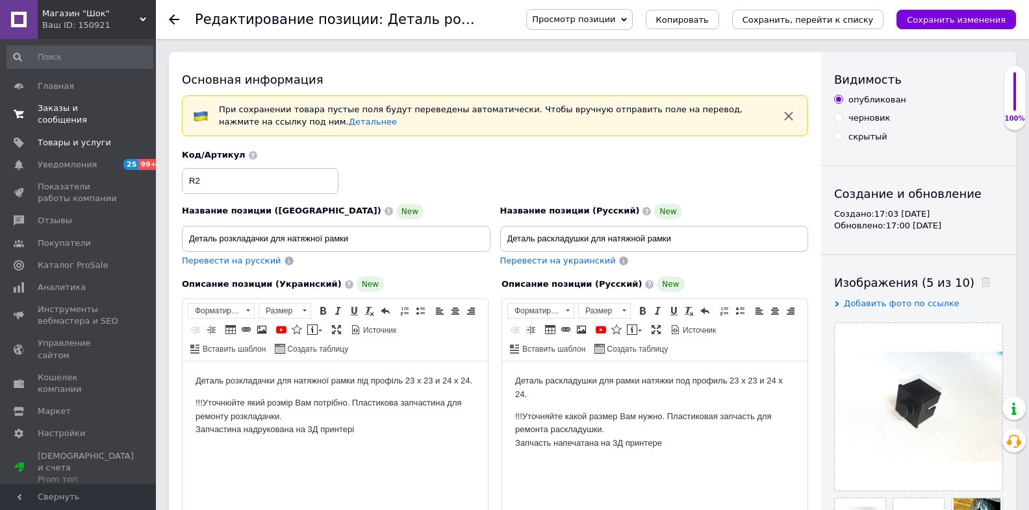
click at [70, 117] on link "Заказы и сообщения 0 0" at bounding box center [80, 114] width 160 height 34
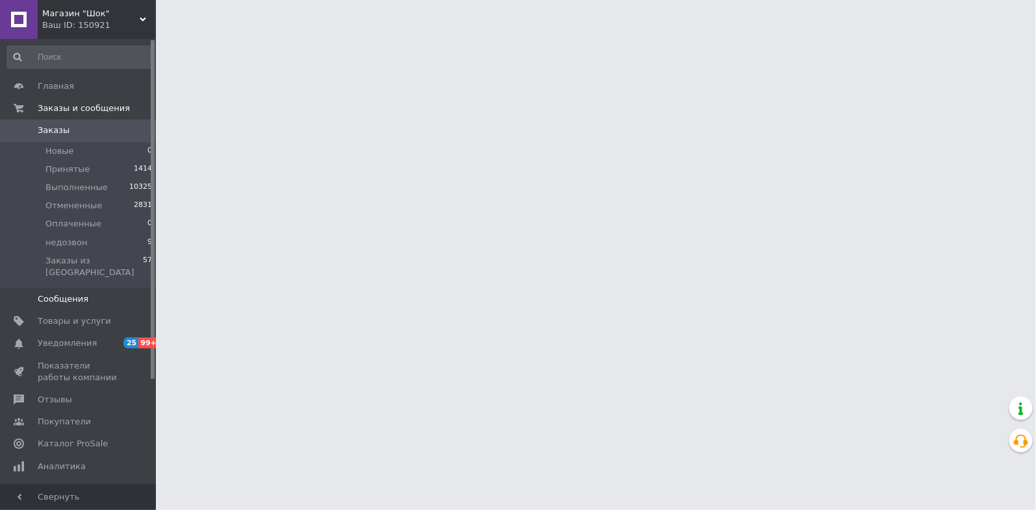
click at [63, 295] on link "Сообщения 0" at bounding box center [80, 299] width 160 height 22
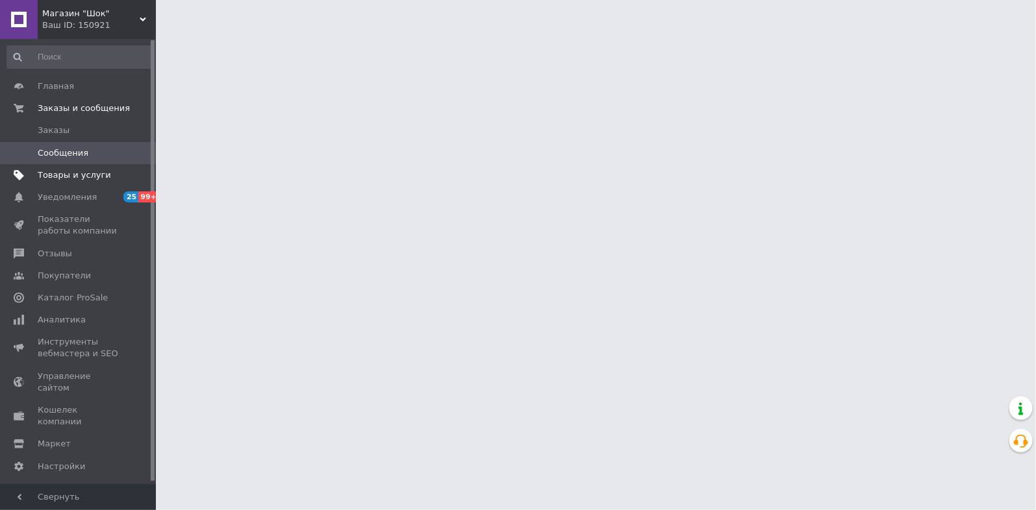
click at [64, 181] on link "Товары и услуги" at bounding box center [80, 175] width 160 height 22
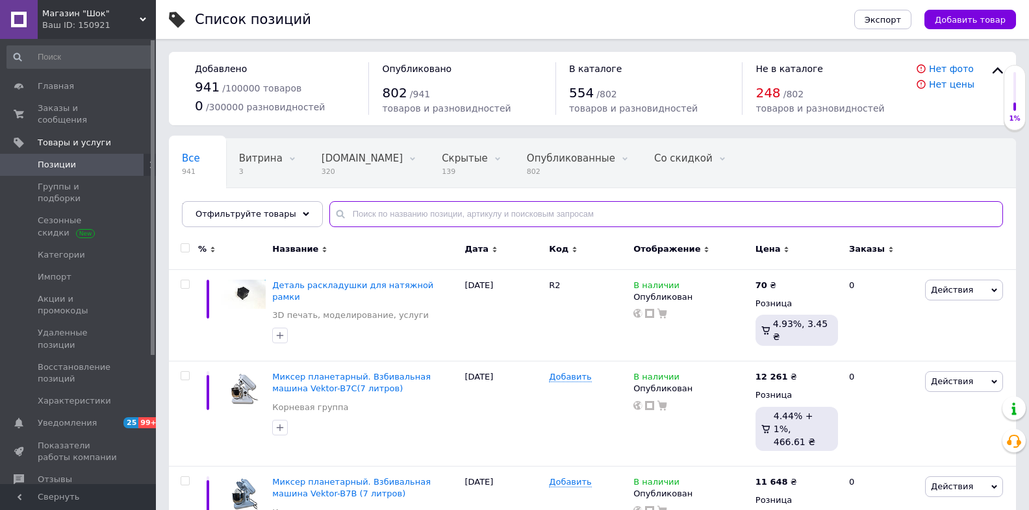
click at [427, 208] on input "text" at bounding box center [665, 214] width 673 height 26
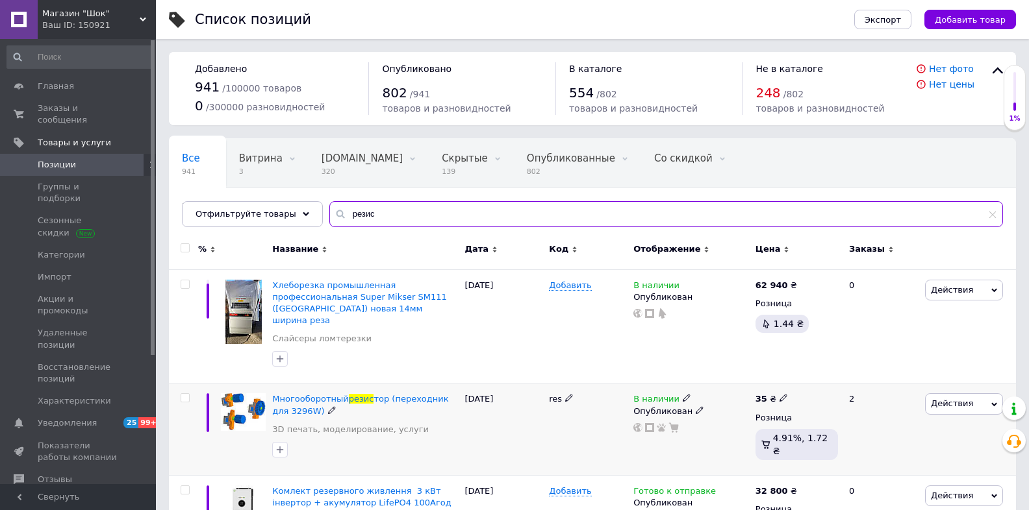
type input "резис"
click at [779, 394] on icon at bounding box center [783, 398] width 8 height 8
drag, startPoint x: 831, startPoint y: 371, endPoint x: 797, endPoint y: 374, distance: 33.9
click at [797, 374] on input "35" at bounding box center [845, 385] width 99 height 26
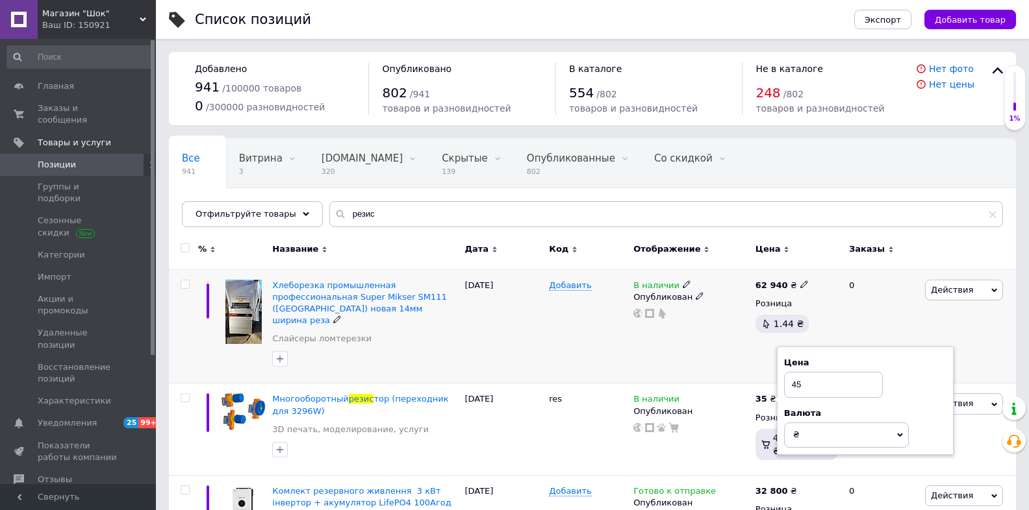
type input "45"
click at [867, 312] on div "0" at bounding box center [881, 327] width 81 height 114
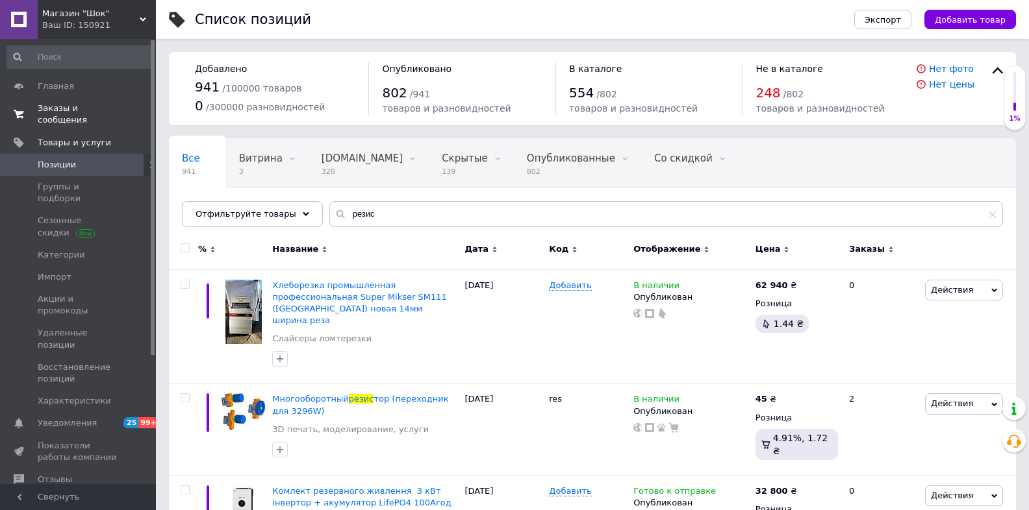
click at [66, 106] on span "Заказы и сообщения" at bounding box center [79, 114] width 82 height 23
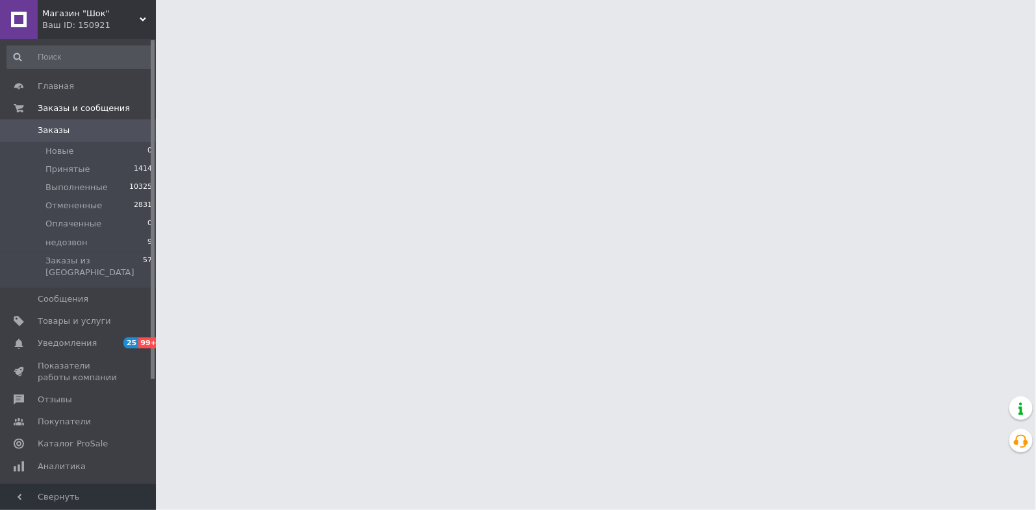
click at [55, 130] on span "Заказы" at bounding box center [54, 131] width 32 height 12
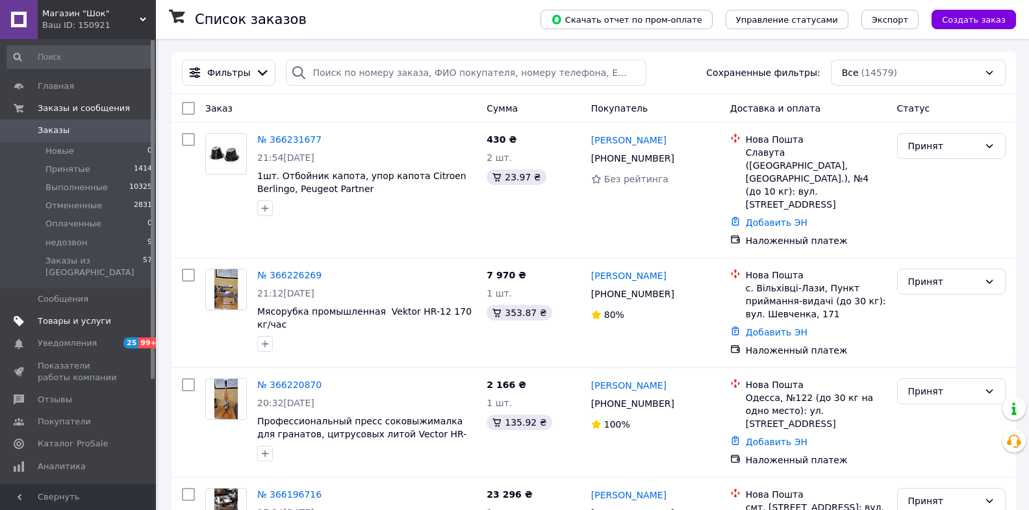
click at [77, 316] on link "Товары и услуги" at bounding box center [80, 321] width 160 height 22
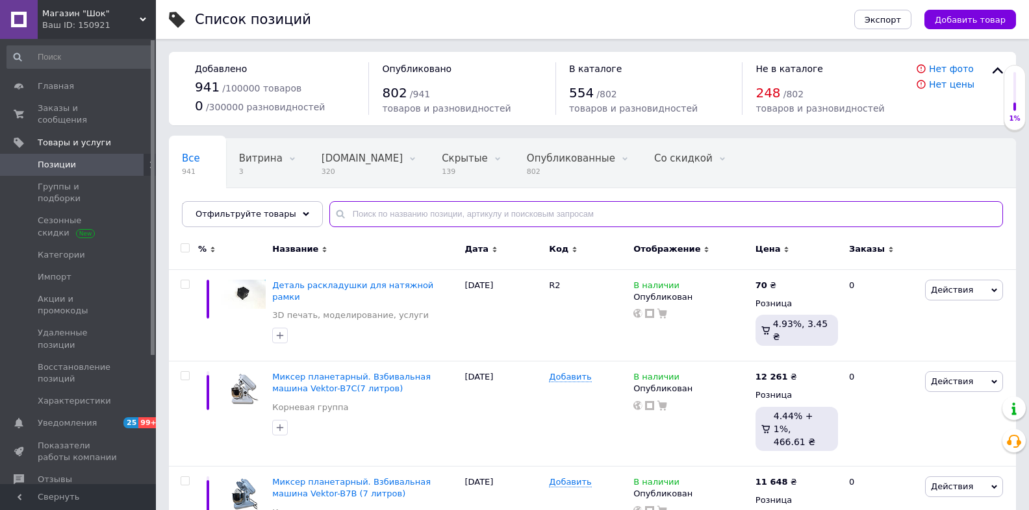
click at [466, 210] on input "text" at bounding box center [665, 214] width 673 height 26
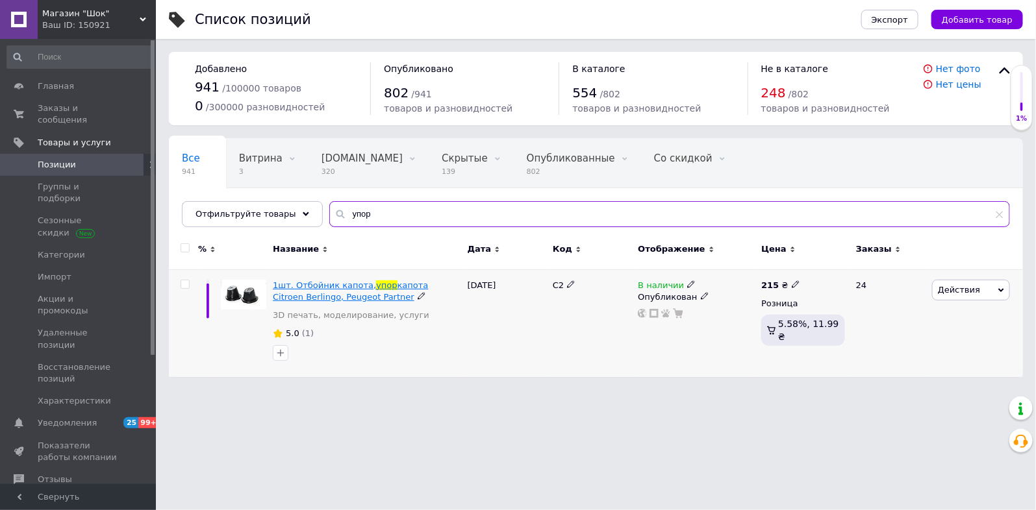
type input "упор"
click at [410, 286] on span "капота Citroen Berlingo, Peugeot Partner" at bounding box center [350, 291] width 155 height 21
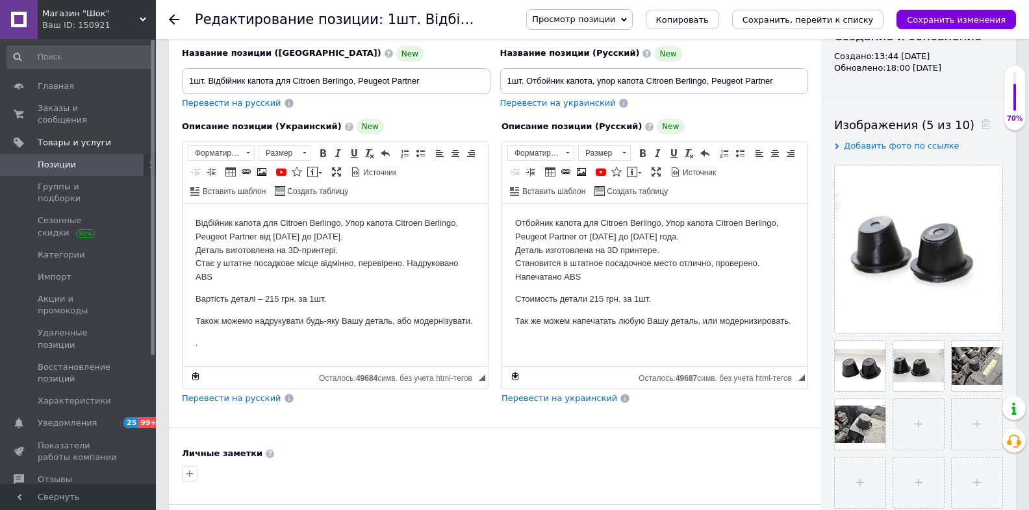
scroll to position [156, 0]
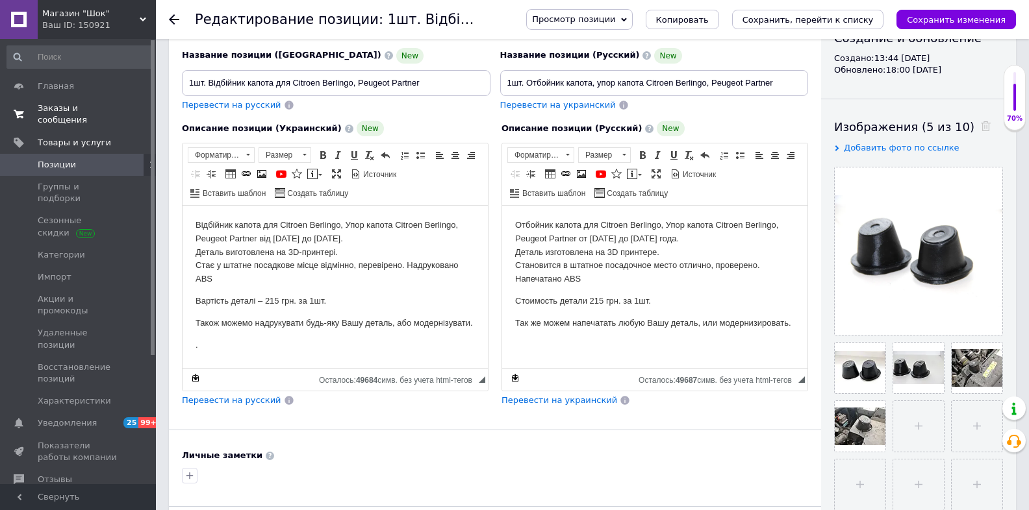
click at [71, 108] on span "Заказы и сообщения" at bounding box center [79, 114] width 82 height 23
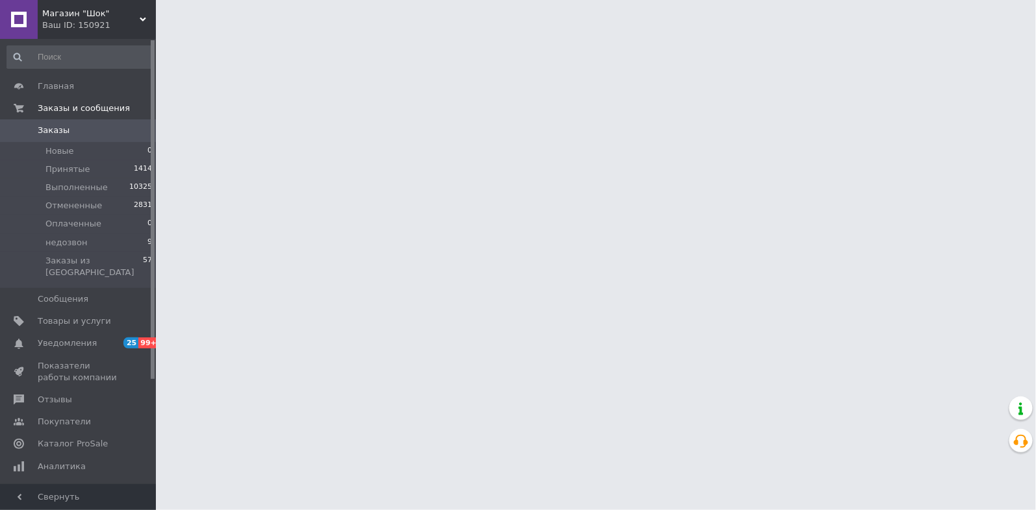
click at [73, 132] on span "Заказы" at bounding box center [79, 131] width 82 height 12
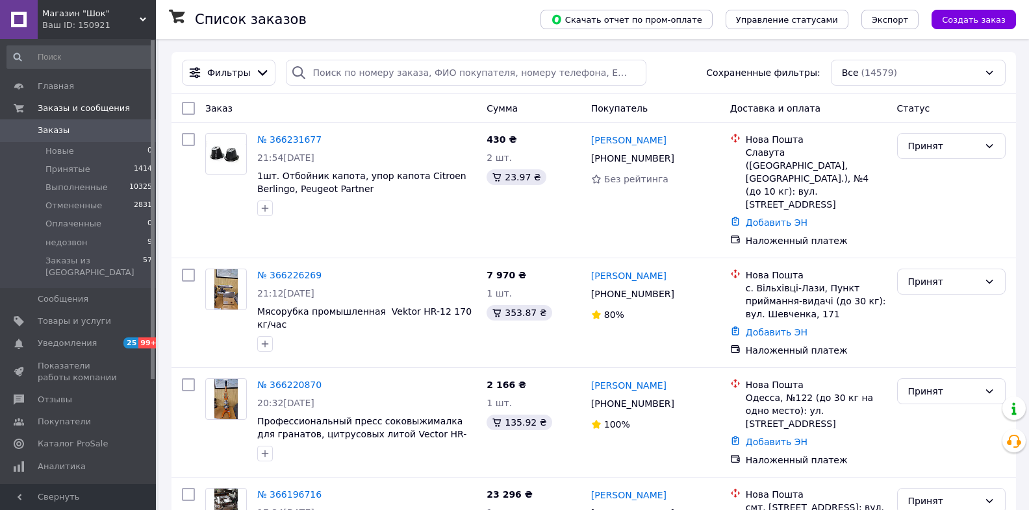
click at [462, 103] on div "Заказ" at bounding box center [340, 108] width 281 height 23
click at [411, 108] on div "Заказ" at bounding box center [340, 108] width 281 height 23
click at [497, 54] on div "Фильтры Сохраненные фильтры: Все (14579)" at bounding box center [593, 73] width 844 height 42
click at [397, 125] on div "№ 366231677 21:54, 11.10.2025 1шт. Отбойник капота, упор капота Citroen Berling…" at bounding box center [593, 190] width 844 height 135
click at [60, 123] on link "Заказы 0" at bounding box center [80, 130] width 160 height 22
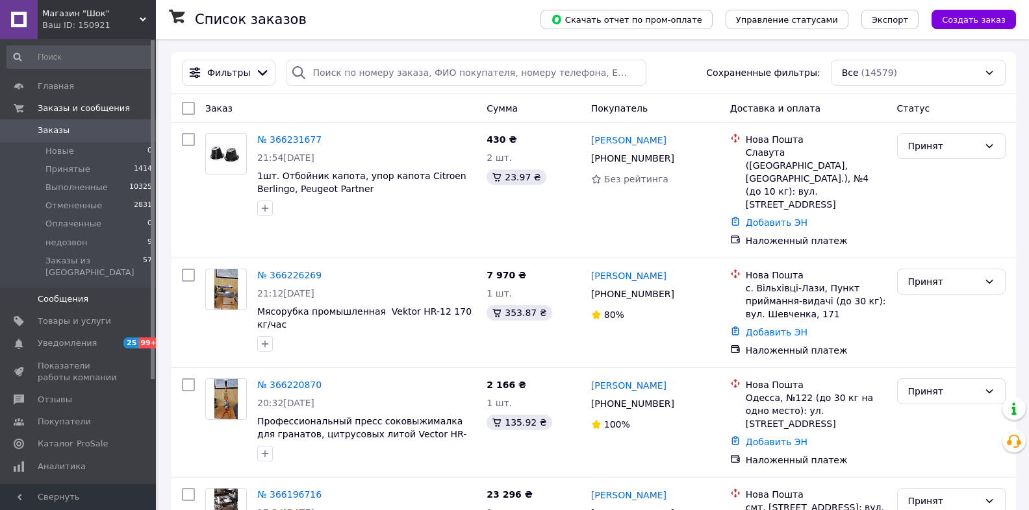
click at [49, 294] on span "Сообщения" at bounding box center [63, 300] width 51 height 12
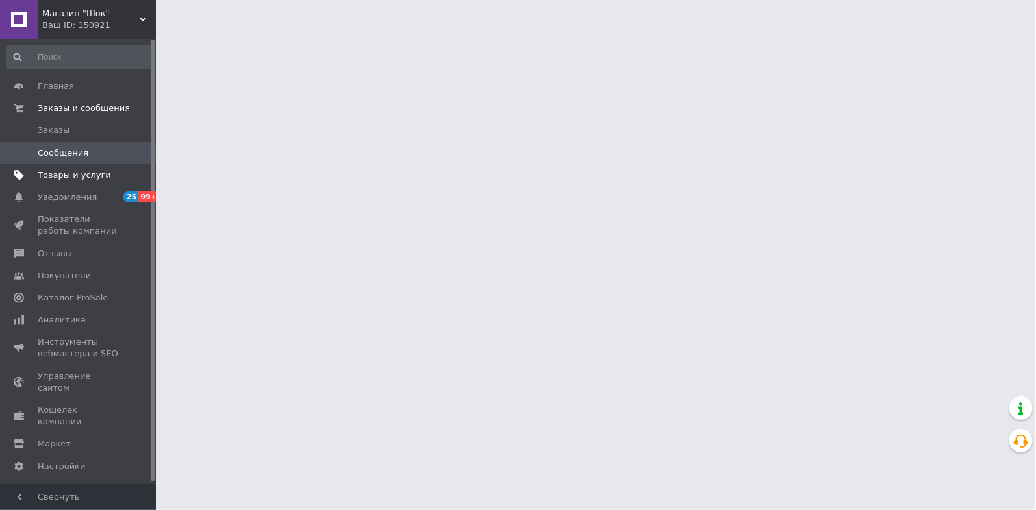
click at [60, 179] on span "Товары и услуги" at bounding box center [74, 175] width 73 height 12
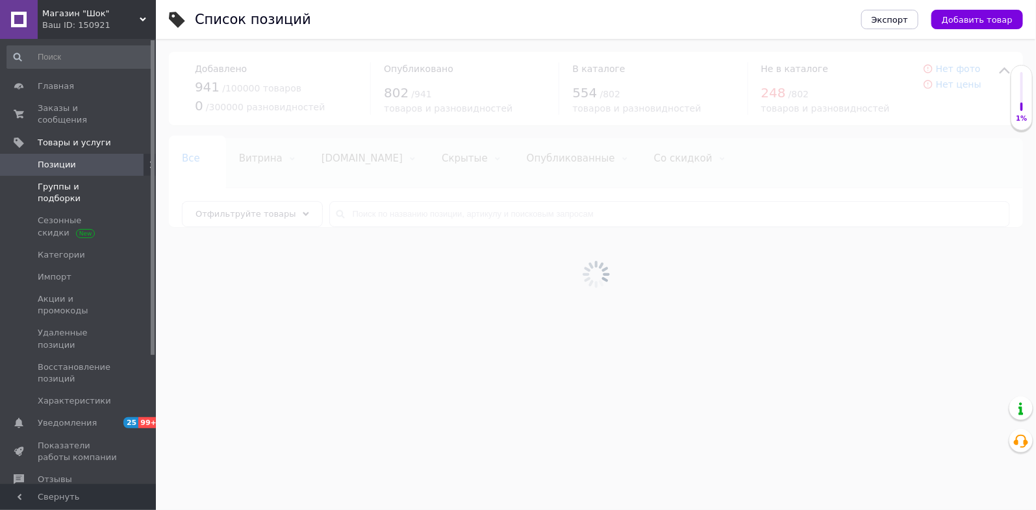
click at [107, 181] on span "Группы и подборки" at bounding box center [79, 192] width 82 height 23
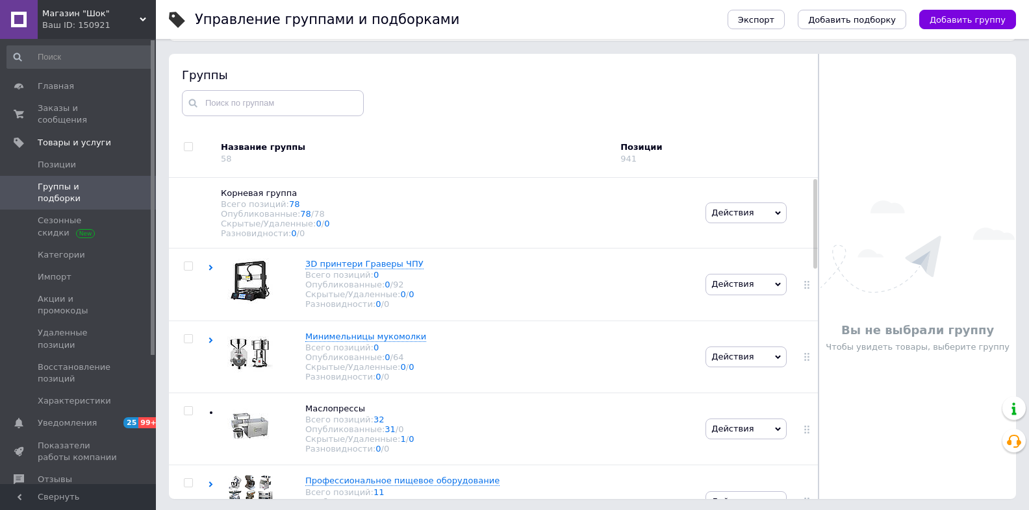
scroll to position [73, 0]
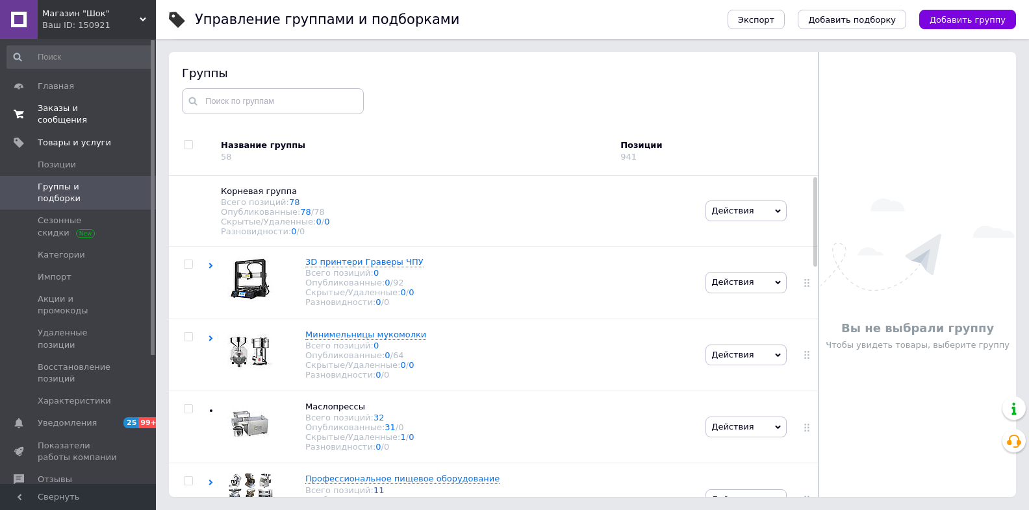
click at [65, 112] on span "Заказы и сообщения" at bounding box center [79, 114] width 82 height 23
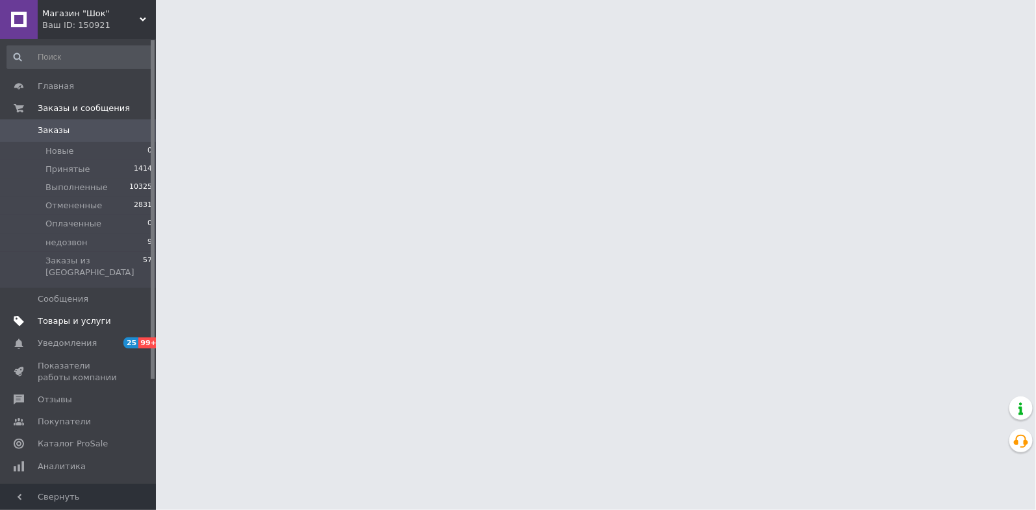
click at [54, 316] on span "Товары и услуги" at bounding box center [74, 322] width 73 height 12
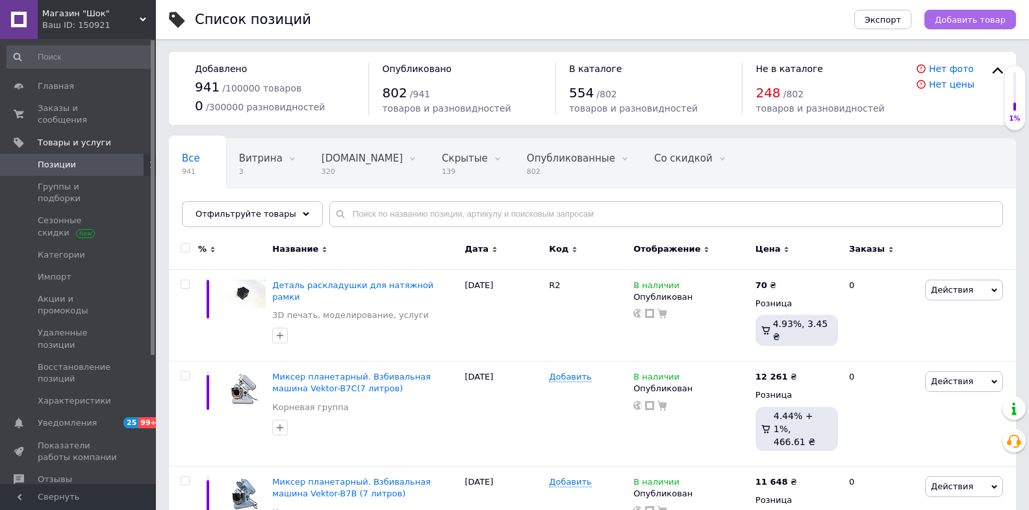
click at [968, 20] on span "Добавить товар" at bounding box center [970, 20] width 71 height 10
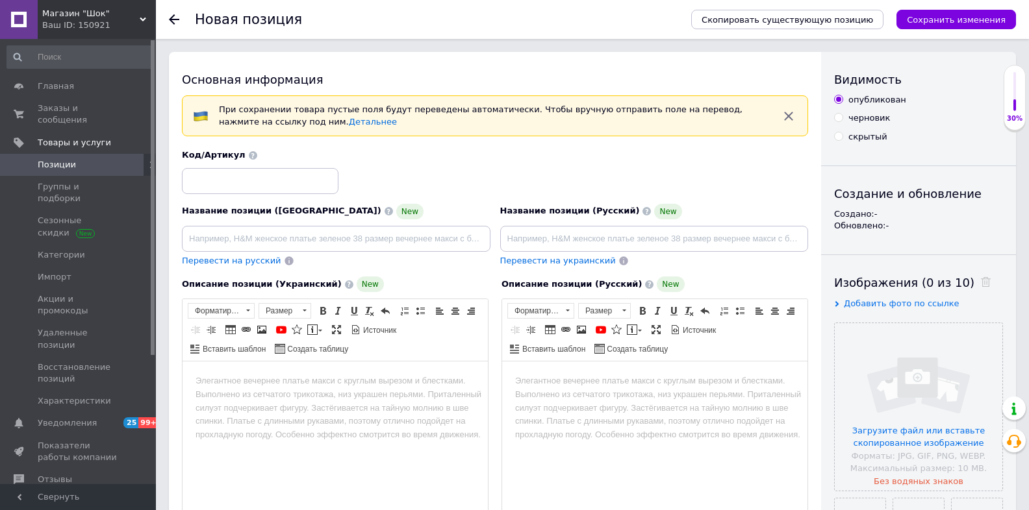
click at [479, 158] on div "Код/Артикул" at bounding box center [495, 172] width 636 height 54
click at [259, 192] on input at bounding box center [260, 181] width 157 height 26
type input "germ"
click at [399, 181] on div "Код/Артикул germ" at bounding box center [495, 172] width 636 height 54
click at [449, 244] on input at bounding box center [336, 239] width 308 height 26
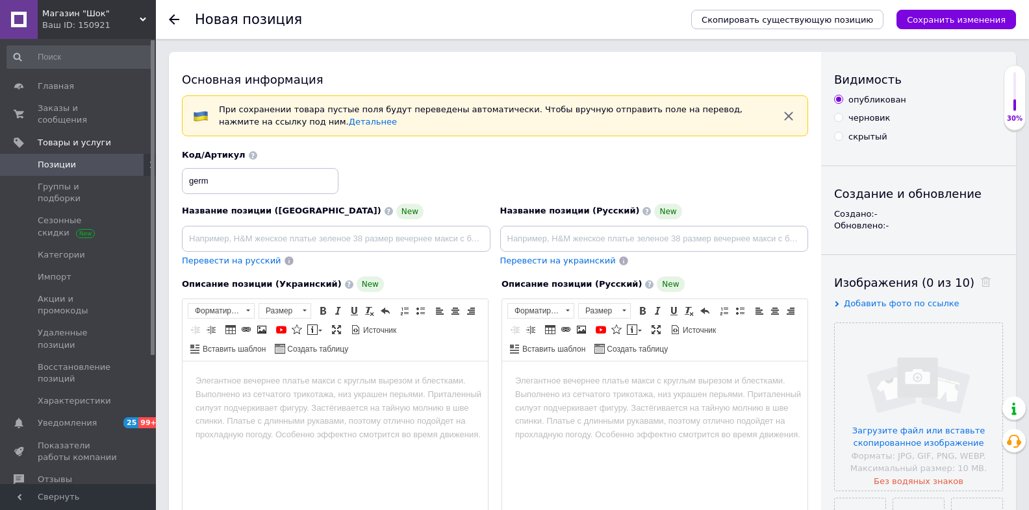
drag, startPoint x: 642, startPoint y: 167, endPoint x: 481, endPoint y: 196, distance: 164.3
click at [636, 167] on div "Код/Артикул germ" at bounding box center [495, 172] width 636 height 54
click at [380, 228] on input at bounding box center [336, 239] width 308 height 26
paste input "Герметик для ізоляції електричних та різних з'єднань"
type input "Герметик для ізоляції електричних та різних з'єднань"
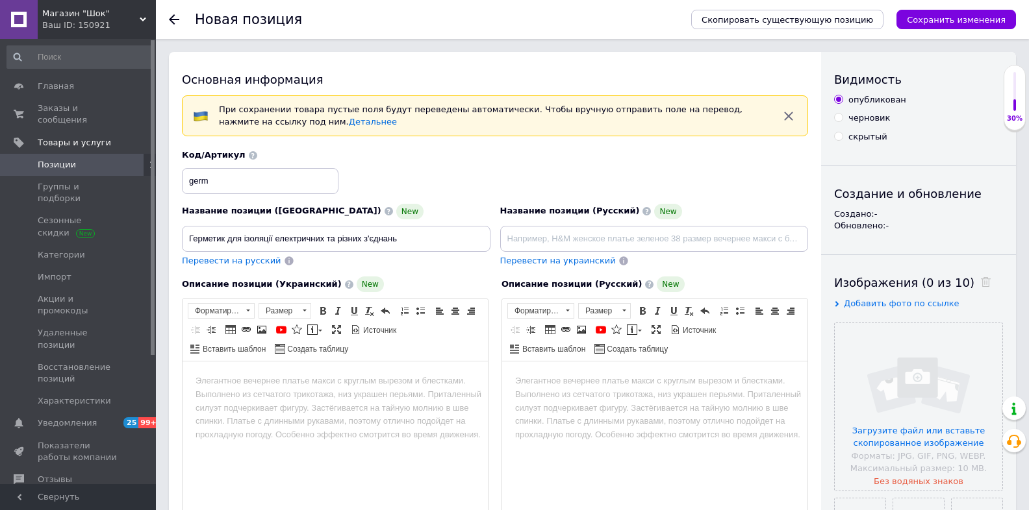
click at [245, 260] on span "Перевести на русский" at bounding box center [231, 261] width 99 height 10
type input "Герметик для изоляции электрических и различных соединений"
click at [588, 164] on div "Код/Артикул germ" at bounding box center [495, 172] width 636 height 54
click at [295, 376] on body "Визуальный текстовый редактор, 29C6F034-4A0E-44B4-B3E9-283D0E4967F2" at bounding box center [334, 382] width 279 height 14
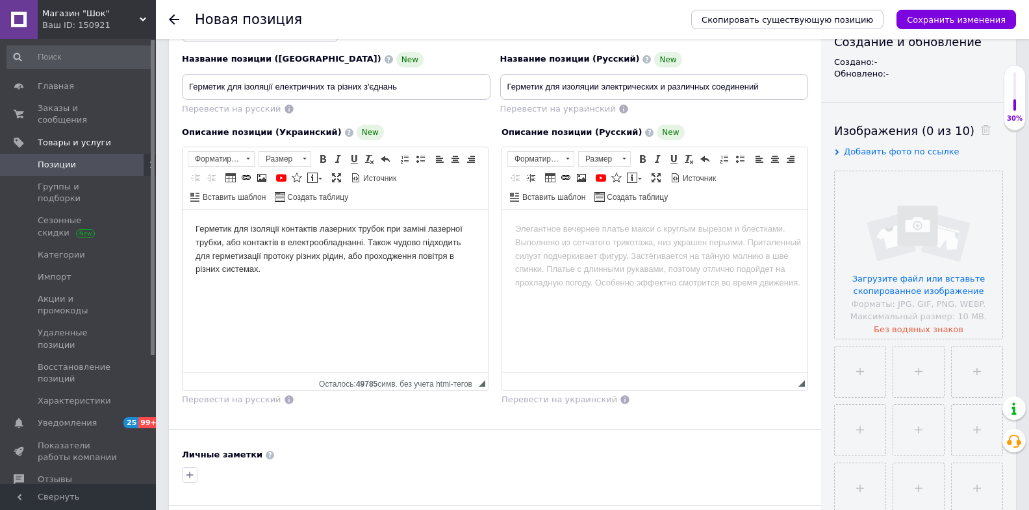
scroll to position [156, 0]
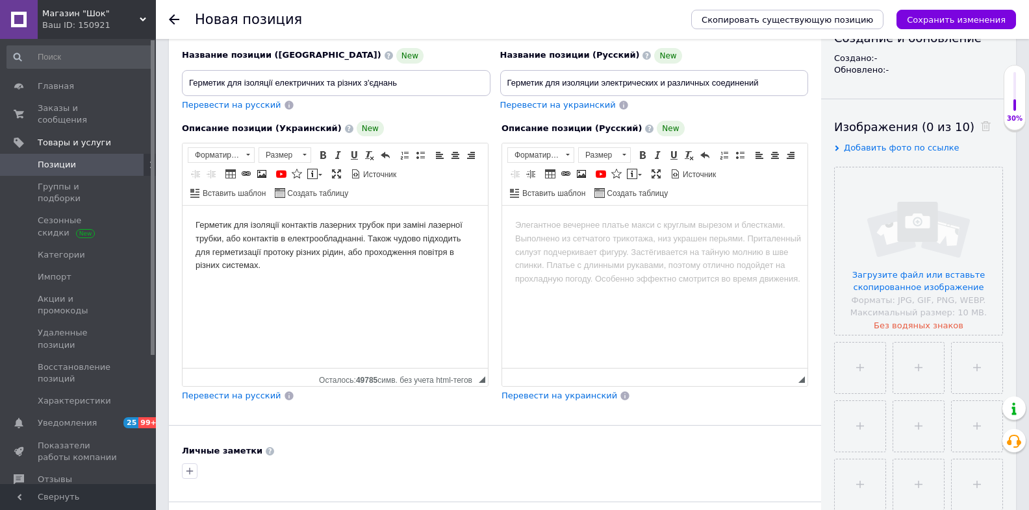
click at [360, 215] on html "Герметик для ізоляції контактів лазерних трубок при заміні лазерної трубки, або…" at bounding box center [334, 246] width 305 height 80
click at [245, 394] on span "Перевести на русский" at bounding box center [231, 396] width 99 height 10
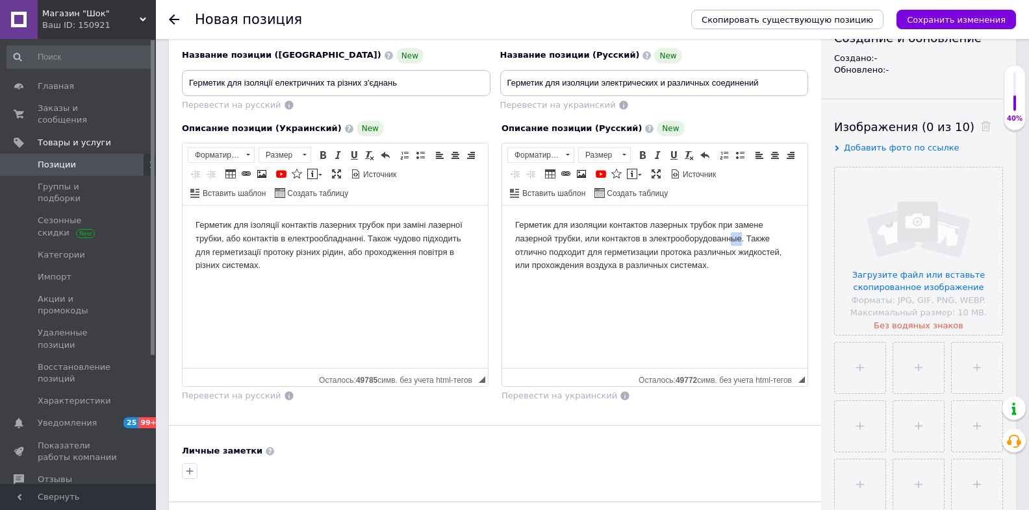
drag, startPoint x: 731, startPoint y: 238, endPoint x: 741, endPoint y: 240, distance: 9.8
click at [741, 240] on body "Герметик для изоляции контактов лазерных трубок при замене лазерной трубки, или…" at bounding box center [654, 246] width 279 height 54
click at [758, 264] on body "Герметик для изоляции контактов лазерных трубок при замене лазерной трубки, или…" at bounding box center [654, 246] width 279 height 54
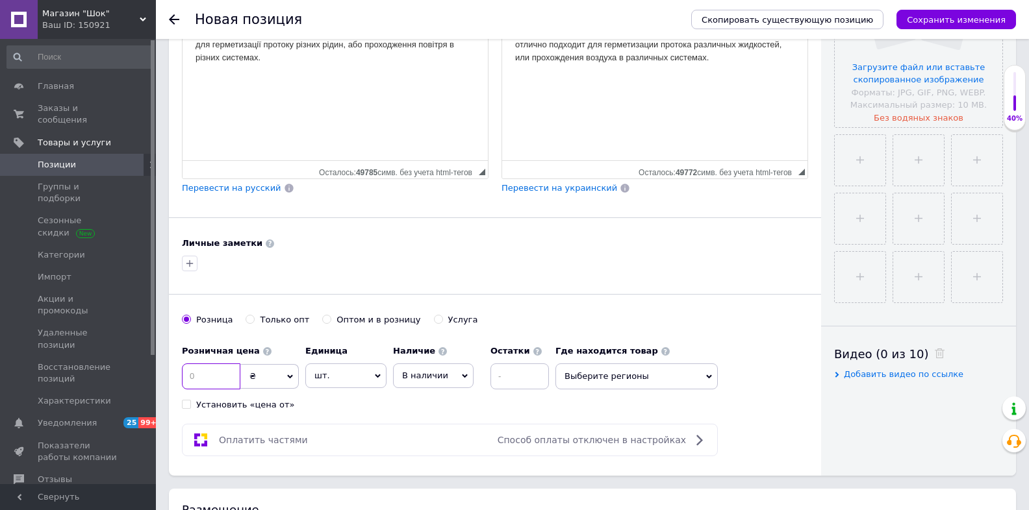
drag, startPoint x: 212, startPoint y: 370, endPoint x: 195, endPoint y: 372, distance: 16.4
click at [195, 372] on input at bounding box center [211, 377] width 58 height 26
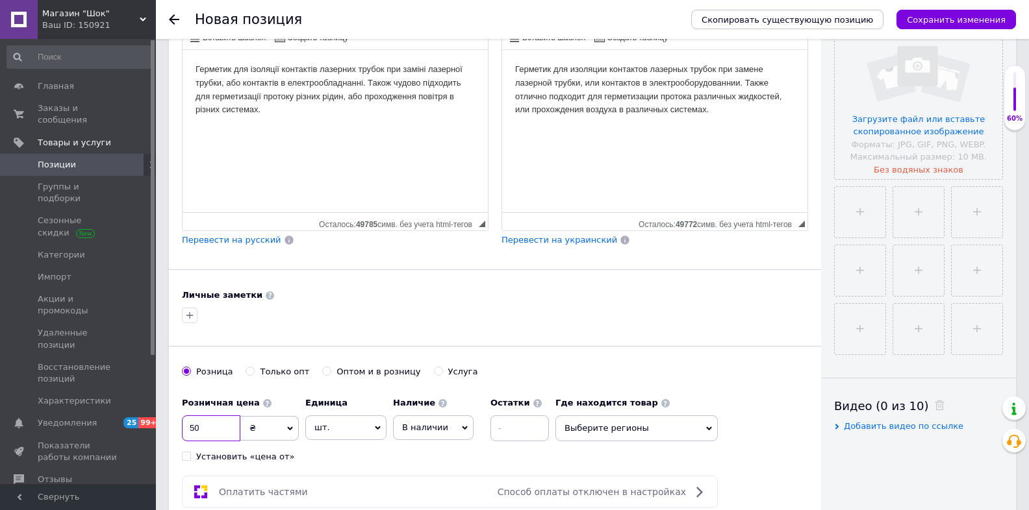
scroll to position [208, 0]
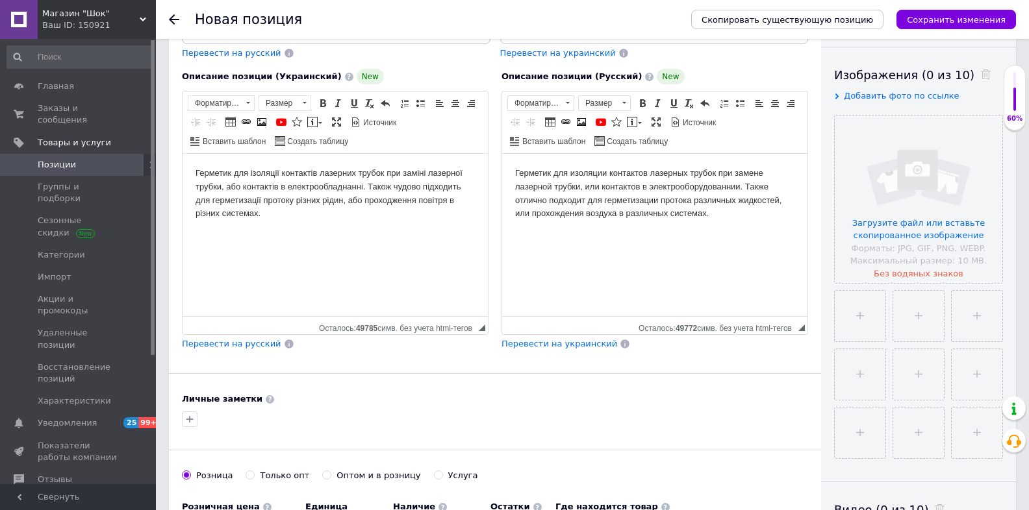
type input "50"
drag, startPoint x: 194, startPoint y: 175, endPoint x: 231, endPoint y: 171, distance: 37.2
click at [231, 171] on html "Герметик для ізоляції контактів лазерних трубок при заміні лазерної трубки, або…" at bounding box center [334, 194] width 305 height 80
click at [261, 189] on span "Копировать" at bounding box center [266, 193] width 55 height 16
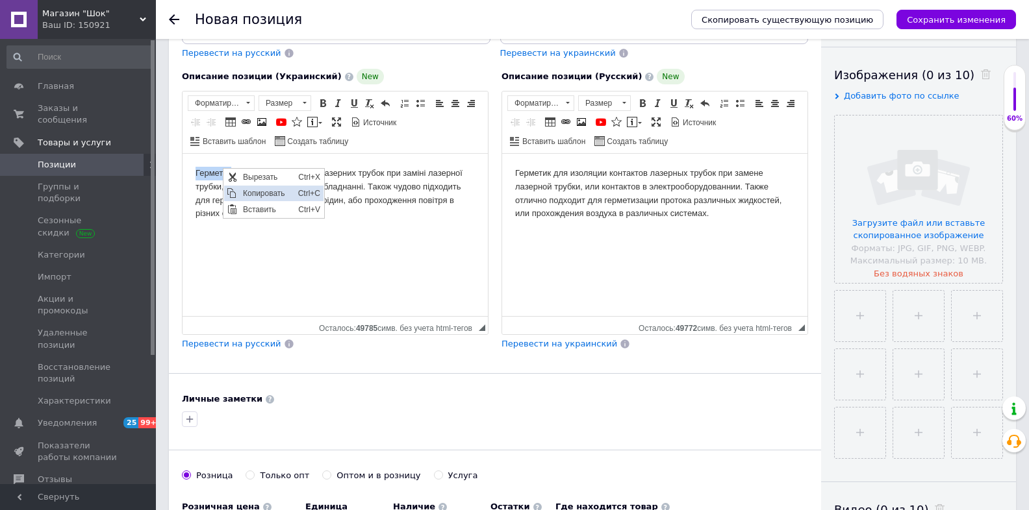
copy body "Герметик"
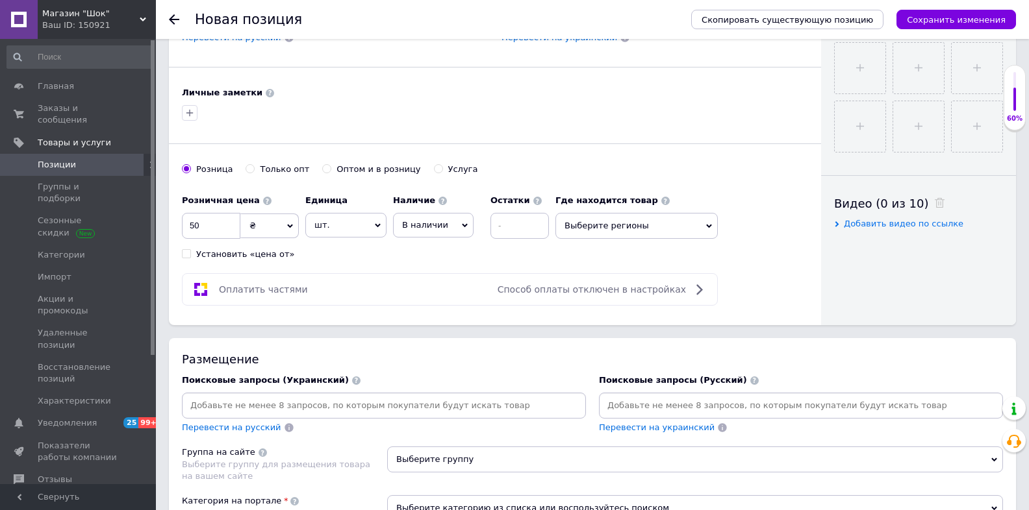
scroll to position [623, 0]
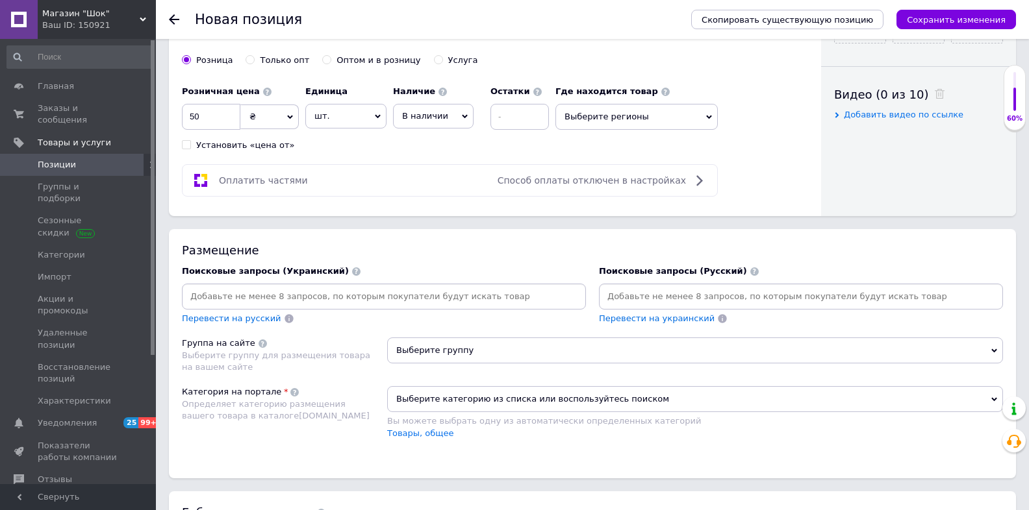
click at [270, 287] on input at bounding box center [383, 296] width 399 height 19
type input "Герметик"
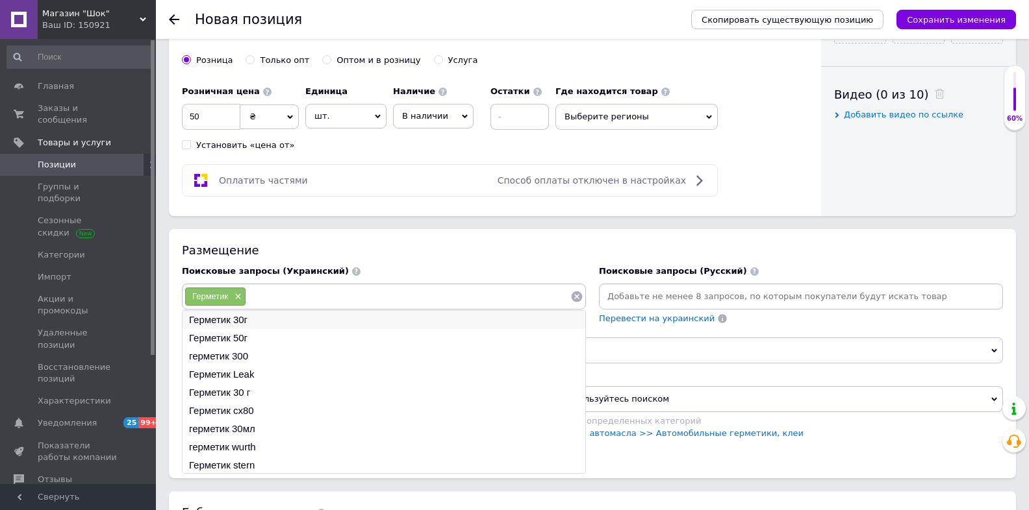
click at [229, 320] on li "Герметик 30г" at bounding box center [383, 320] width 403 height 18
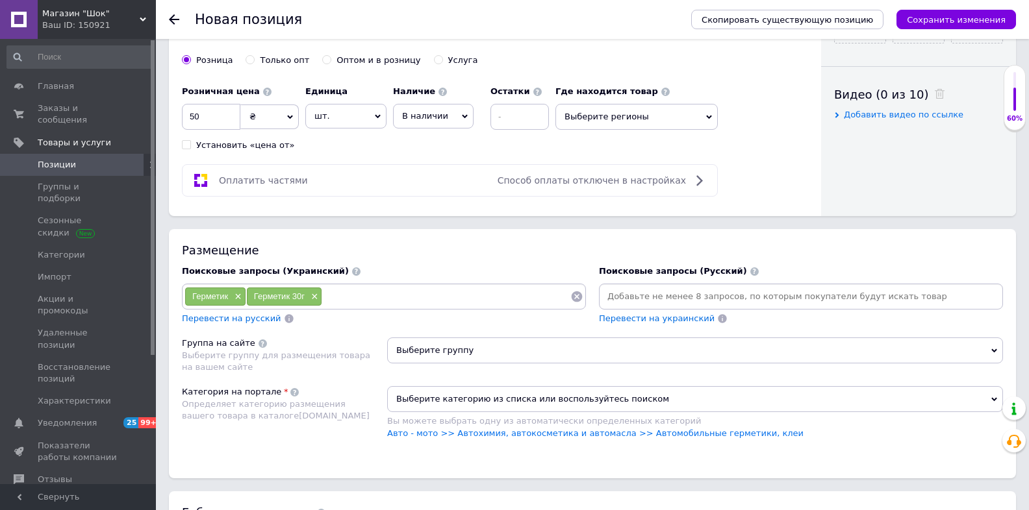
click at [362, 298] on input at bounding box center [446, 296] width 248 height 19
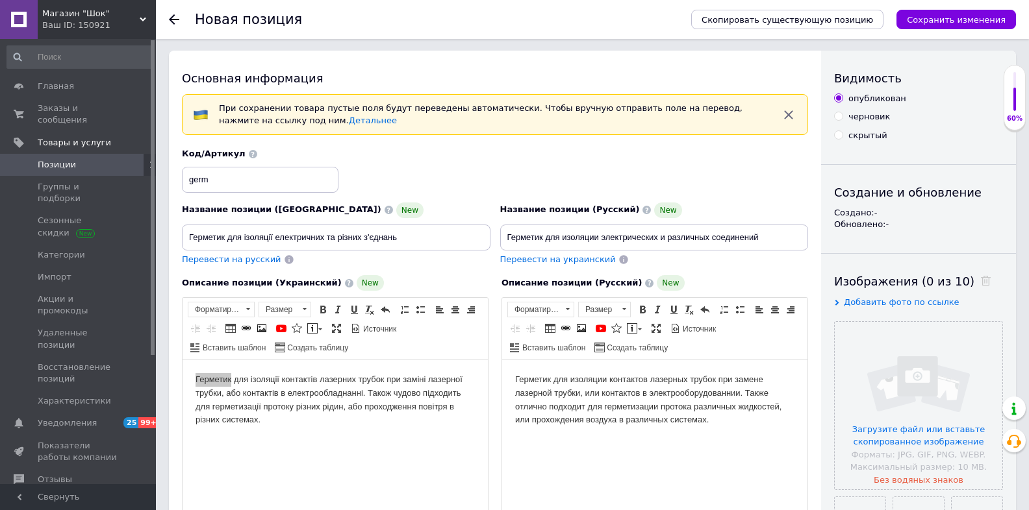
scroll to position [0, 0]
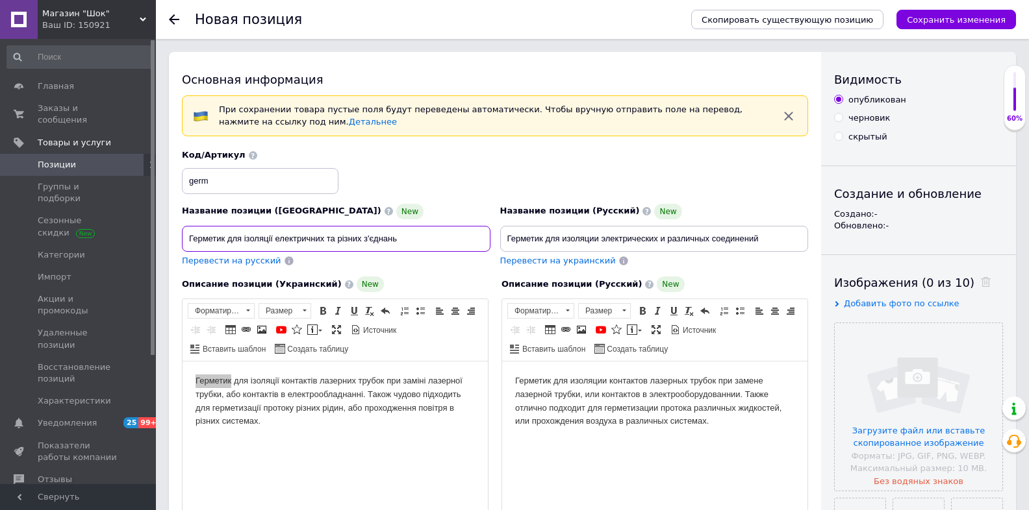
drag, startPoint x: 247, startPoint y: 236, endPoint x: 273, endPoint y: 240, distance: 26.2
click at [273, 240] on input "Герметик для ізоляції електричних та різних з'єднань" at bounding box center [336, 239] width 308 height 26
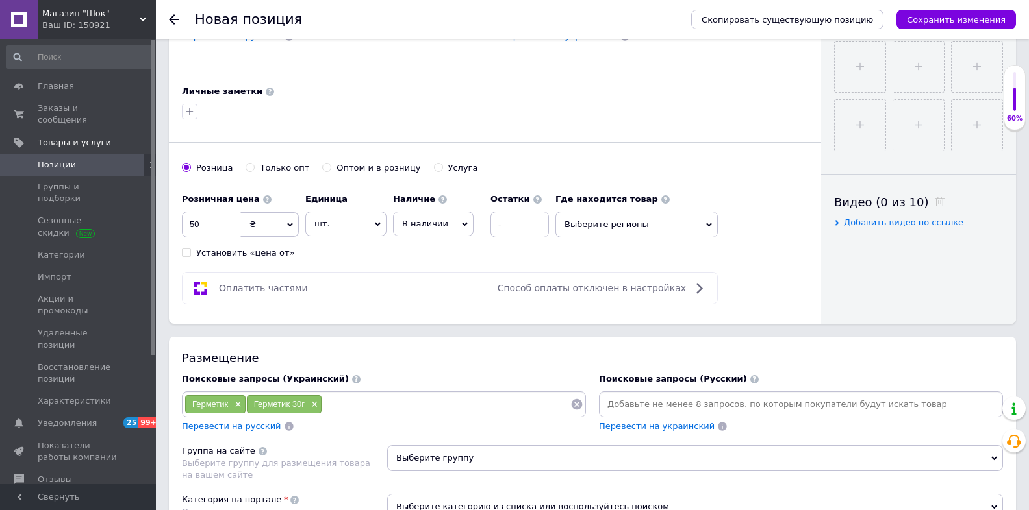
scroll to position [520, 0]
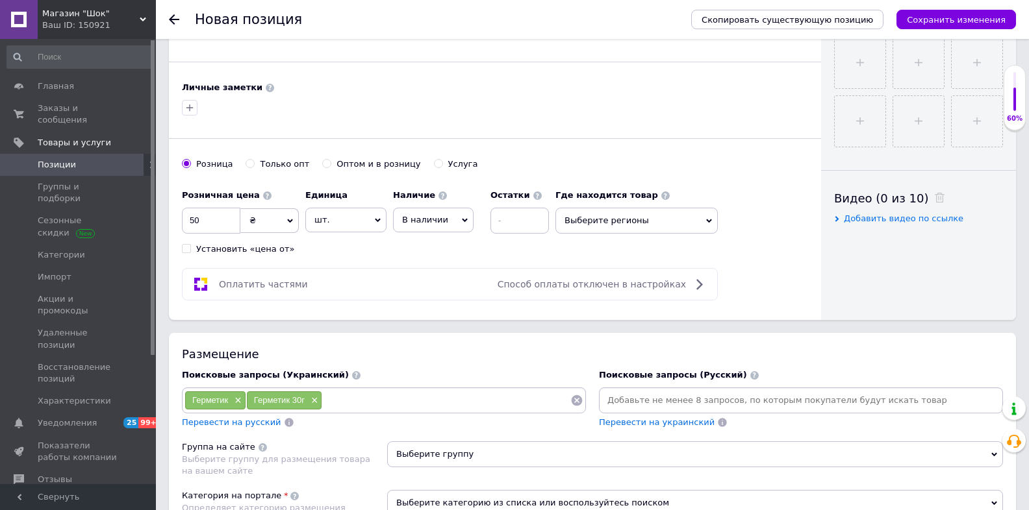
click at [373, 400] on input at bounding box center [446, 400] width 248 height 19
paste input "ізоляції"
type input "ізоляційний"
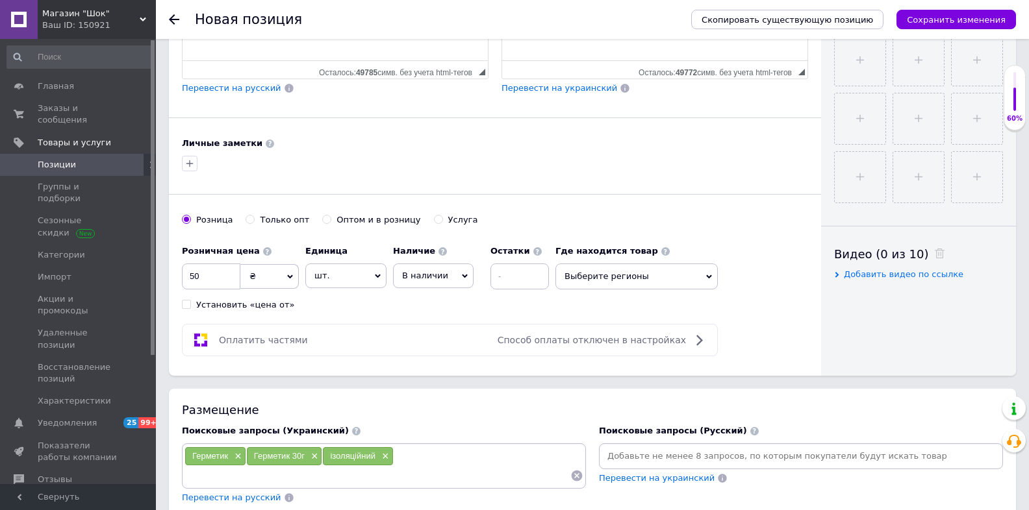
scroll to position [468, 0]
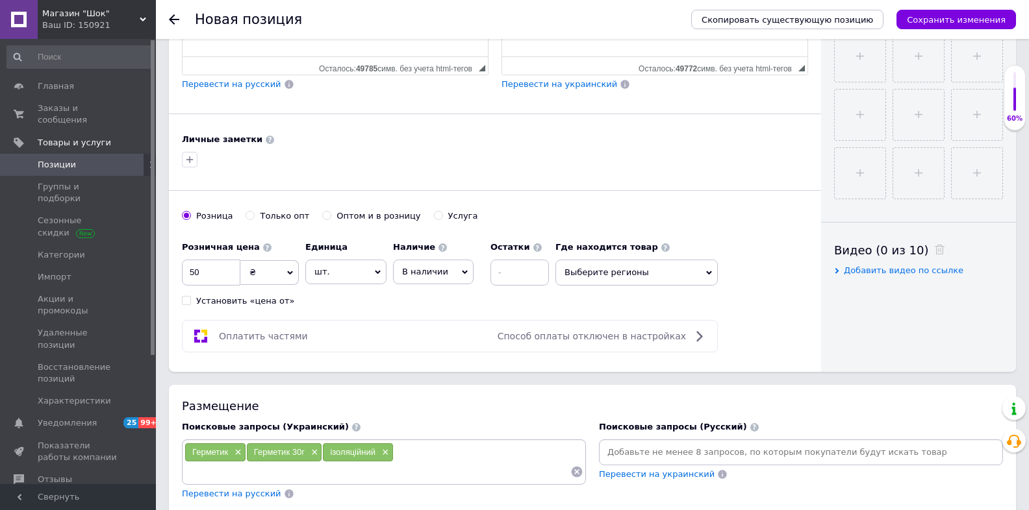
click at [440, 444] on div "Герметик × Герметик 30г × ізоляційний ×" at bounding box center [383, 462] width 399 height 39
click at [421, 466] on input at bounding box center [377, 471] width 386 height 19
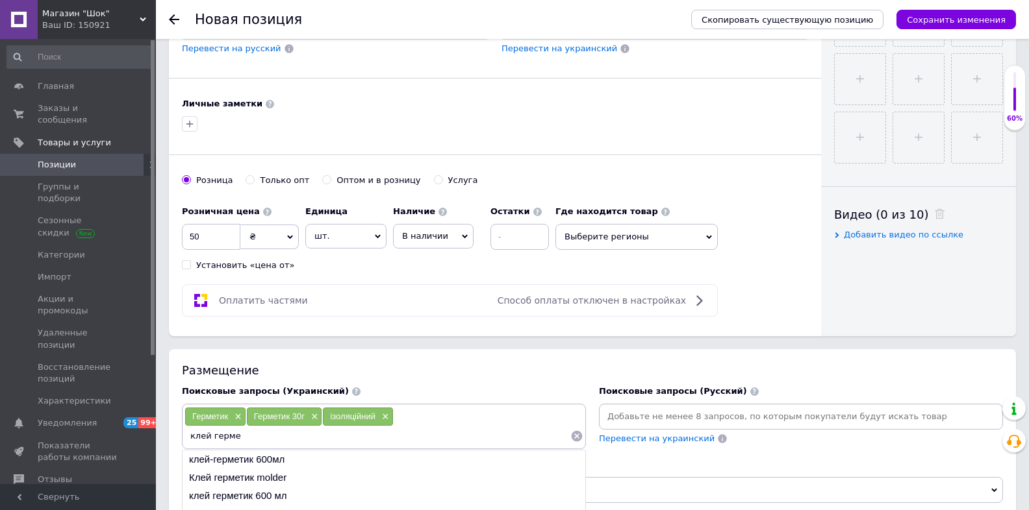
scroll to position [623, 0]
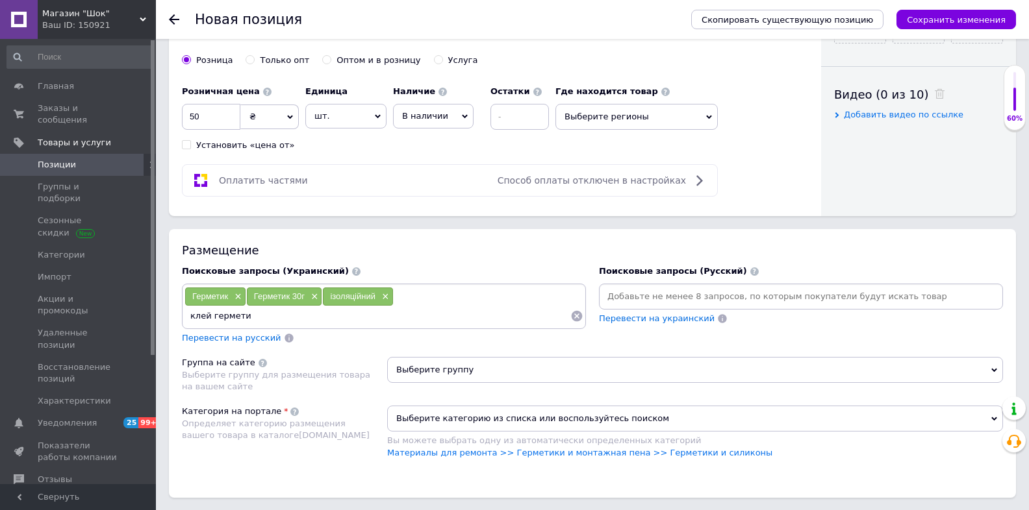
type input "клей герметик"
click at [242, 339] on div "Перевести на русский" at bounding box center [232, 338] width 102 height 15
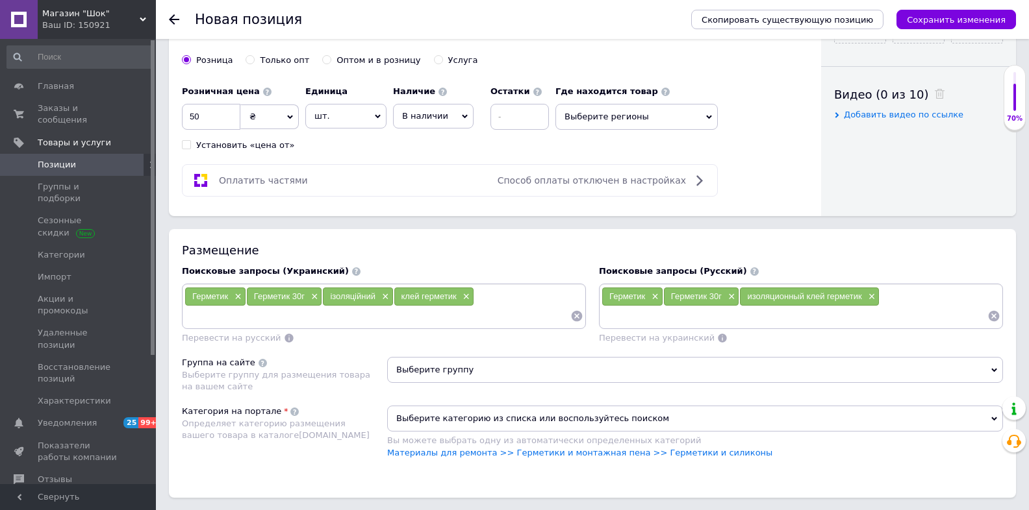
click at [502, 307] on input at bounding box center [377, 316] width 386 height 19
type input "електро герметик"
click at [244, 335] on span "Перевести на русский" at bounding box center [231, 338] width 99 height 10
click at [504, 316] on input at bounding box center [377, 316] width 386 height 19
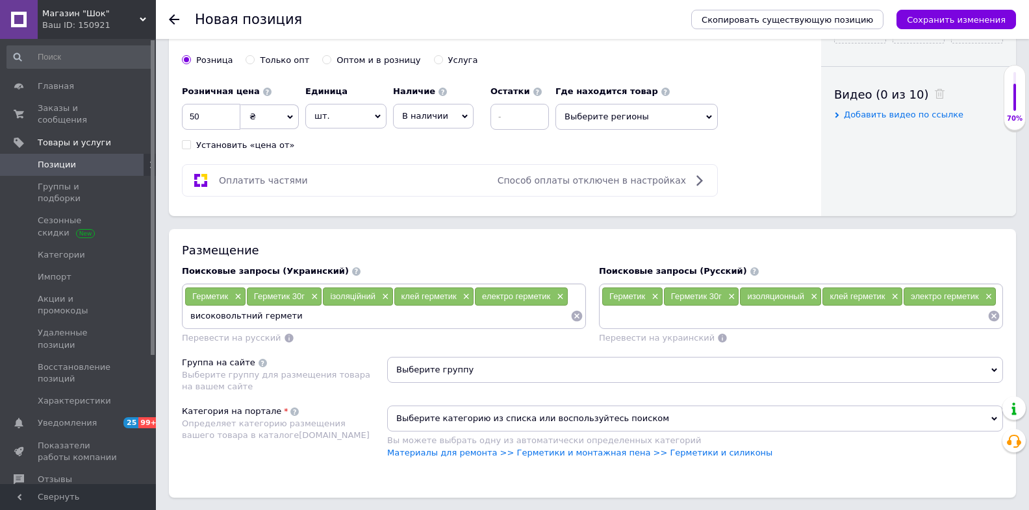
type input "високовольтний герметик"
click at [370, 319] on input at bounding box center [440, 316] width 261 height 19
click at [394, 312] on input at bounding box center [440, 316] width 261 height 19
click at [231, 333] on span "Перевести на русский" at bounding box center [231, 338] width 99 height 10
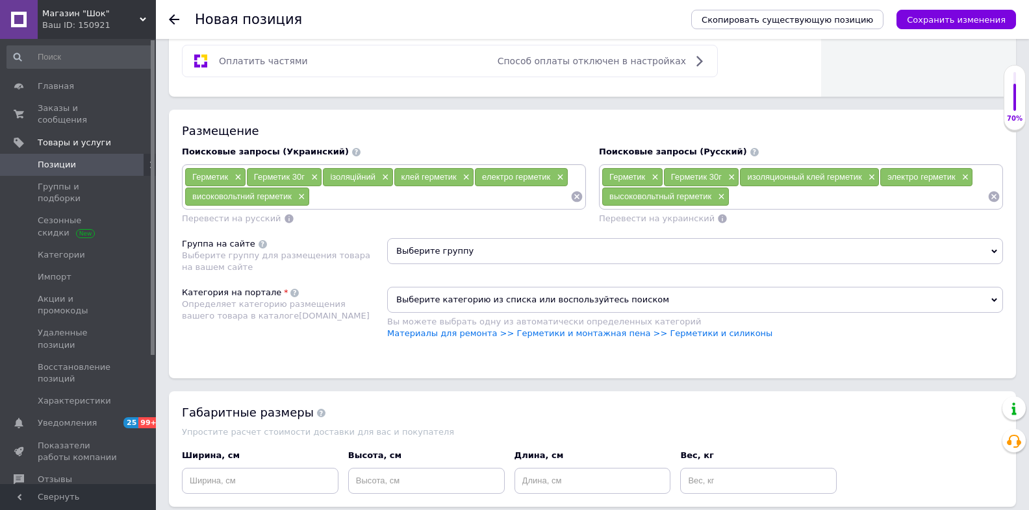
scroll to position [779, 0]
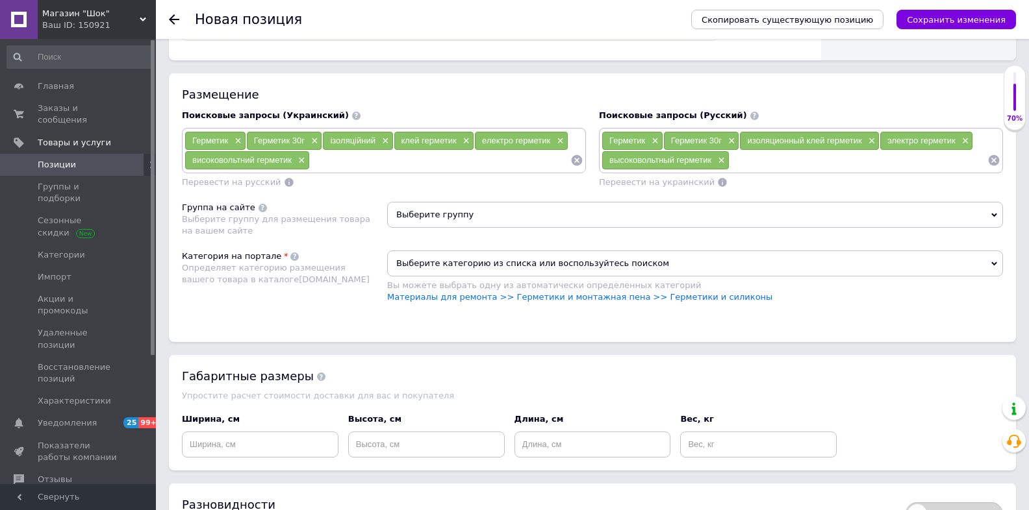
click at [510, 214] on span "Выберите группу" at bounding box center [695, 215] width 616 height 26
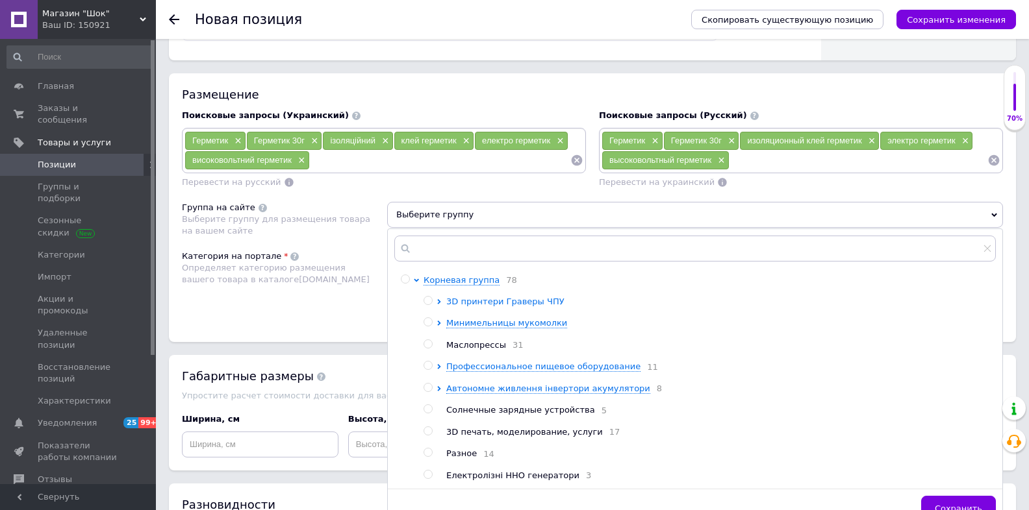
click at [438, 299] on icon at bounding box center [438, 301] width 5 height 5
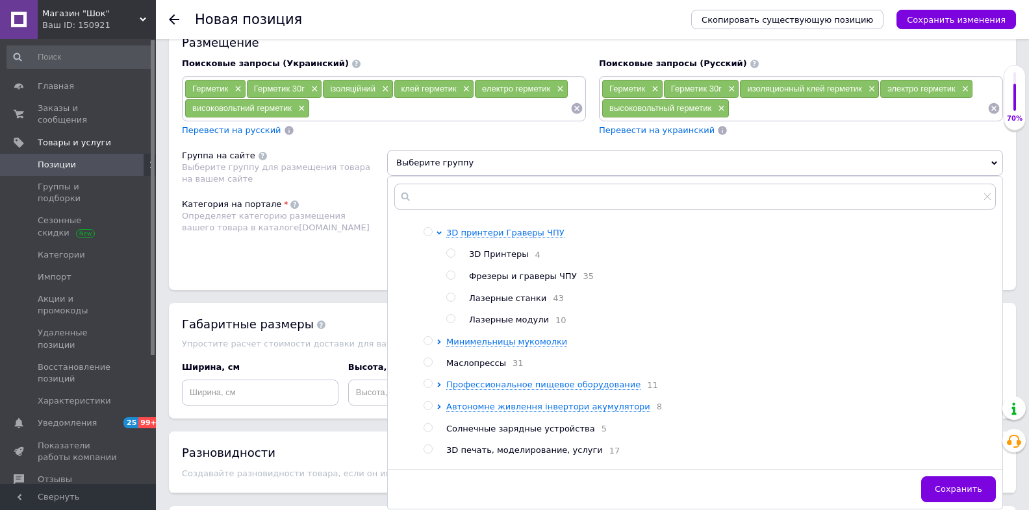
scroll to position [13, 0]
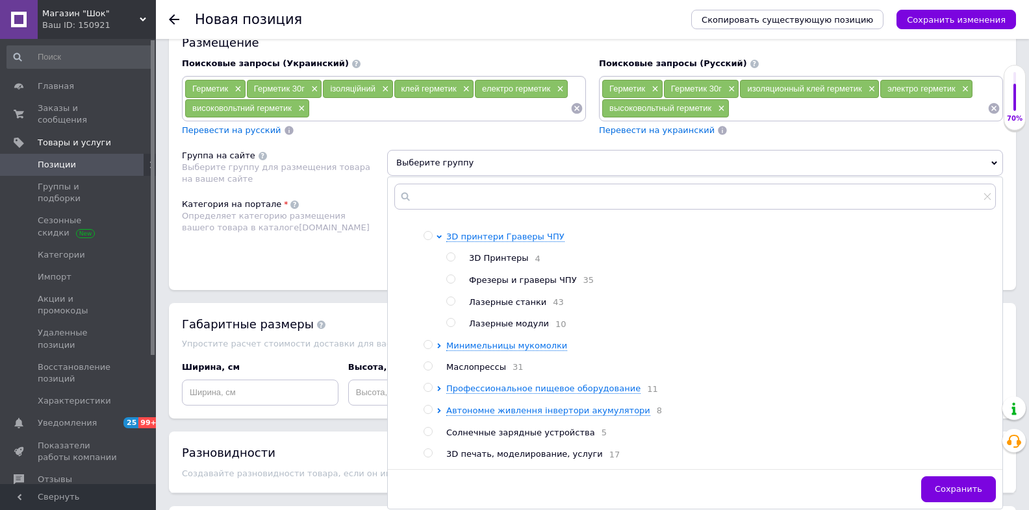
click at [451, 297] on input "radio" at bounding box center [450, 301] width 8 height 8
radio input "true"
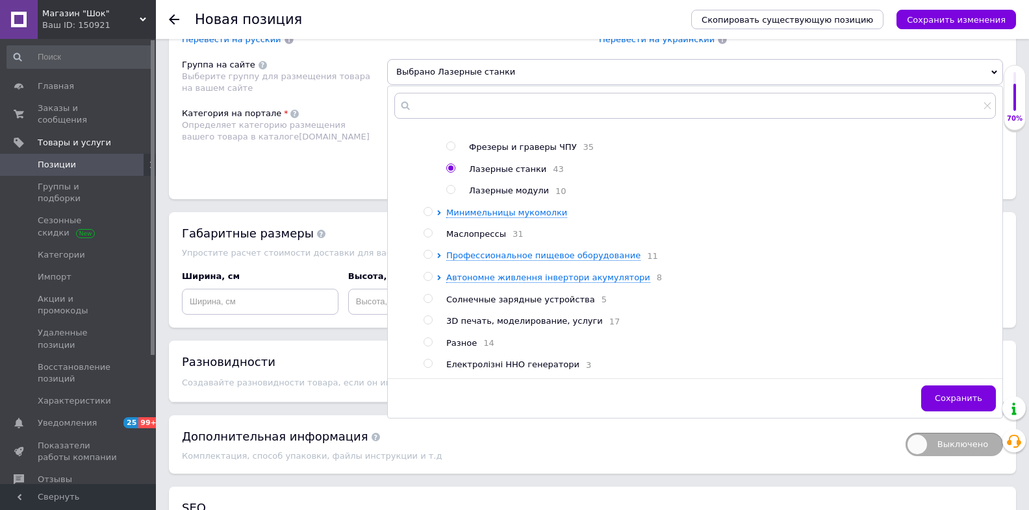
scroll to position [1039, 0]
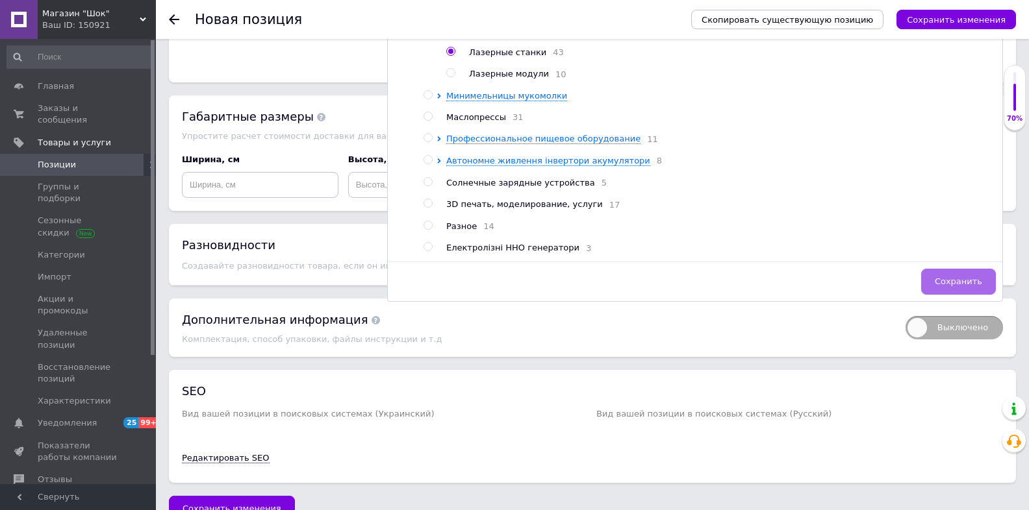
click at [949, 269] on button "Сохранить" at bounding box center [958, 282] width 75 height 26
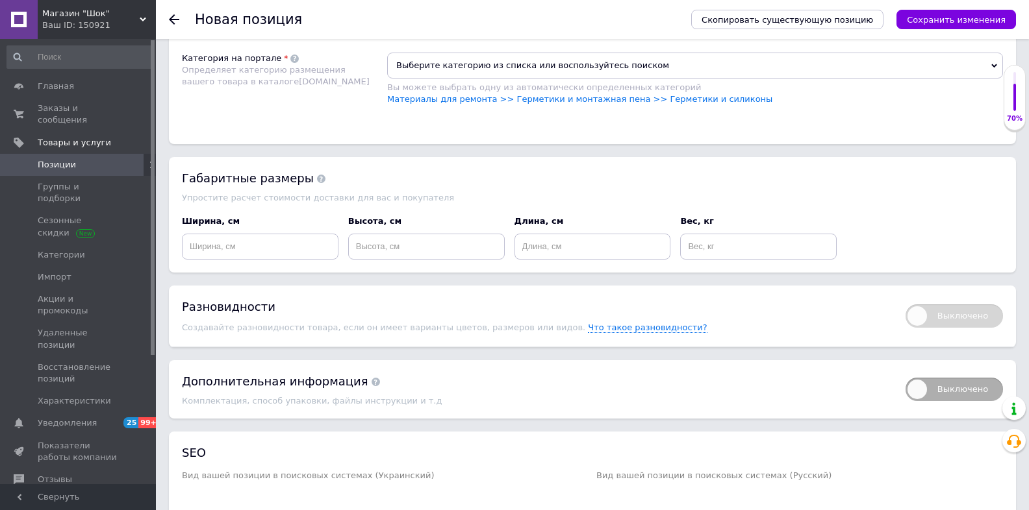
scroll to position [987, 0]
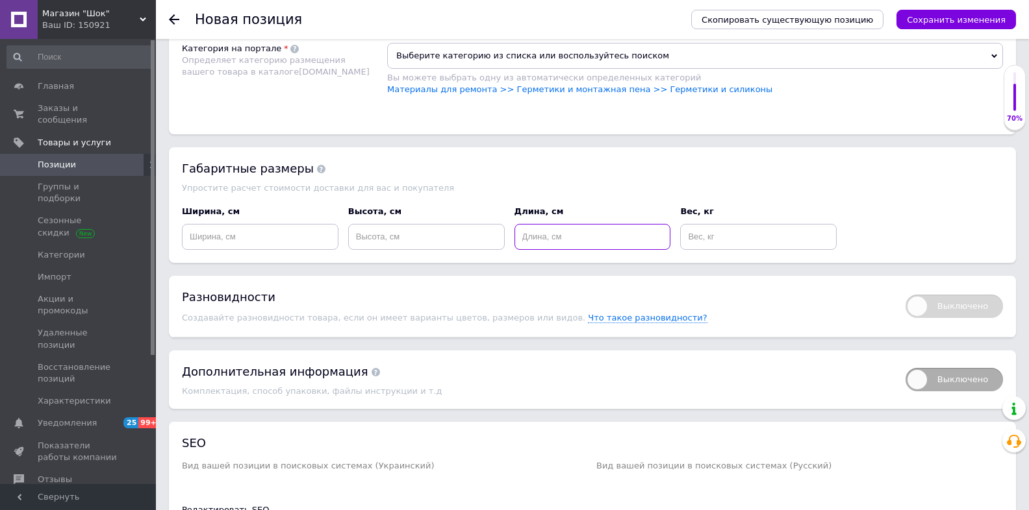
click at [553, 232] on input at bounding box center [592, 237] width 157 height 26
click at [546, 232] on input "13" at bounding box center [592, 237] width 157 height 26
click at [573, 231] on input "13" at bounding box center [592, 237] width 157 height 26
type input "13"
click at [419, 241] on input at bounding box center [426, 237] width 157 height 26
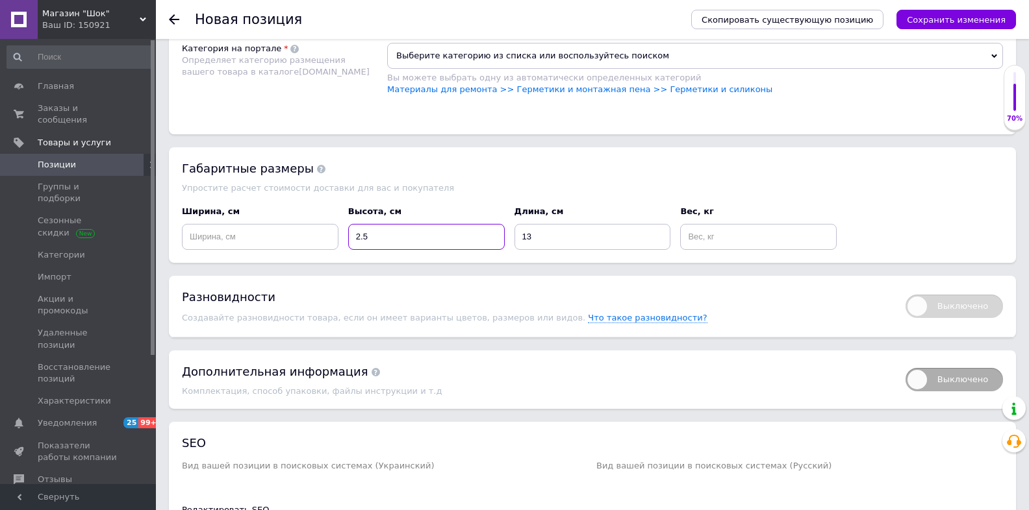
type input "2.5"
click at [549, 236] on input "13" at bounding box center [592, 237] width 157 height 26
type input "13.5"
click at [276, 238] on input at bounding box center [260, 237] width 157 height 26
type input "3.5"
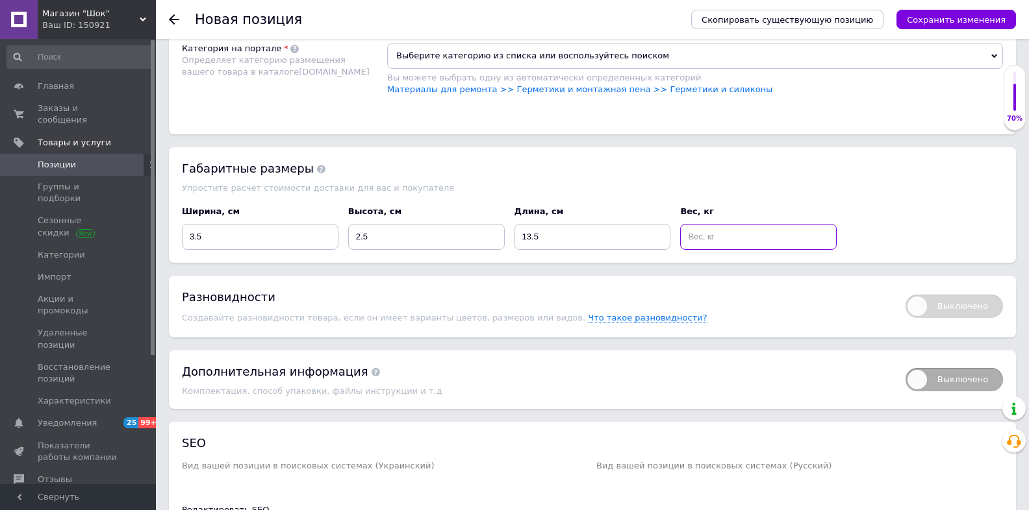
click at [769, 236] on input at bounding box center [758, 237] width 157 height 26
drag, startPoint x: 706, startPoint y: 234, endPoint x: 681, endPoint y: 234, distance: 24.7
click at [681, 234] on input "30" at bounding box center [758, 237] width 157 height 26
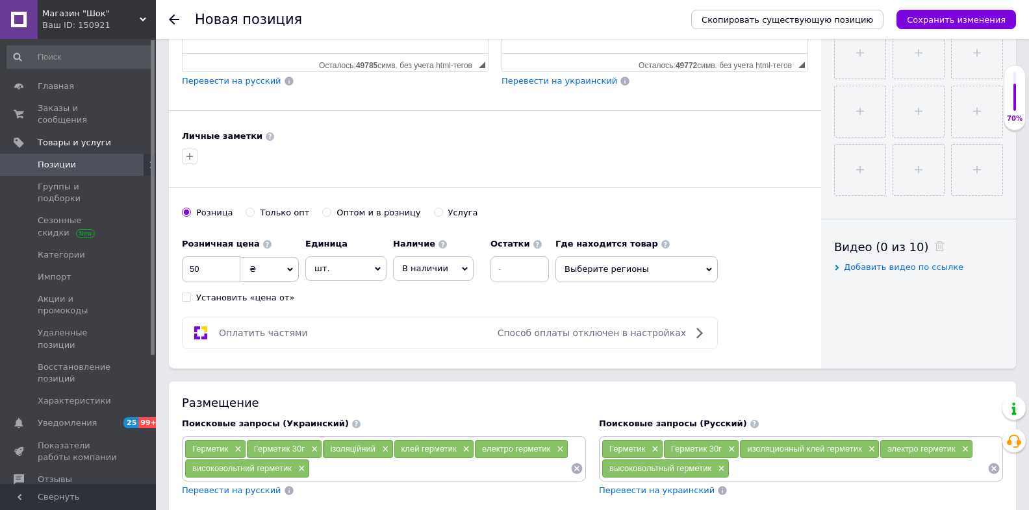
scroll to position [229, 0]
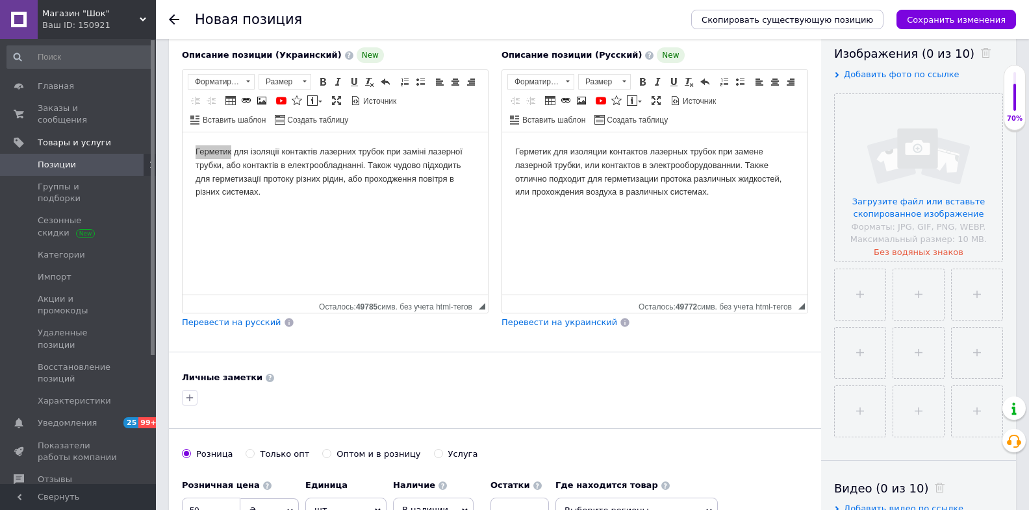
type input "0.030"
drag, startPoint x: 823, startPoint y: 165, endPoint x: 811, endPoint y: 188, distance: 26.1
click at [823, 165] on div "Видимость опубликован черновик скрытый Создание и обновление Создано: - Обновле…" at bounding box center [918, 217] width 195 height 788
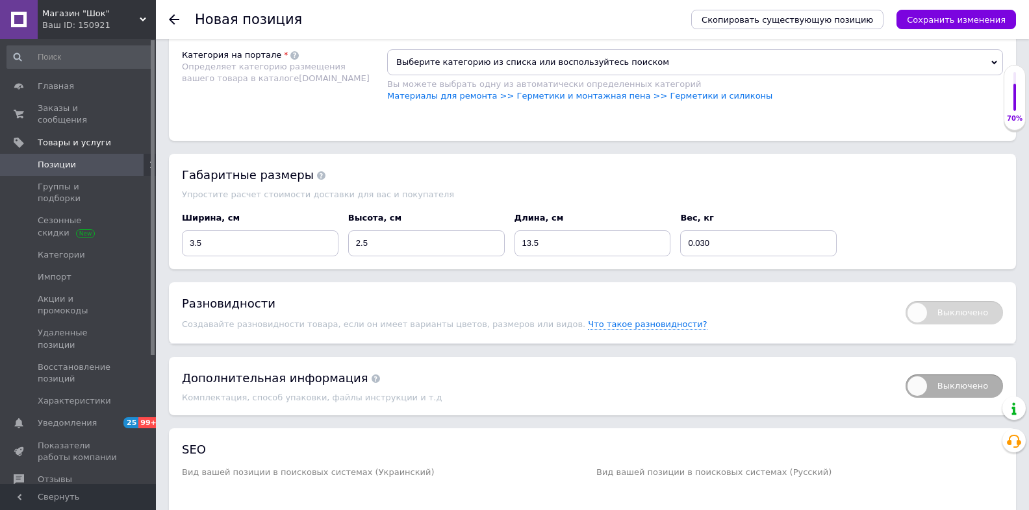
scroll to position [1061, 0]
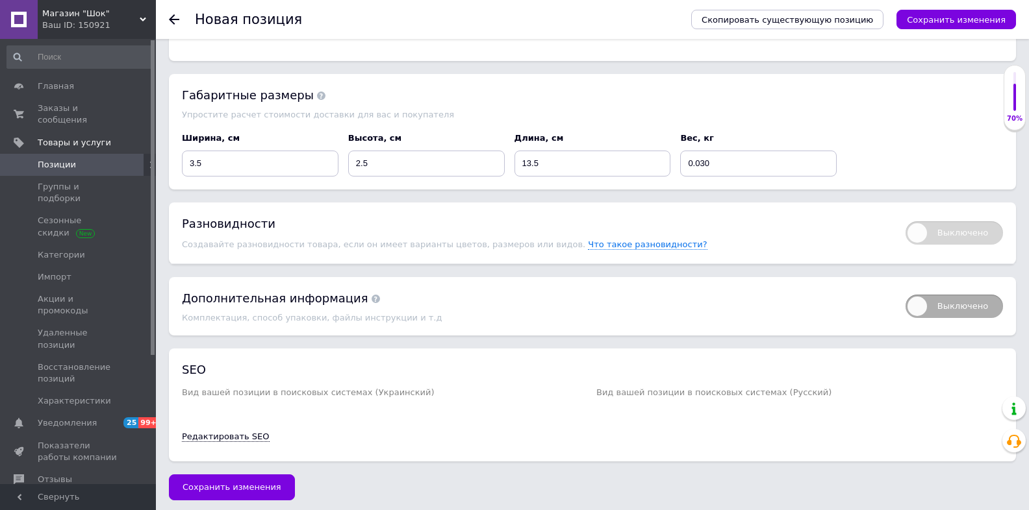
click at [931, 306] on span "Выключено" at bounding box center [953, 306] width 97 height 23
click at [905, 295] on input "Выключено" at bounding box center [901, 290] width 8 height 8
checkbox input "true"
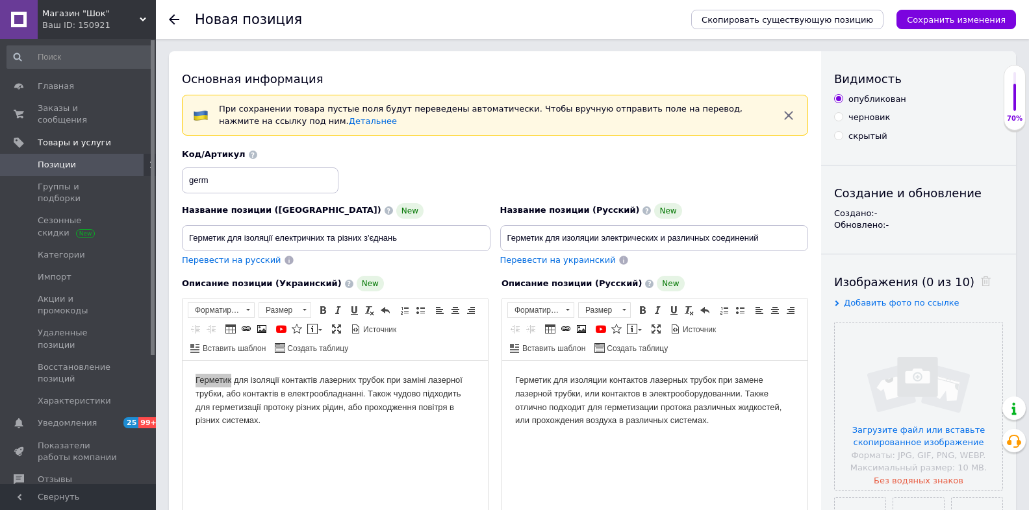
scroll to position [0, 0]
click at [946, 22] on icon "Сохранить изменения" at bounding box center [956, 20] width 99 height 10
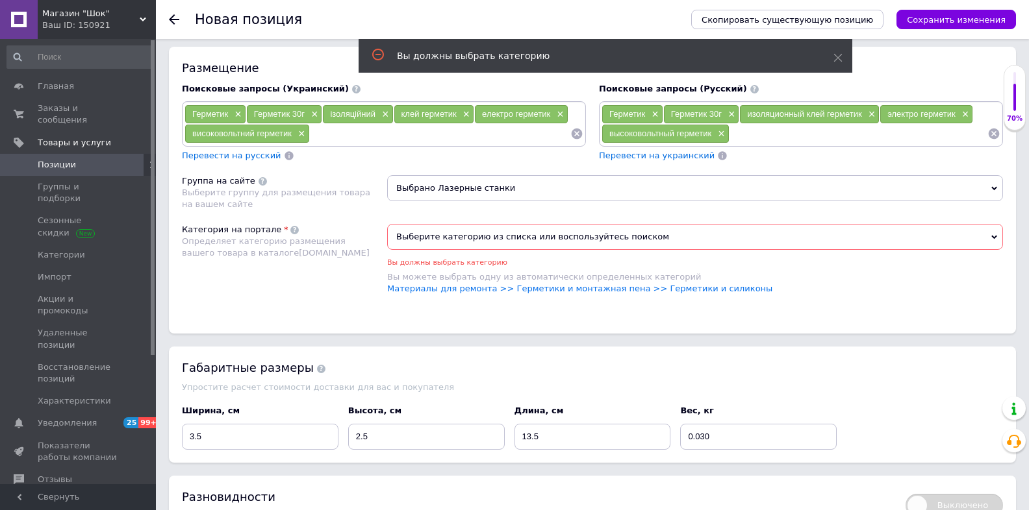
scroll to position [807, 0]
click at [559, 229] on span "Выберите категорию из списка или воспользуйтесь поиском" at bounding box center [695, 236] width 616 height 26
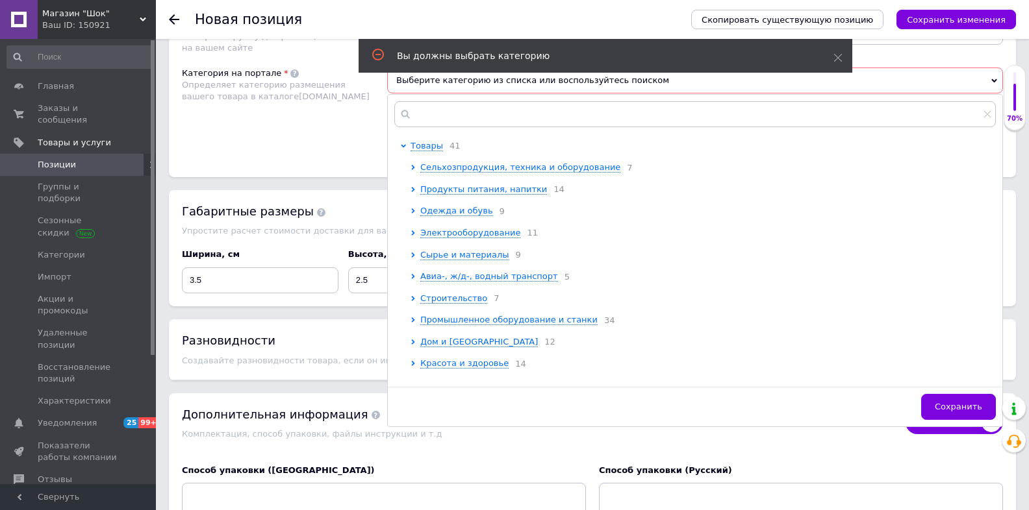
scroll to position [755, 0]
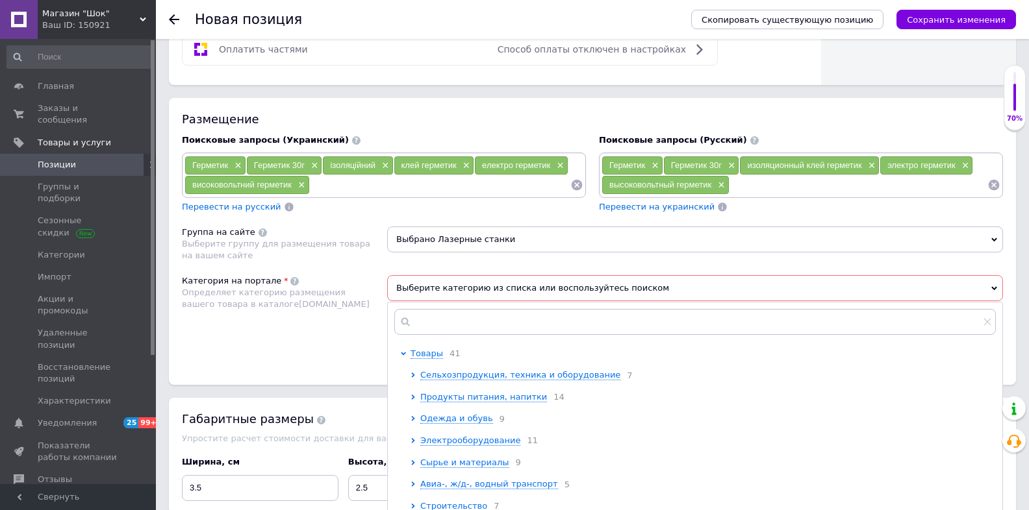
click at [990, 281] on span "Выберите категорию из списка или воспользуйтесь поиском" at bounding box center [695, 288] width 616 height 26
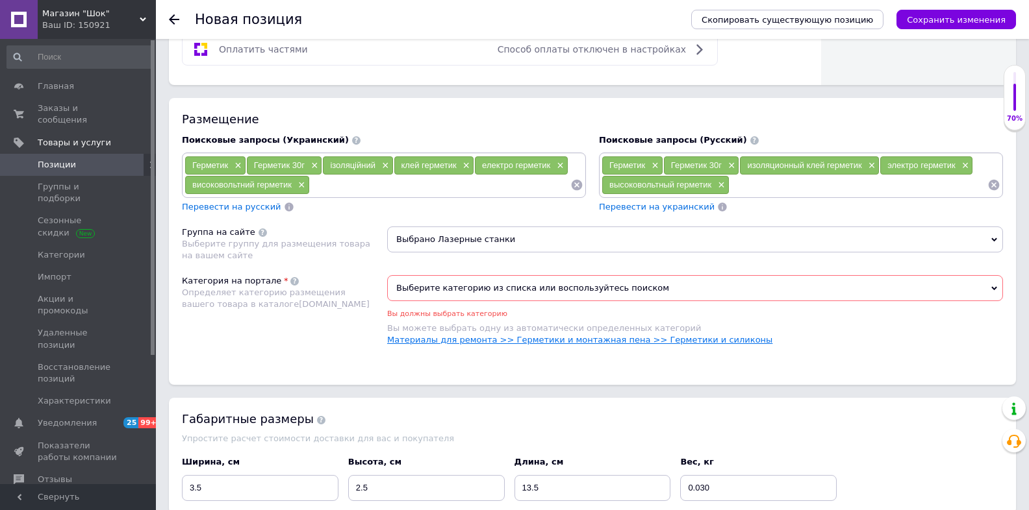
click at [703, 338] on link "Материалы для ремонта >> Герметики и монтажная пена >> Герметики и силиконы" at bounding box center [579, 340] width 385 height 10
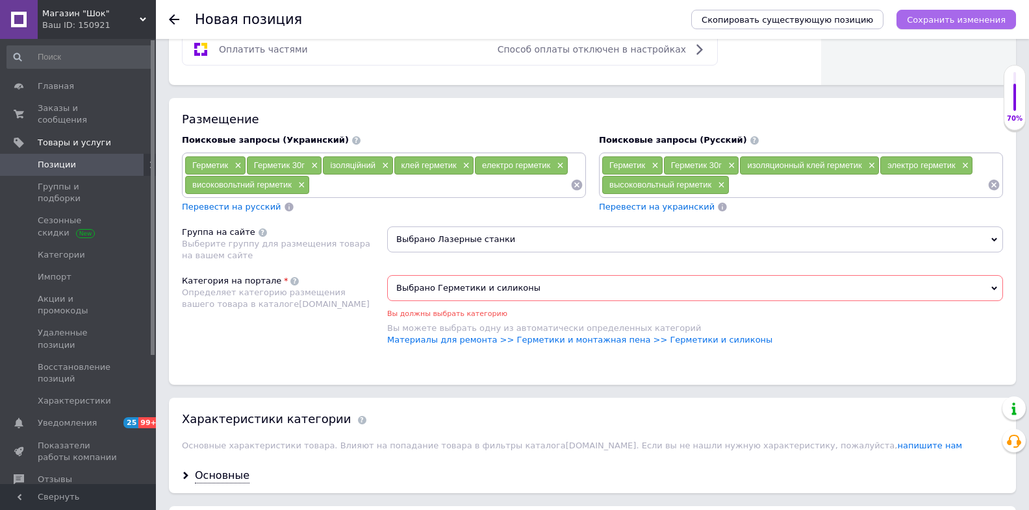
click at [977, 21] on icon "Сохранить изменения" at bounding box center [956, 20] width 99 height 10
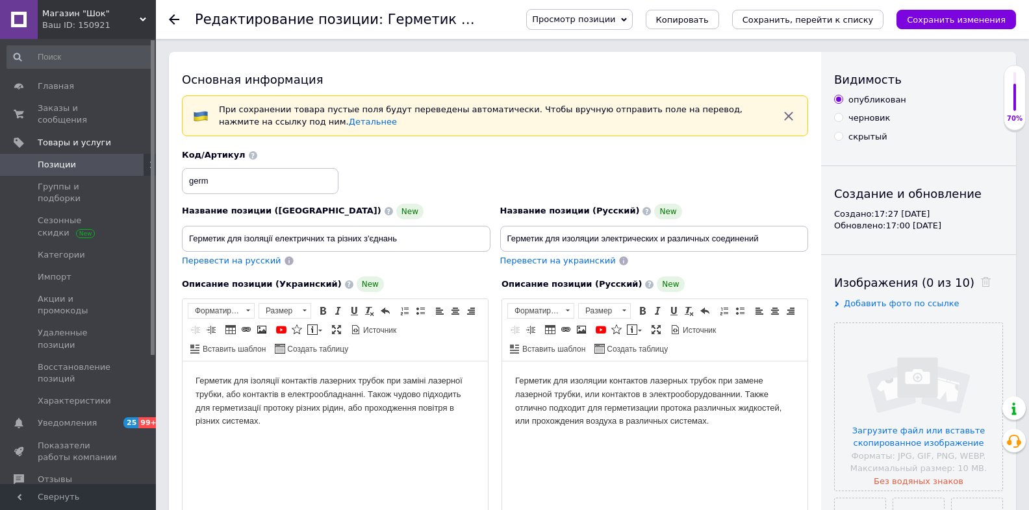
click at [670, 68] on div "Основная информация При сохранении товара пустые поля будут переведены автомати…" at bounding box center [495, 448] width 652 height 792
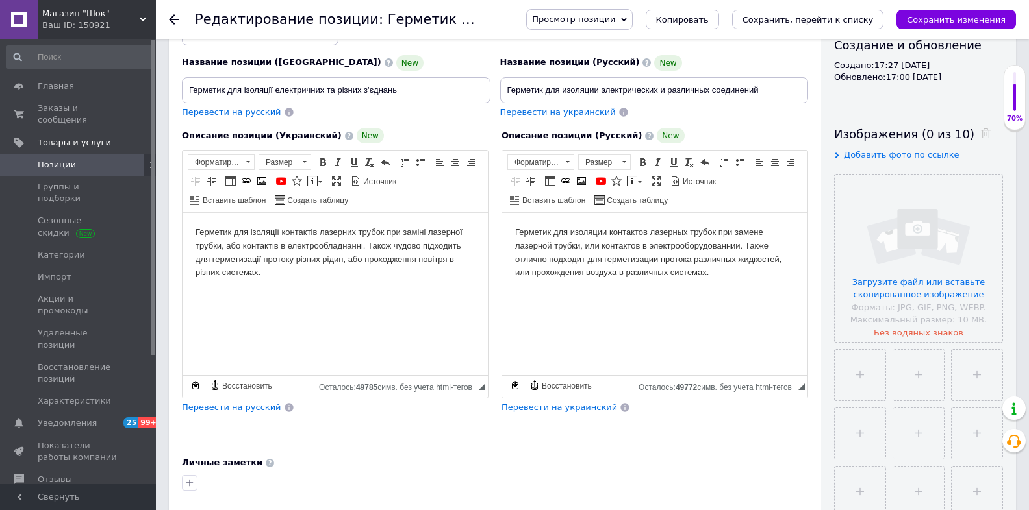
scroll to position [156, 0]
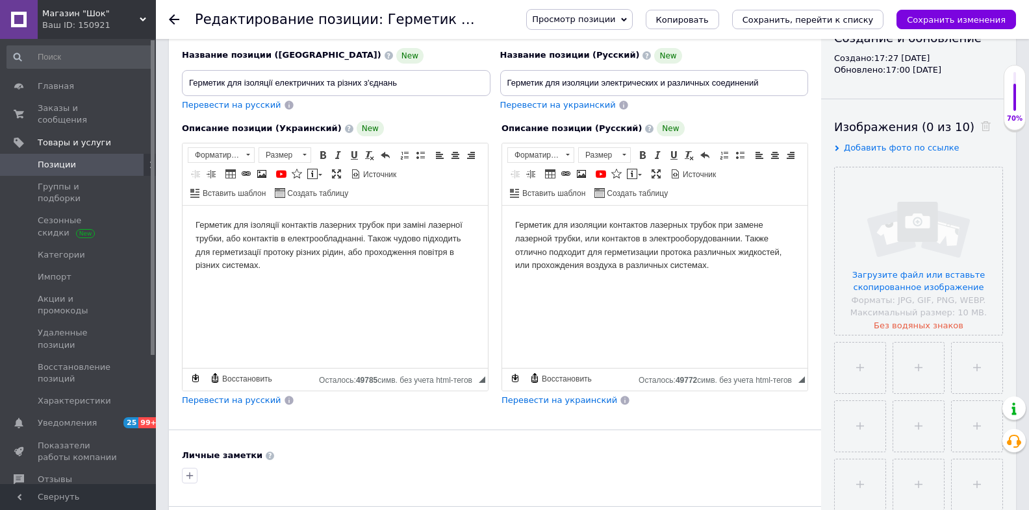
click at [294, 264] on body "Герметик для ізоляції контактів лазерних трубок при заміні лазерної трубки, або…" at bounding box center [334, 246] width 279 height 54
click at [418, 81] on input "Герметик для ізоляції електричних та різних з'єднань" at bounding box center [336, 83] width 308 height 26
paste input "TC 703"
type input "Герметик для ізоляції електричних та різних з'єднань TC 703"
click at [764, 78] on input "Герметик для изоляции электрических и различных соединений" at bounding box center [654, 83] width 308 height 26
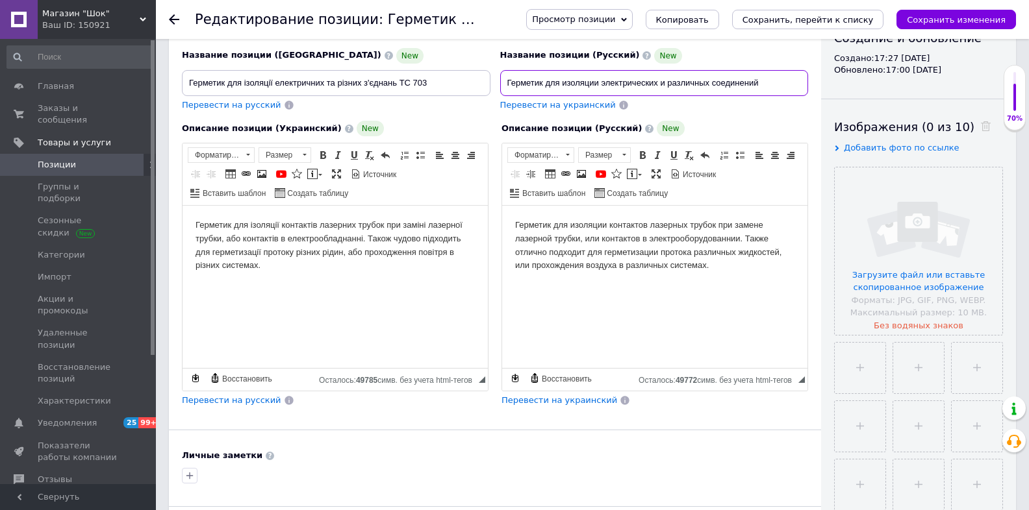
paste input "TC 703"
type input "Герметик для изоляции электрических и различных соединений TC 703"
drag, startPoint x: 471, startPoint y: 51, endPoint x: 470, endPoint y: 71, distance: 20.9
click at [471, 51] on div "Название позиции (Украинский) New" at bounding box center [336, 56] width 308 height 16
click at [379, 286] on html "Герметик для ізоляції контактів лазерних трубок при заміні лазерної трубки, або…" at bounding box center [334, 246] width 305 height 80
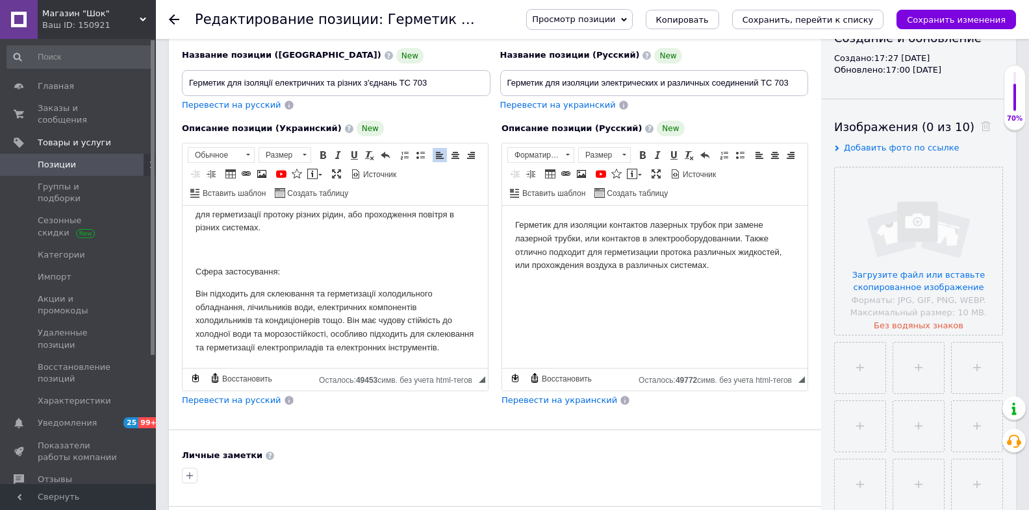
scroll to position [51, 0]
click at [251, 266] on p "Сфера застосування:" at bounding box center [334, 273] width 279 height 14
click at [248, 244] on p "Визуальный текстовый редактор, 89C83968-CD37-4AA0-AA6F-EA0CA80BD29C" at bounding box center [334, 251] width 279 height 14
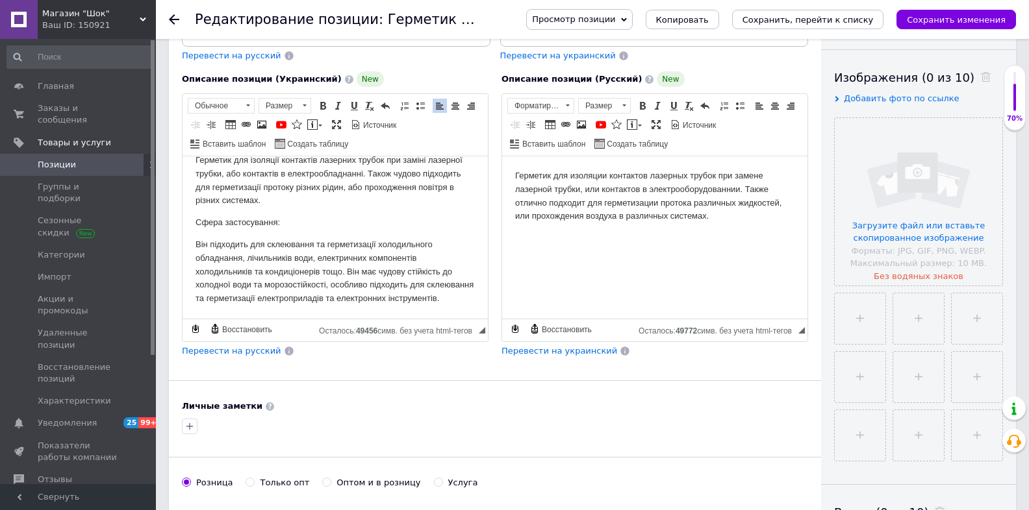
scroll to position [208, 0]
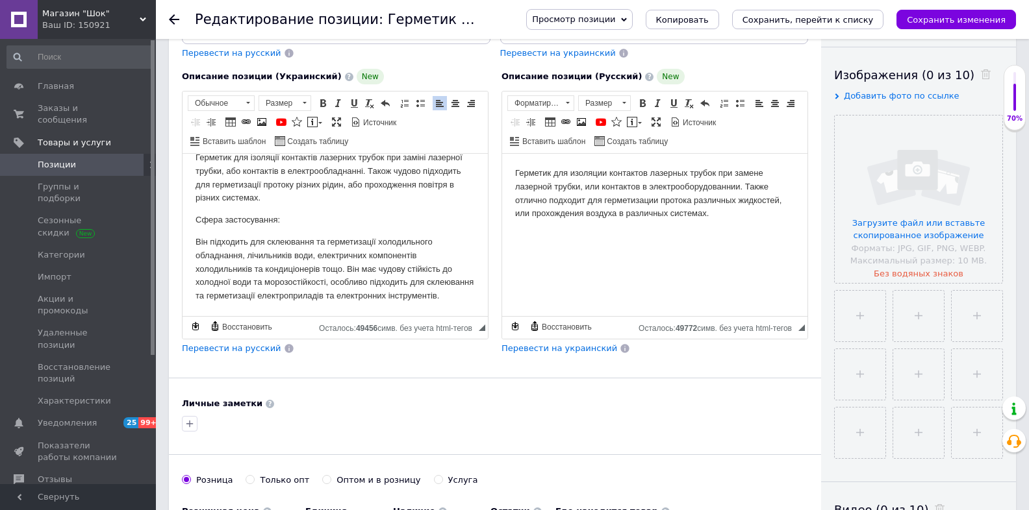
click at [323, 298] on p "Він підходить для склеювання та герметизації холодильного обладнання, лічильник…" at bounding box center [334, 270] width 279 height 68
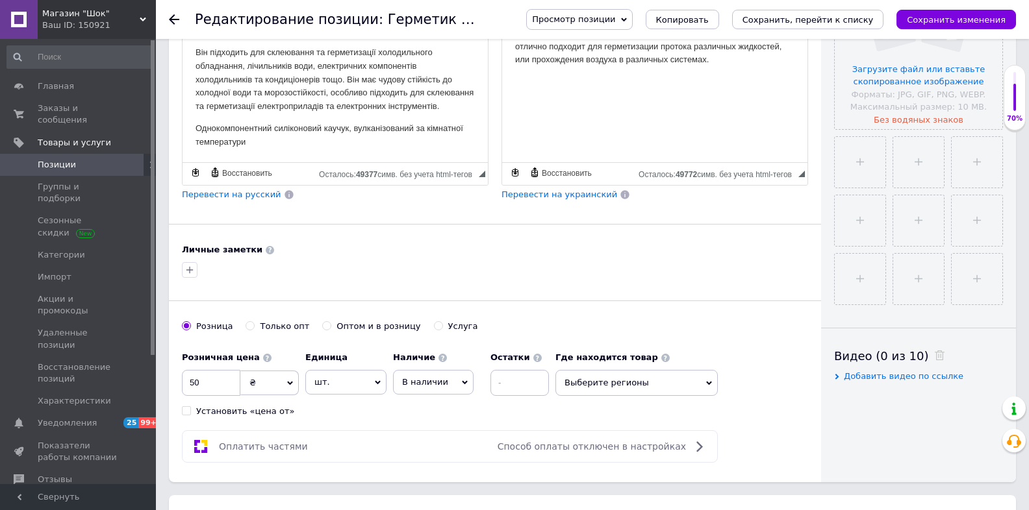
scroll to position [364, 0]
click at [468, 92] on html "Герметик для ізоляції контактів лазерних трубок при заміні лазерної трубки, або…" at bounding box center [334, 54] width 305 height 214
click at [306, 144] on p "Однокомпонентний силіконовий каучук, вулканізований за кімнатної температури" at bounding box center [334, 134] width 279 height 27
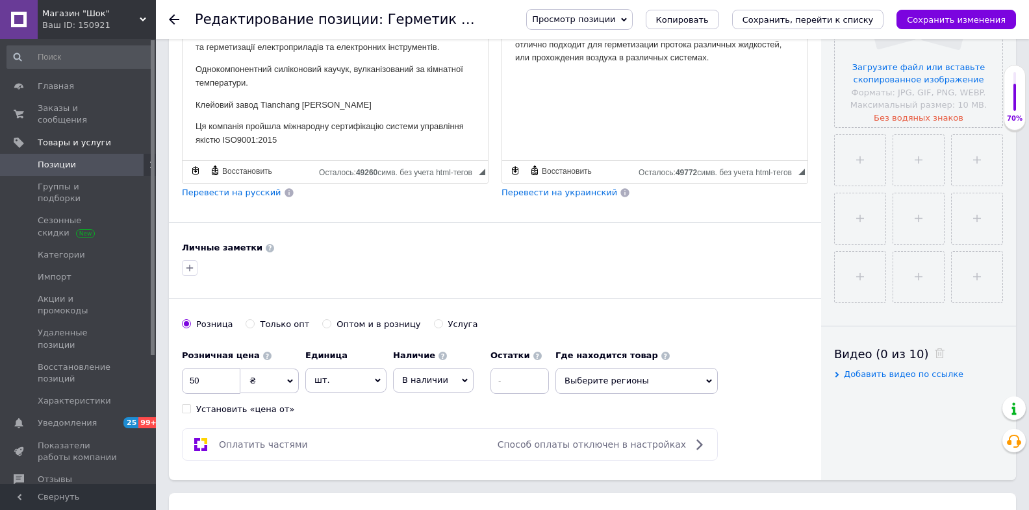
scroll to position [121, 0]
drag, startPoint x: 209, startPoint y: 128, endPoint x: 190, endPoint y: 125, distance: 19.8
click at [190, 125] on html "Герметик для ізоляції контактів лазерних трубок при заміні лазерної трубки, або…" at bounding box center [334, 25] width 305 height 271
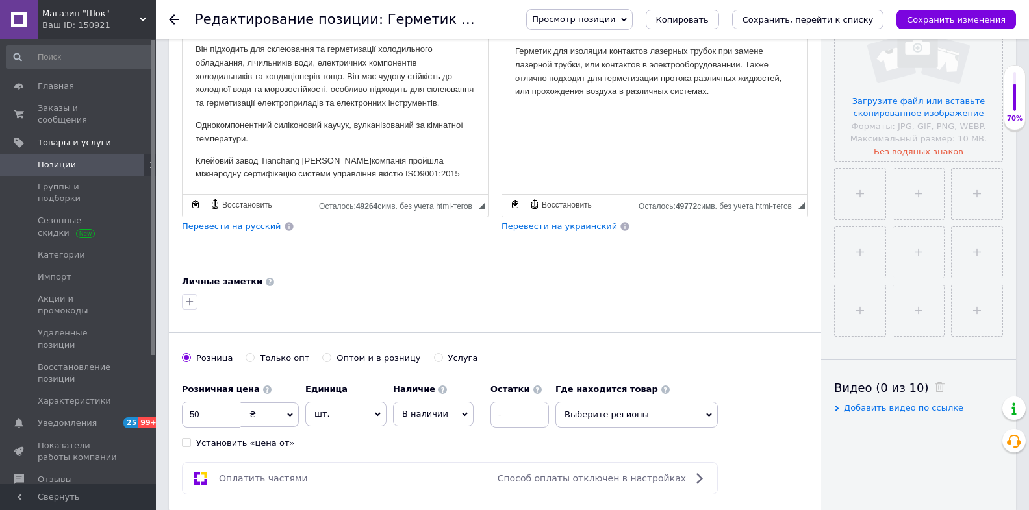
scroll to position [312, 0]
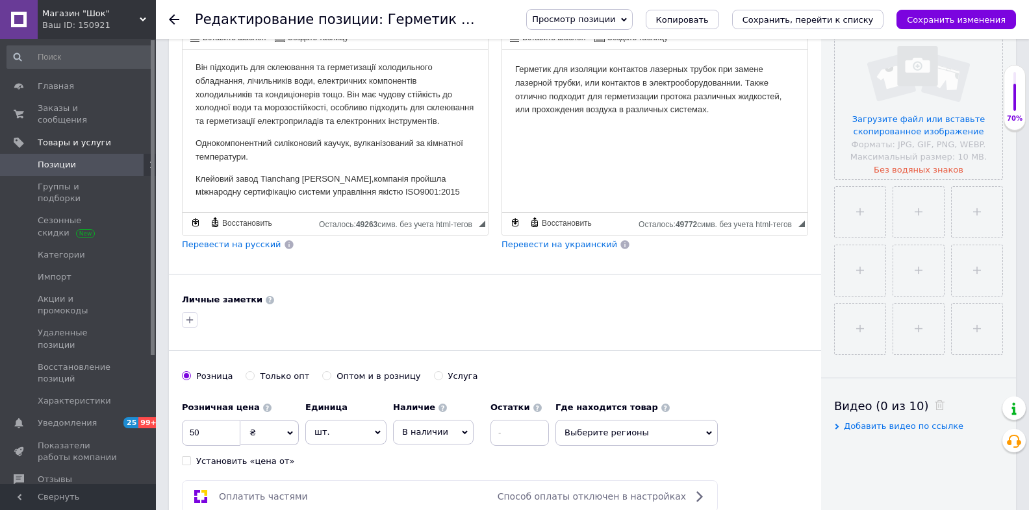
drag, startPoint x: 542, startPoint y: 136, endPoint x: 508, endPoint y: 143, distance: 35.0
click at [542, 130] on html "Герметик для изоляции контактов лазерных трубок при замене лазерной трубки, или…" at bounding box center [654, 90] width 305 height 80
click at [444, 168] on body "Герметик для ізоляції контактів лазерних трубок при заміні лазерної трубки, або…" at bounding box center [334, 88] width 279 height 223
click at [297, 162] on p "Однокомпонентний силіконовий каучук, вулканізований за кімнатної температури." at bounding box center [334, 150] width 279 height 27
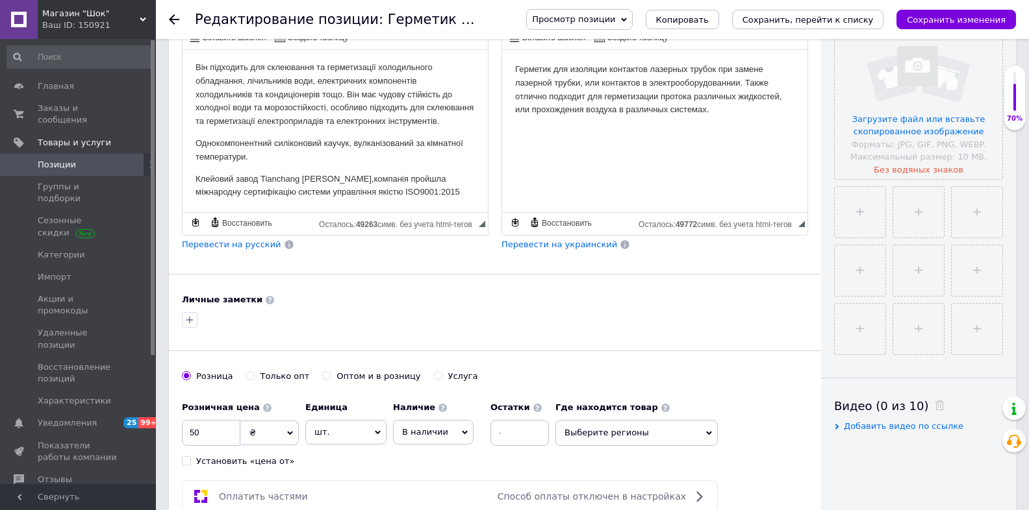
click at [294, 126] on p "Він підходить для склеювання та герметизації холодильного обладнання, лічильник…" at bounding box center [334, 95] width 279 height 68
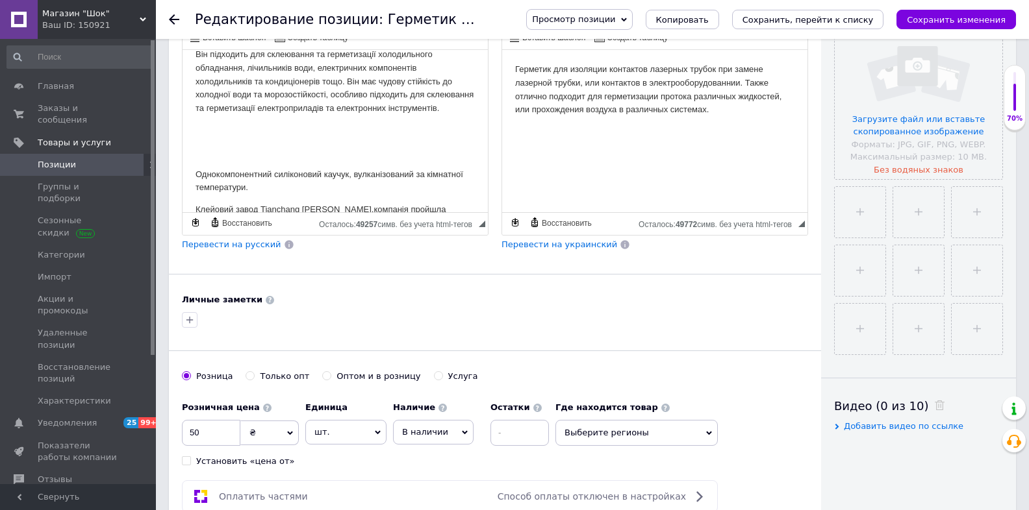
click at [268, 138] on p "Визуальный текстовый редактор, 89C83968-CD37-4AA0-AA6F-EA0CA80BD29C" at bounding box center [334, 131] width 279 height 14
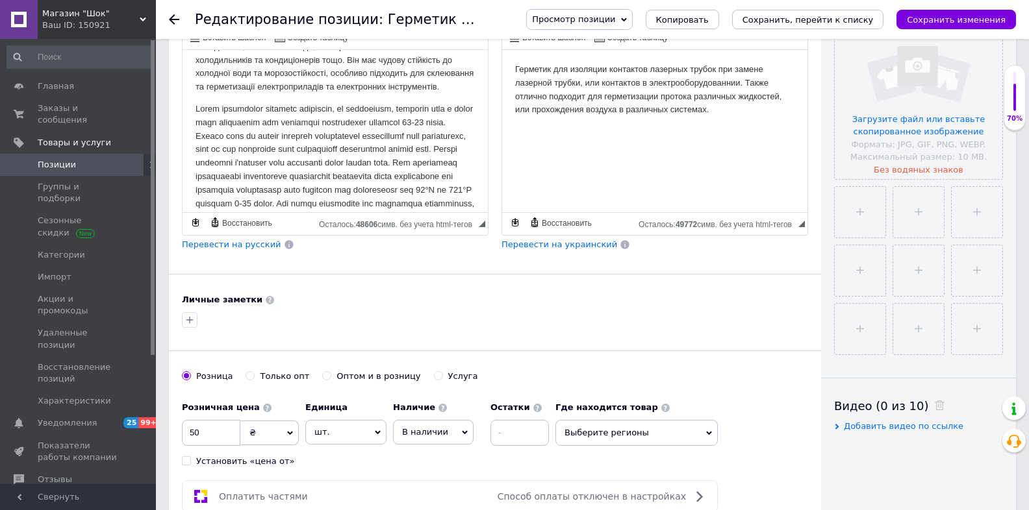
scroll to position [119, 0]
click at [212, 112] on body "Герметик для ізоляції контактів лазерних трубок при заміні лазерної трубки, або…" at bounding box center [334, 138] width 279 height 388
click at [273, 96] on p "Він підходить для склеювання та герметизації холодильного обладнання, лічильник…" at bounding box center [334, 63] width 279 height 68
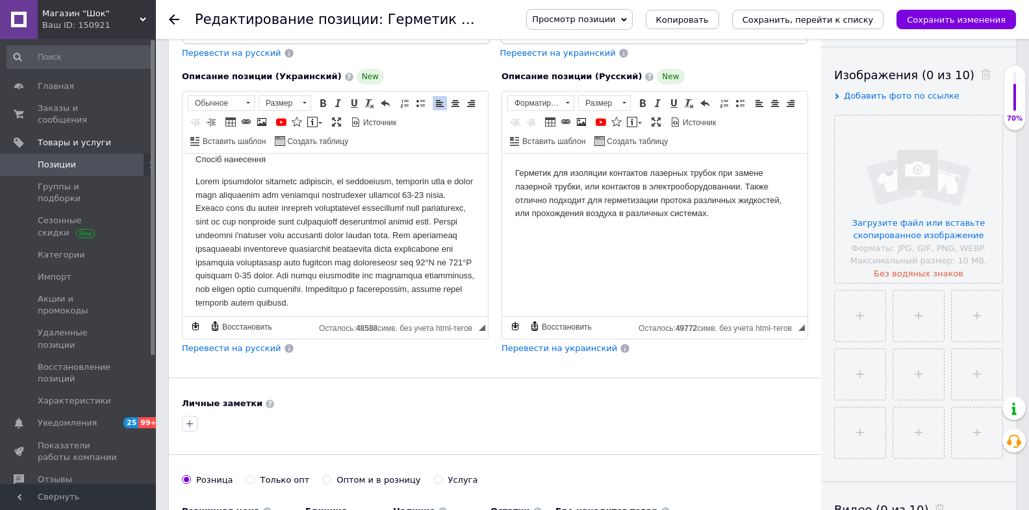
scroll to position [171, 0]
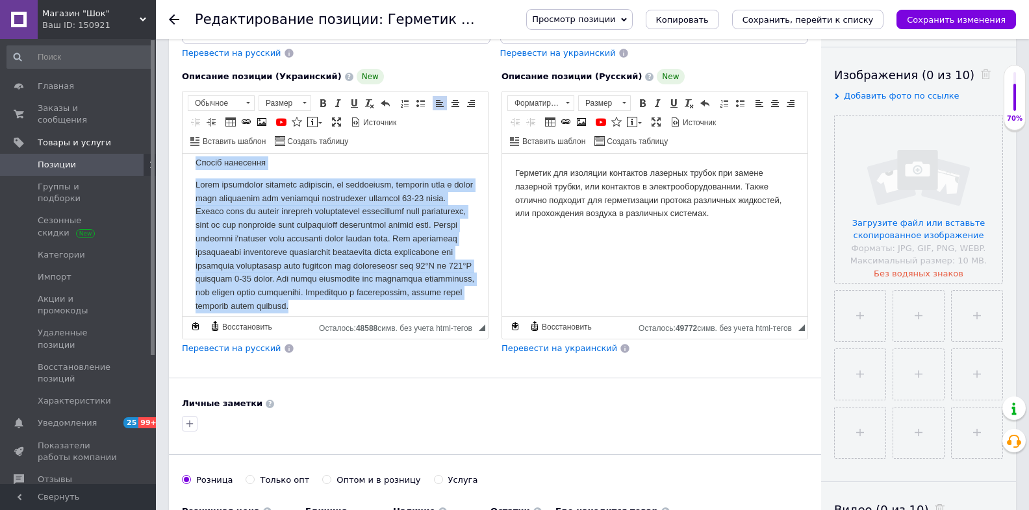
drag, startPoint x: 342, startPoint y: 284, endPoint x: 196, endPoint y: 166, distance: 187.4
click at [196, 166] on body "Герметик для ізоляції контактів лазерних трубок при заміні лазерної трубки, або…" at bounding box center [334, 201] width 279 height 410
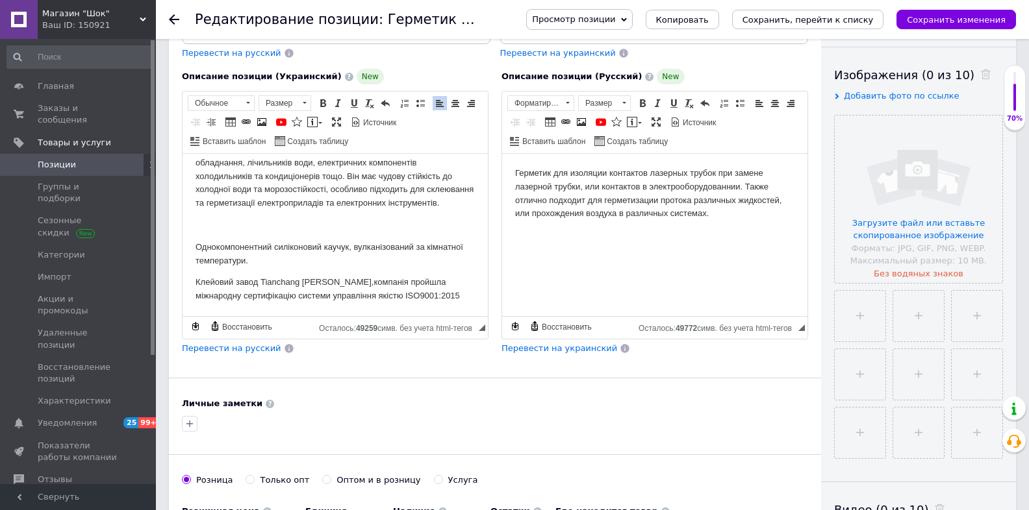
click at [214, 230] on p "Визуальный текстовый редактор, 89C83968-CD37-4AA0-AA6F-EA0CA80BD29C" at bounding box center [334, 226] width 279 height 14
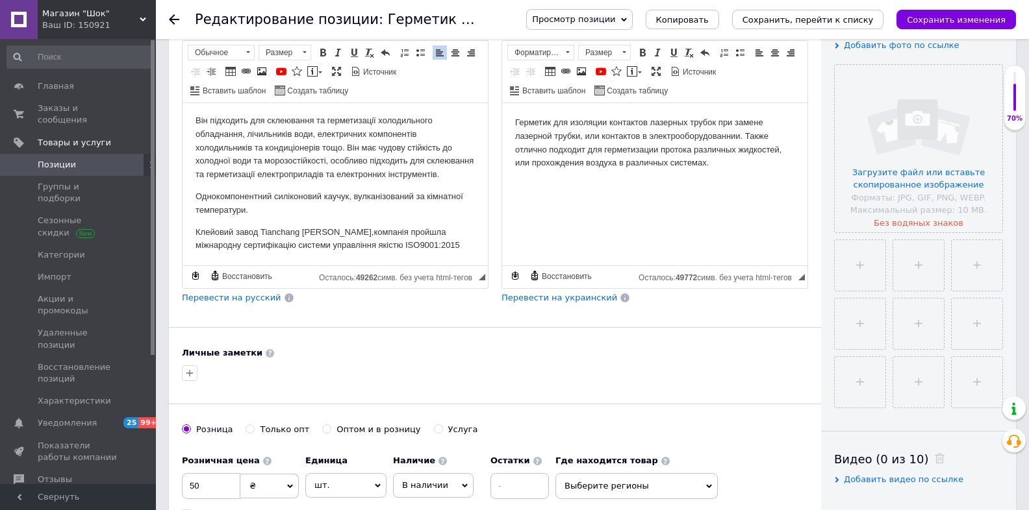
scroll to position [260, 0]
drag, startPoint x: 1022, startPoint y: 21, endPoint x: 768, endPoint y: 95, distance: 264.5
click at [1023, 22] on div "Редактирование позиции: Герметик для ізоляції електричних та різних з'єднань Пр…" at bounding box center [592, 19] width 873 height 39
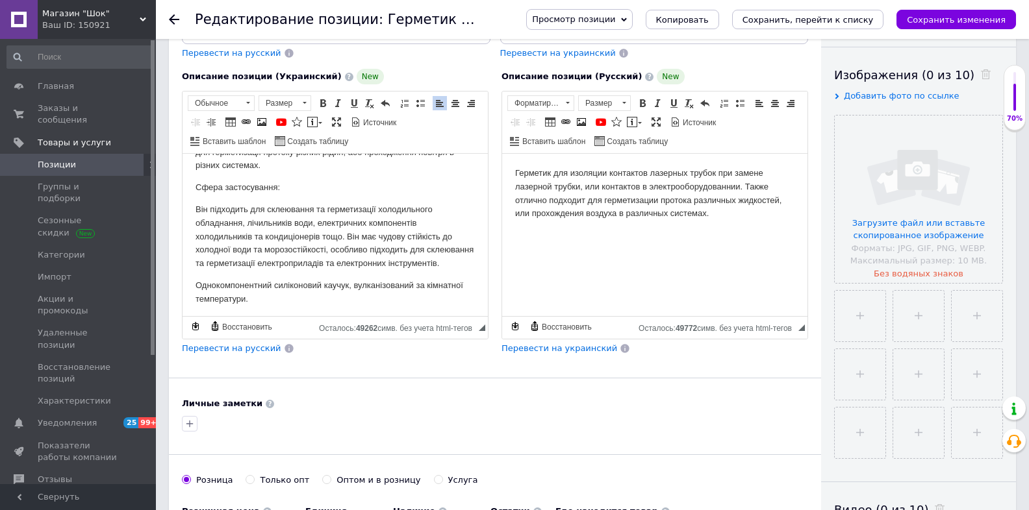
scroll to position [52, 0]
click at [273, 267] on p "Він підходить для склеювання та герметизації холодильного обладнання, лічильник…" at bounding box center [334, 233] width 279 height 68
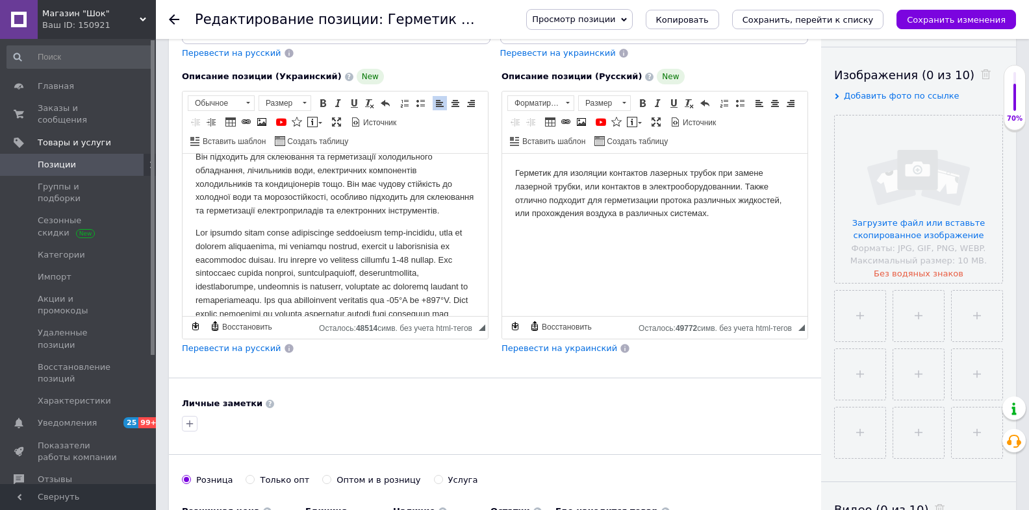
scroll to position [62, 0]
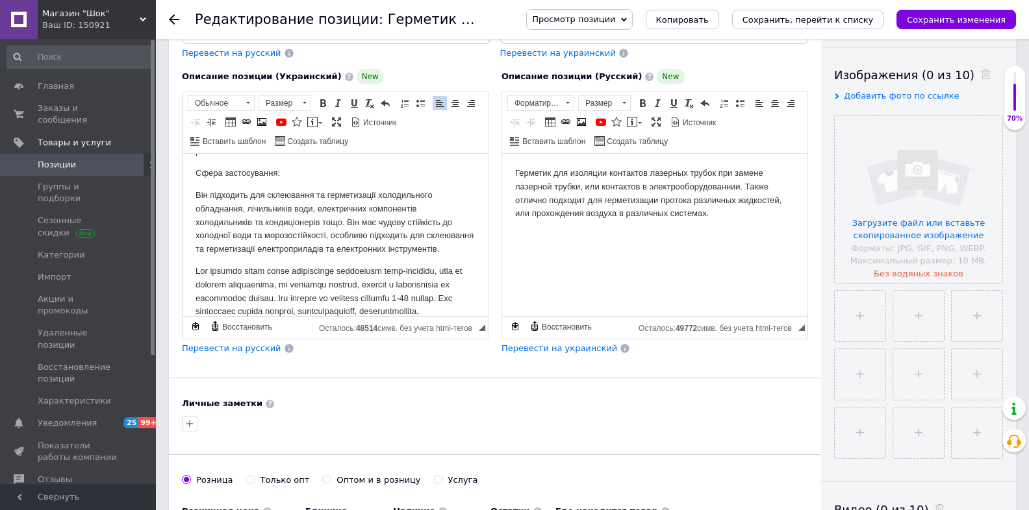
click at [223, 348] on span "Перевести на русский" at bounding box center [231, 349] width 99 height 10
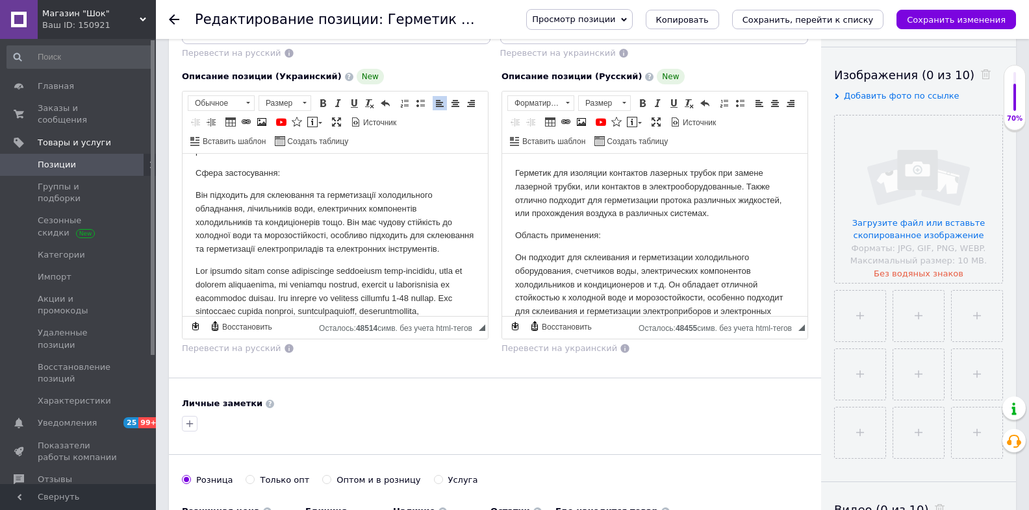
click at [399, 254] on p "Він підходить для склеювання та герметизації холодильного обладнання, лічильник…" at bounding box center [334, 223] width 279 height 68
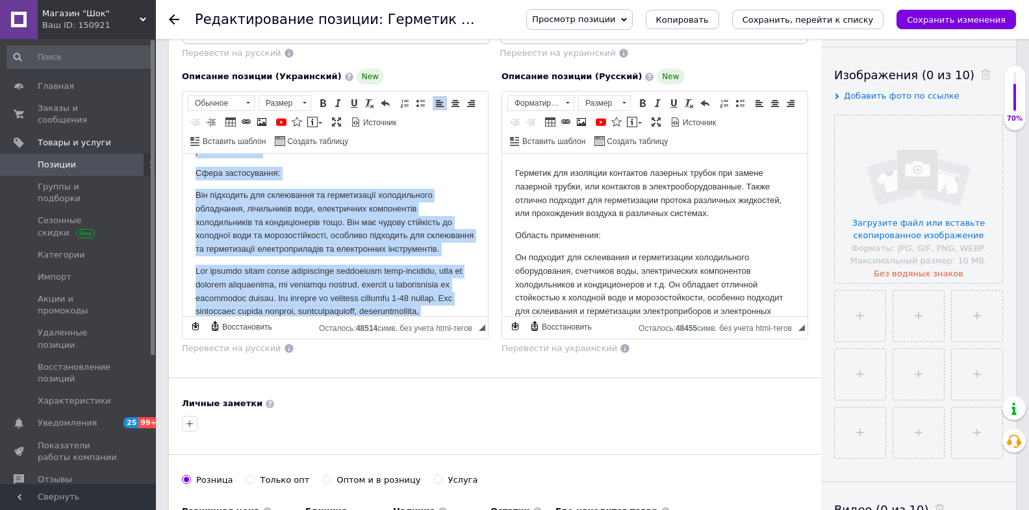
copy body "Герметик для ізоляції контактів лазерних трубок при заміні лазерної трубки, або…"
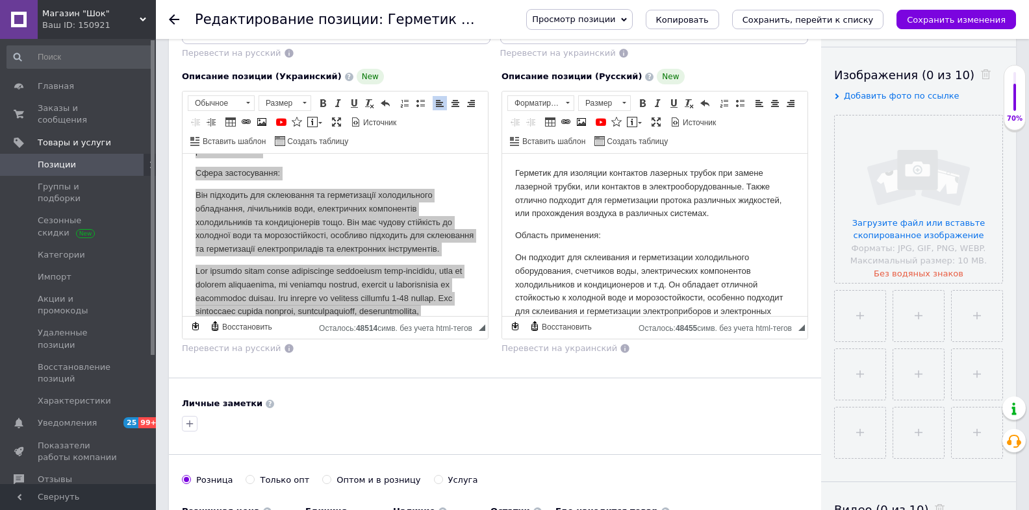
click at [601, 238] on p "Область применения:" at bounding box center [654, 236] width 279 height 14
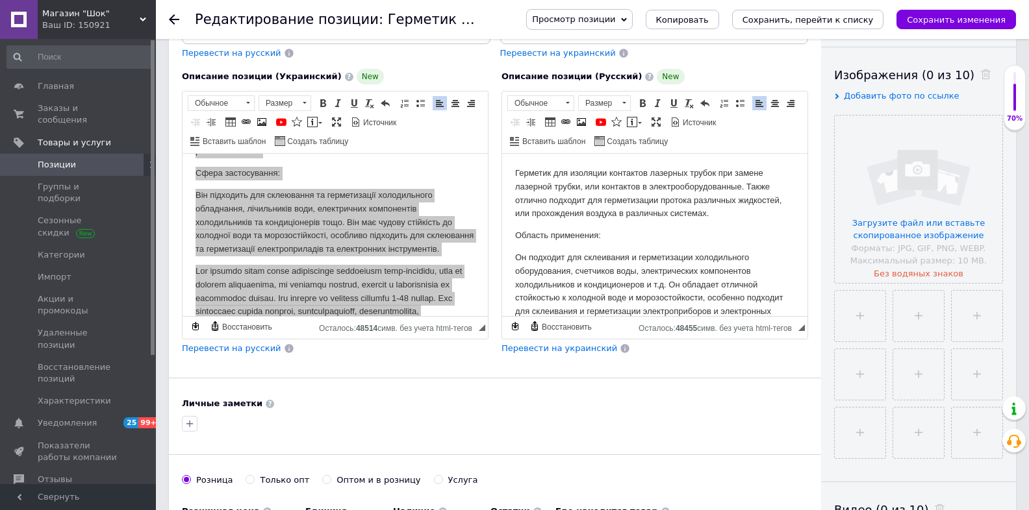
click at [676, 250] on body "Герметик для изоляции контактов лазерных трубок при замене лазерной трубки, или…" at bounding box center [654, 377] width 279 height 420
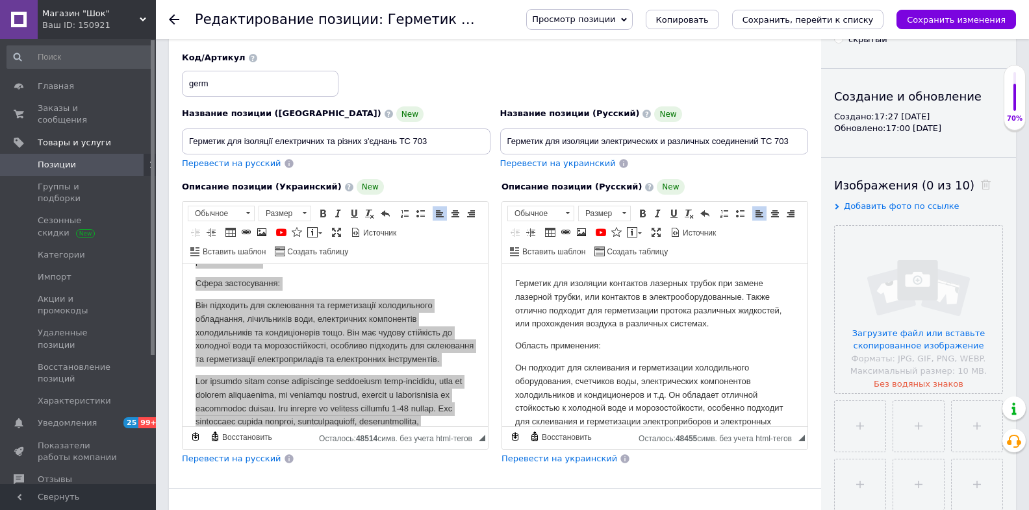
scroll to position [104, 0]
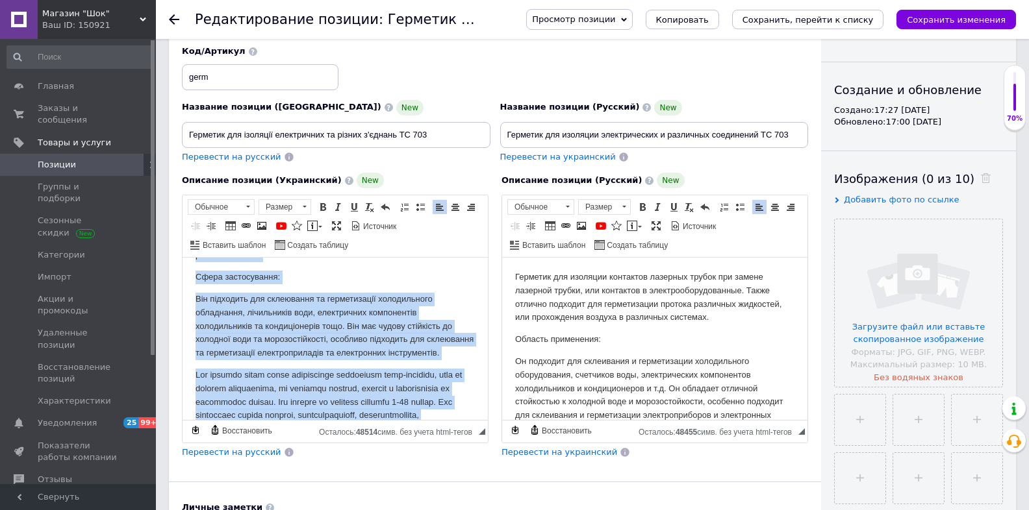
click at [350, 320] on p "Він підходить для склеювання та герметизації холодильного обладнання, лічильник…" at bounding box center [334, 327] width 279 height 68
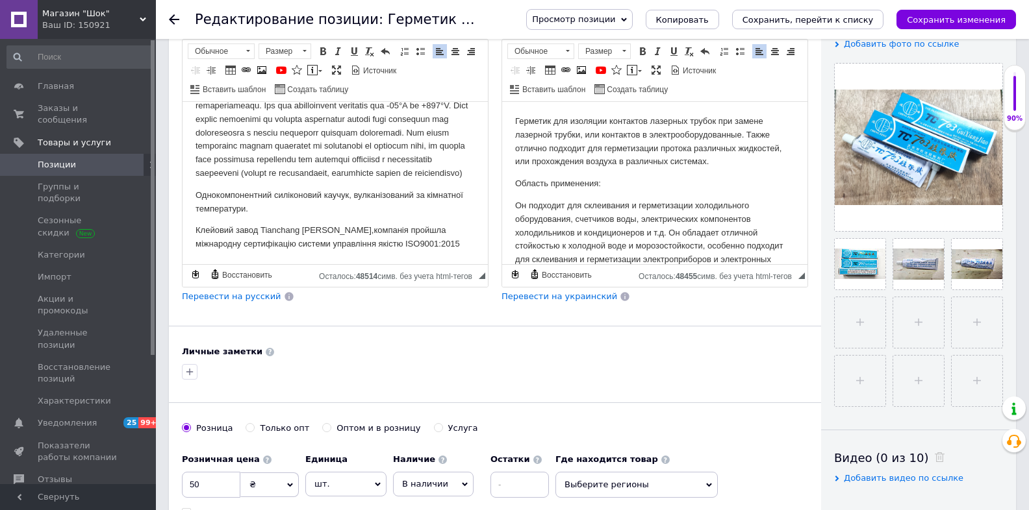
scroll to position [270, 0]
drag, startPoint x: 212, startPoint y: 483, endPoint x: 193, endPoint y: 484, distance: 18.8
click at [193, 484] on input "50" at bounding box center [211, 485] width 58 height 26
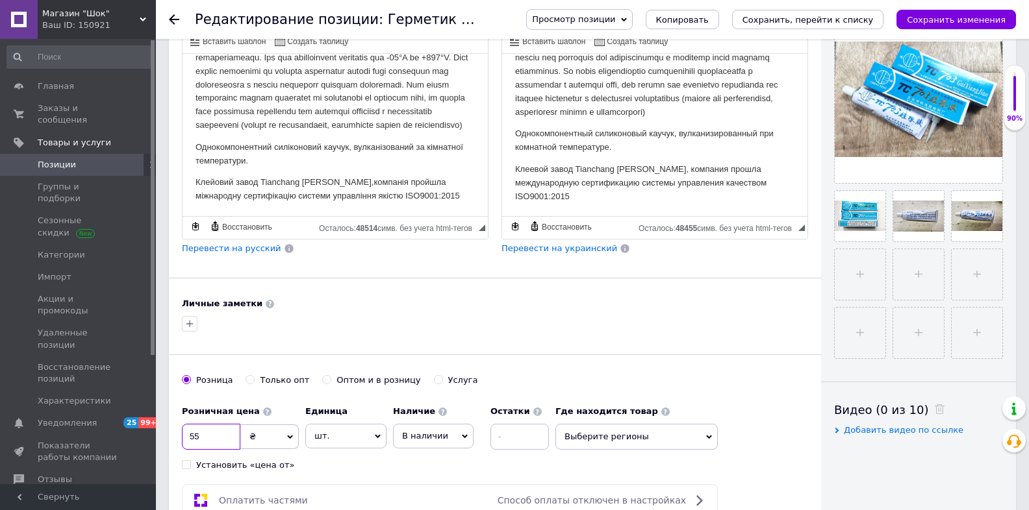
scroll to position [312, 0]
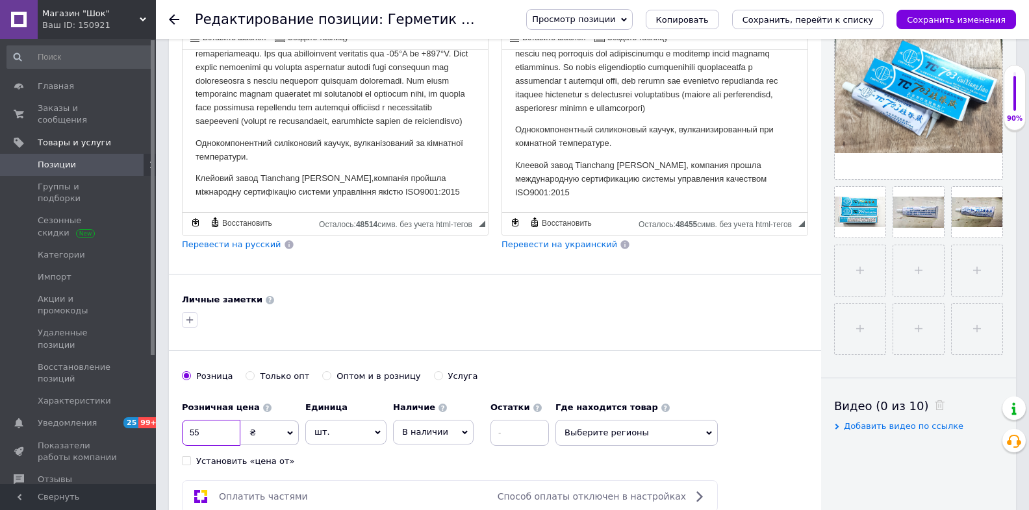
type input "55"
click at [435, 206] on html "Герметик для ізоляції контактів лазерних трубок при заміні лазерної трубки, або…" at bounding box center [334, 9] width 305 height 406
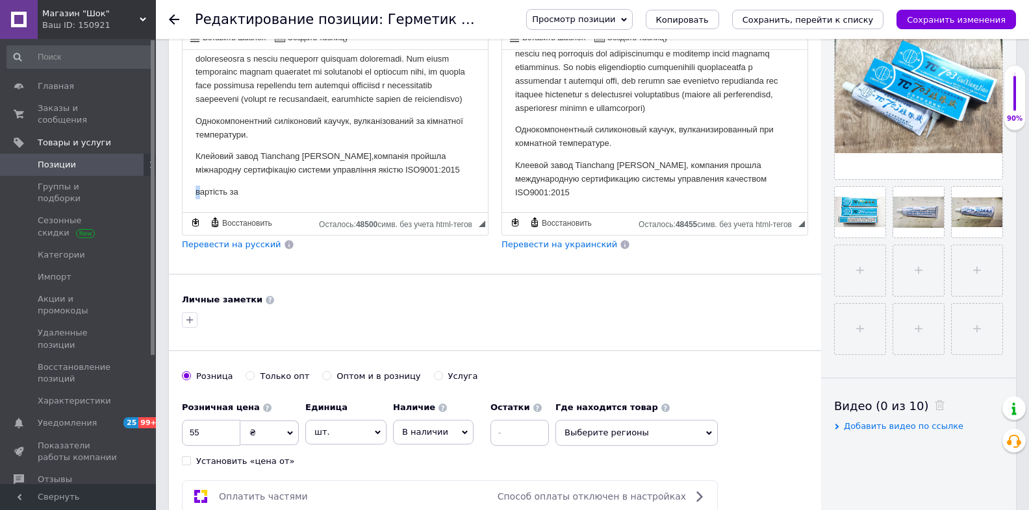
scroll to position [292, 0]
click at [301, 192] on p "Вартість за" at bounding box center [334, 193] width 279 height 14
click at [285, 194] on p "Вартість за один тюбик з дозатором" at bounding box center [334, 193] width 279 height 14
click at [384, 190] on p "Вартість за один тюбик 30 грам з дозатором" at bounding box center [334, 193] width 279 height 14
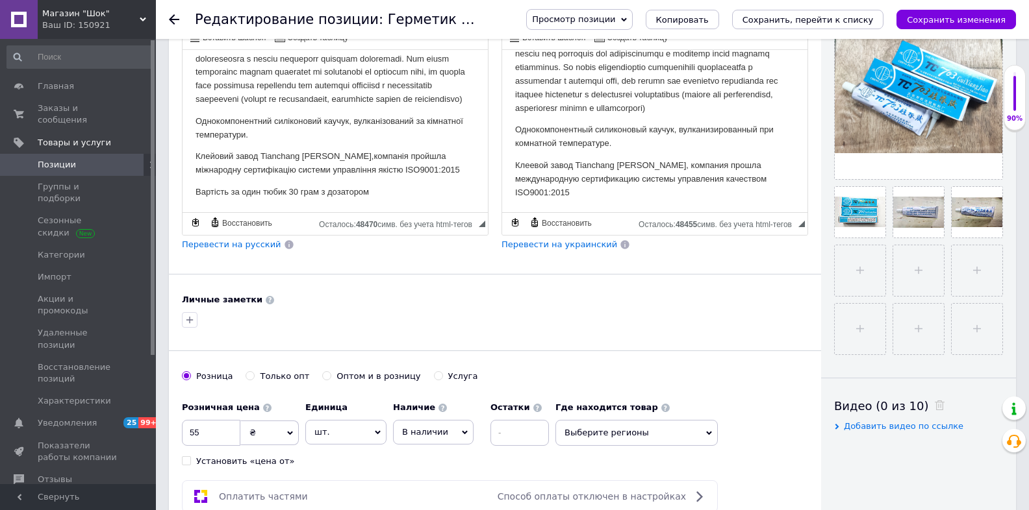
click at [250, 245] on span "Перевести на русский" at bounding box center [231, 245] width 99 height 10
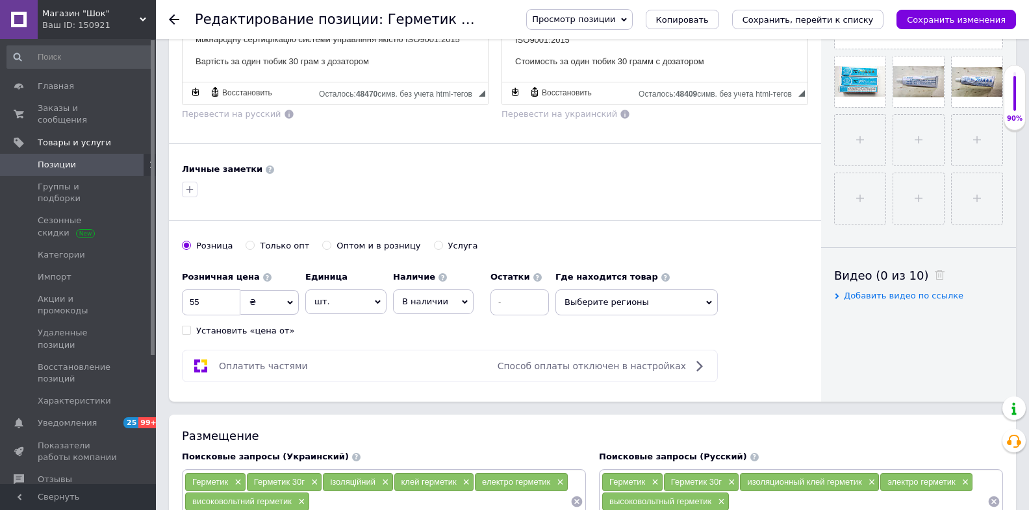
scroll to position [312, 0]
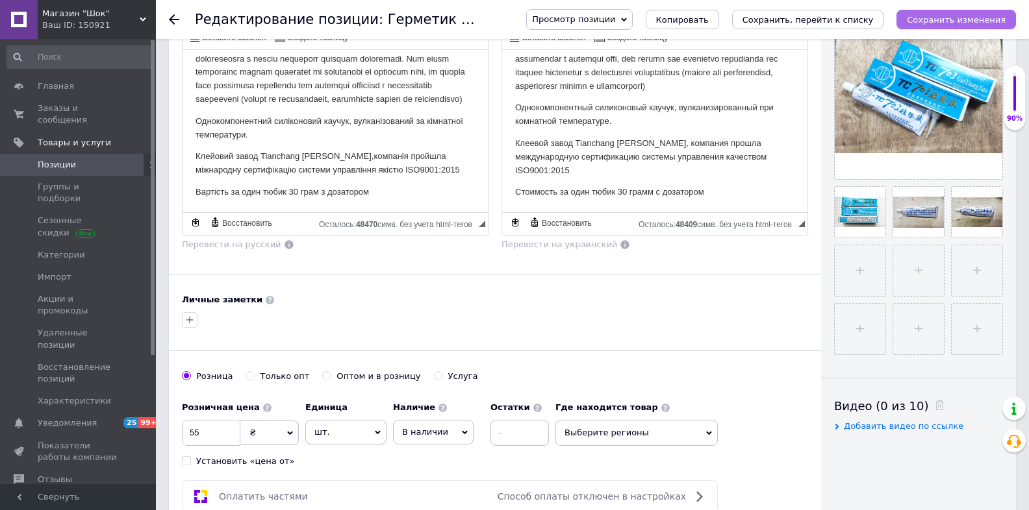
click at [979, 10] on button "Сохранить изменения" at bounding box center [955, 19] width 119 height 19
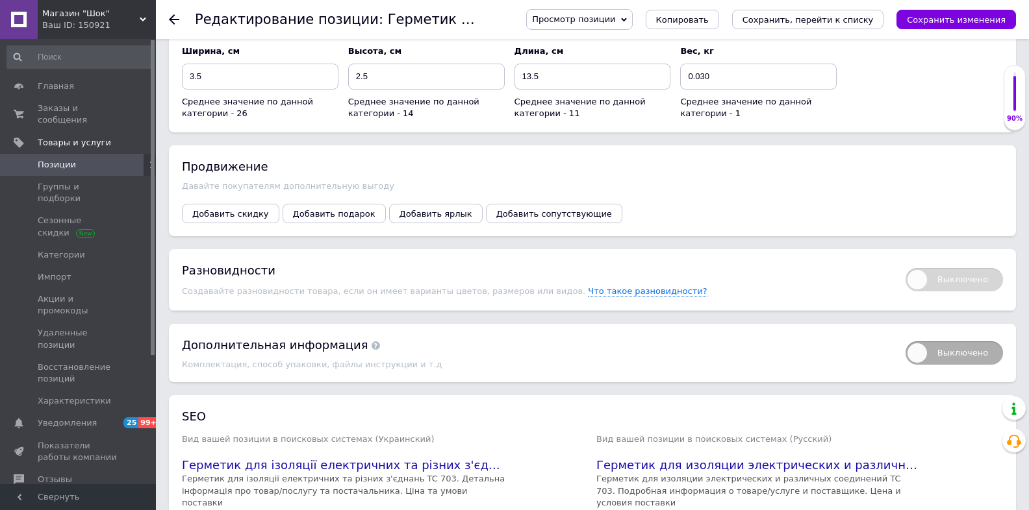
scroll to position [1160, 0]
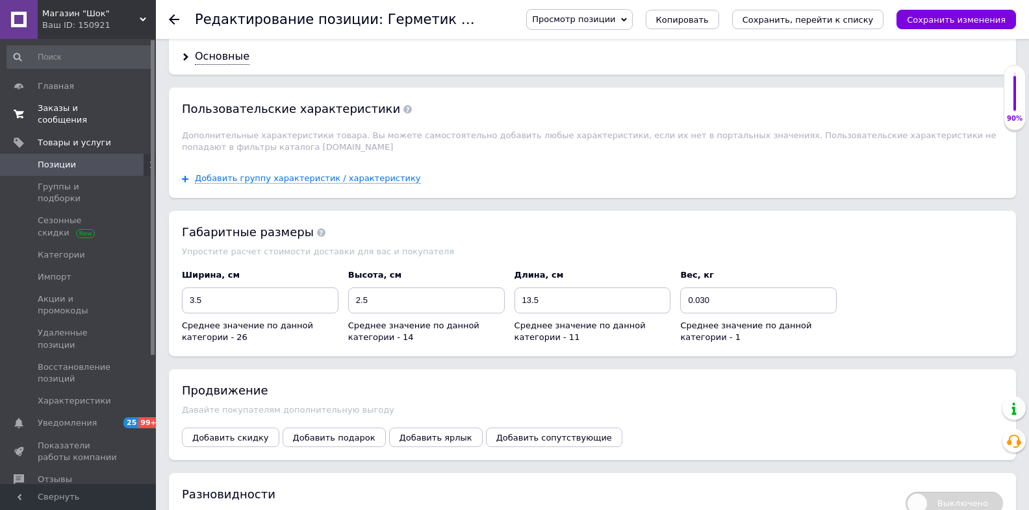
click at [54, 104] on span "Заказы и сообщения" at bounding box center [79, 114] width 82 height 23
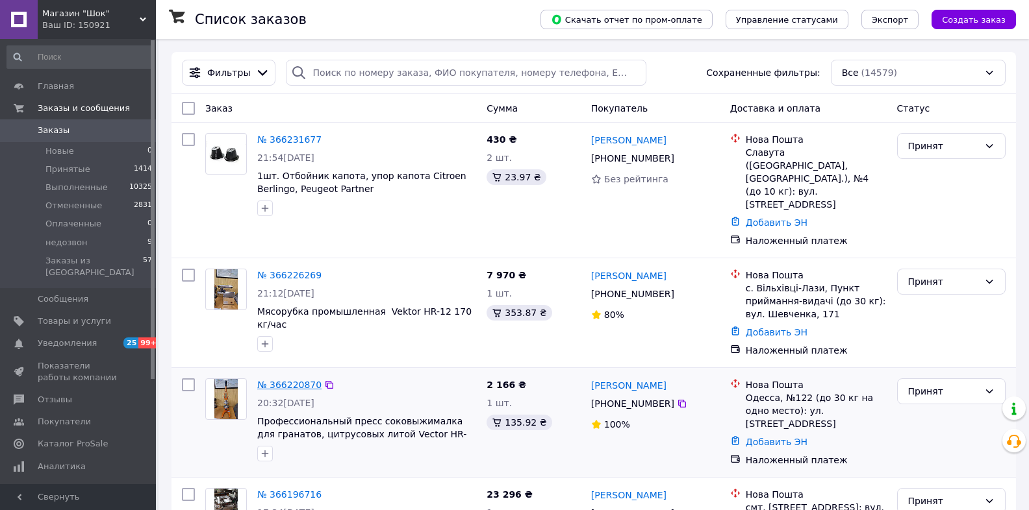
click at [292, 380] on link "№ 366220870" at bounding box center [289, 385] width 64 height 10
